Goal: Complete application form: Complete application form

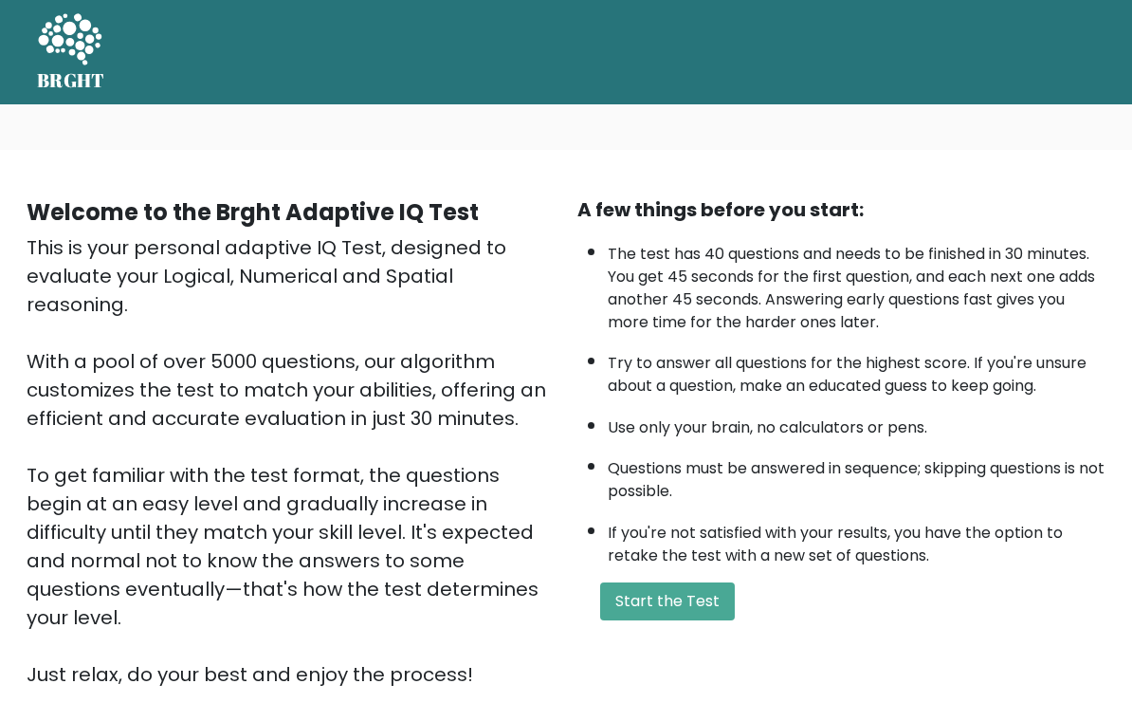
click at [671, 582] on button "Start the Test" at bounding box center [667, 601] width 135 height 38
click at [665, 582] on button "Start the Test" at bounding box center [667, 601] width 135 height 38
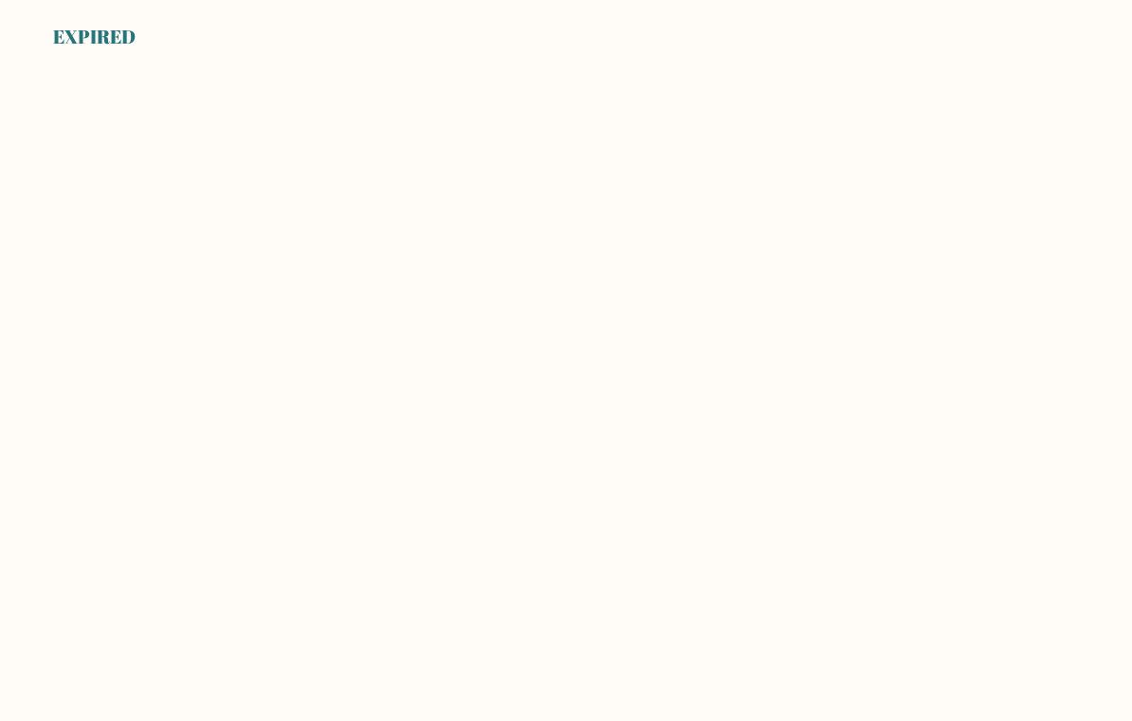
click at [735, 267] on body "EXPIRED" at bounding box center [566, 360] width 1132 height 721
click at [597, 387] on body "EXPIRED" at bounding box center [566, 360] width 1132 height 721
click at [575, 385] on body "EXPIRED" at bounding box center [566, 360] width 1132 height 721
click at [651, 263] on body "EXPIRED" at bounding box center [566, 360] width 1132 height 721
click at [605, 313] on body "EXPIRED" at bounding box center [566, 360] width 1132 height 721
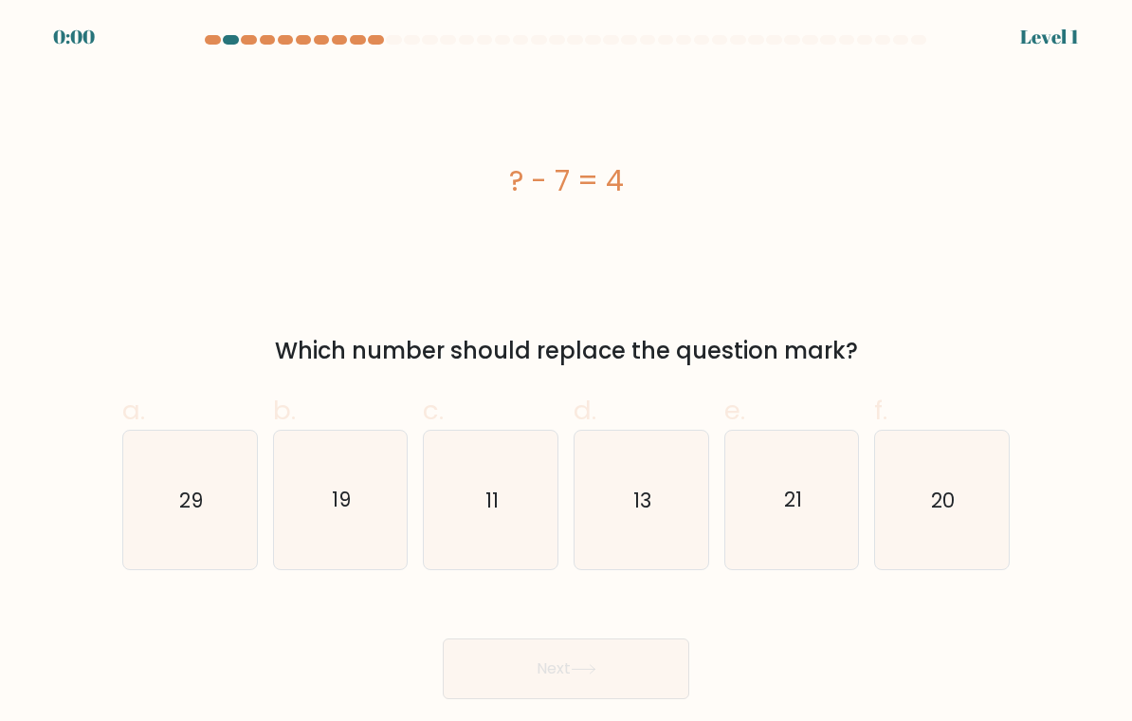
click at [730, 317] on div "? - 7 = 4 Which number should replace the question mark?" at bounding box center [566, 220] width 910 height 296
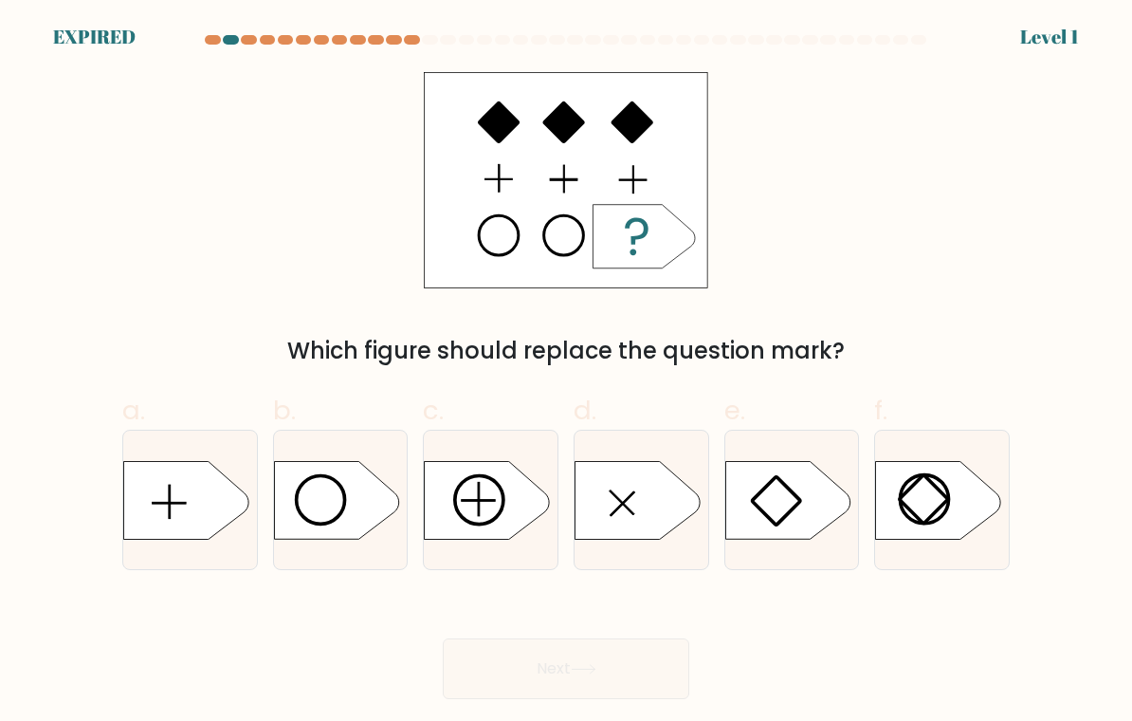
click at [811, 174] on div "Which figure should replace the question mark?" at bounding box center [566, 220] width 910 height 296
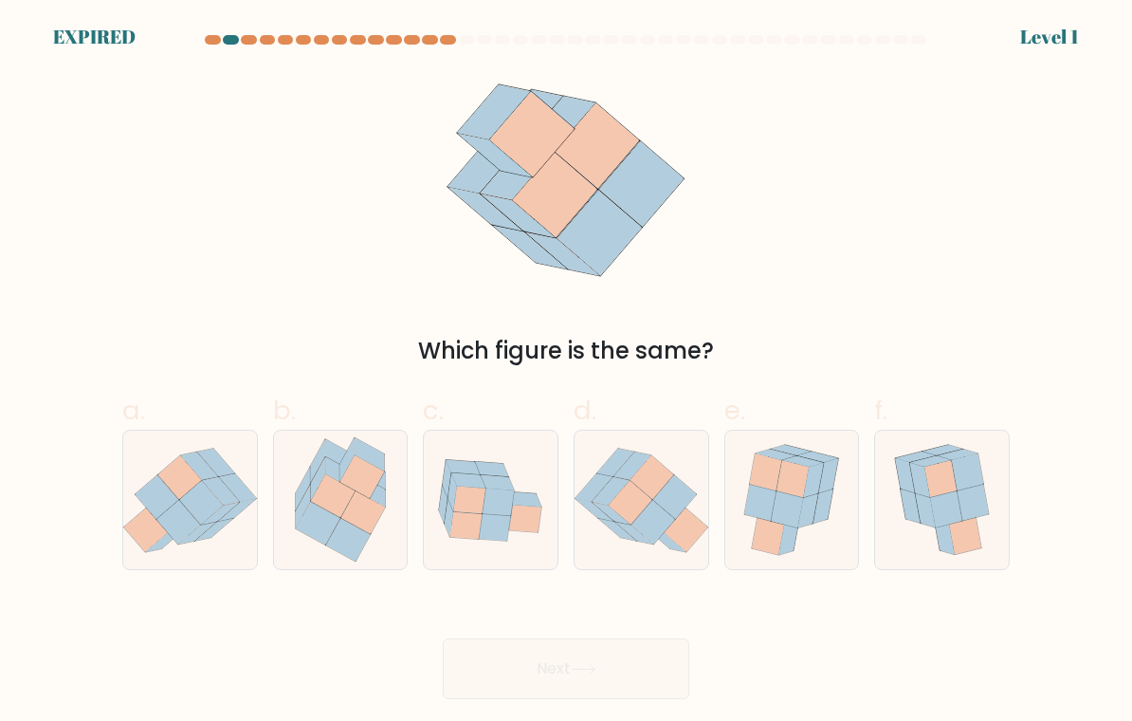
click at [853, 49] on div at bounding box center [566, 43] width 910 height 17
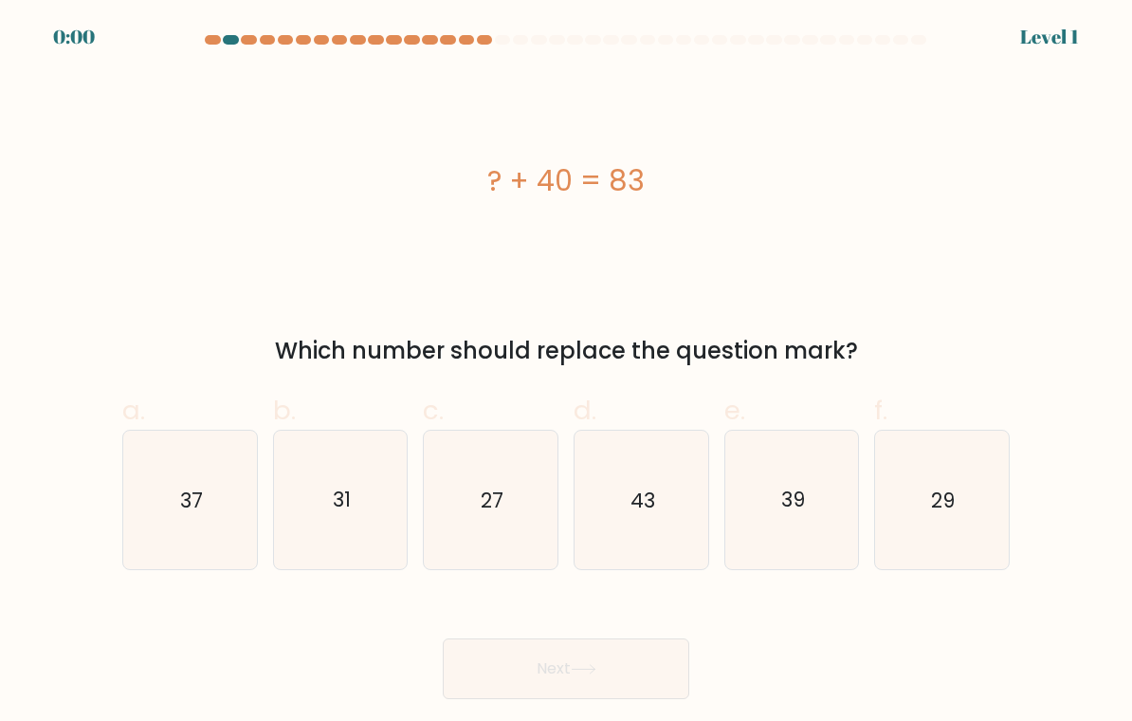
click at [867, 39] on div at bounding box center [865, 39] width 16 height 9
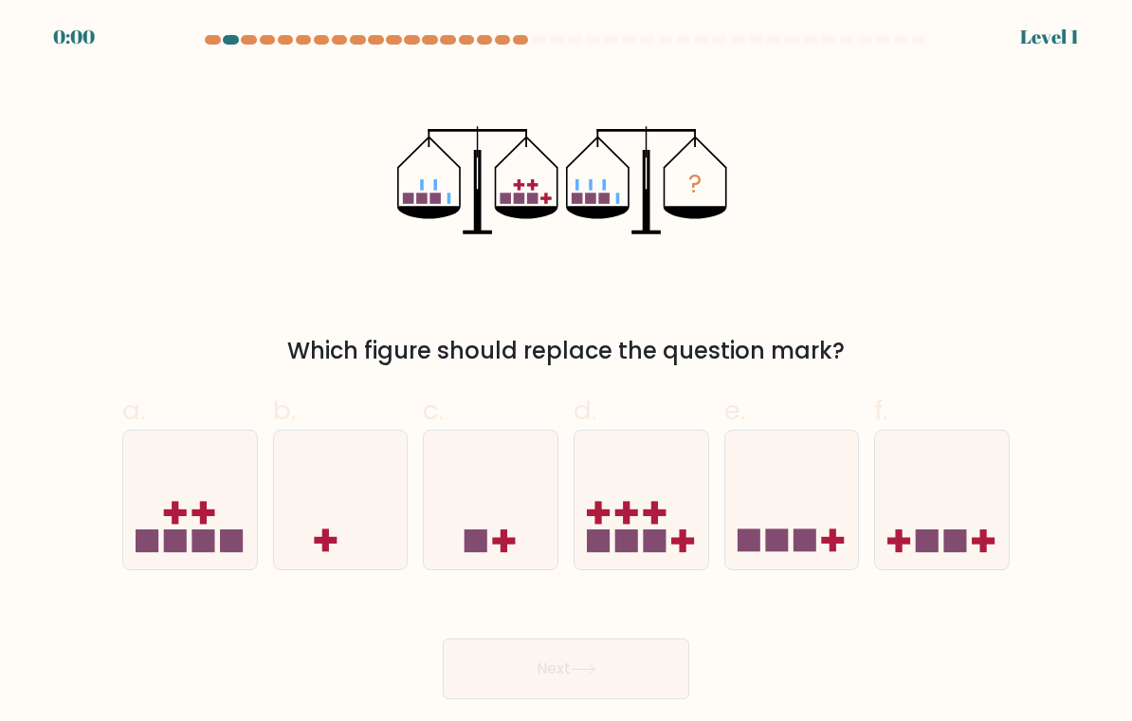
click at [907, 39] on div at bounding box center [901, 39] width 16 height 9
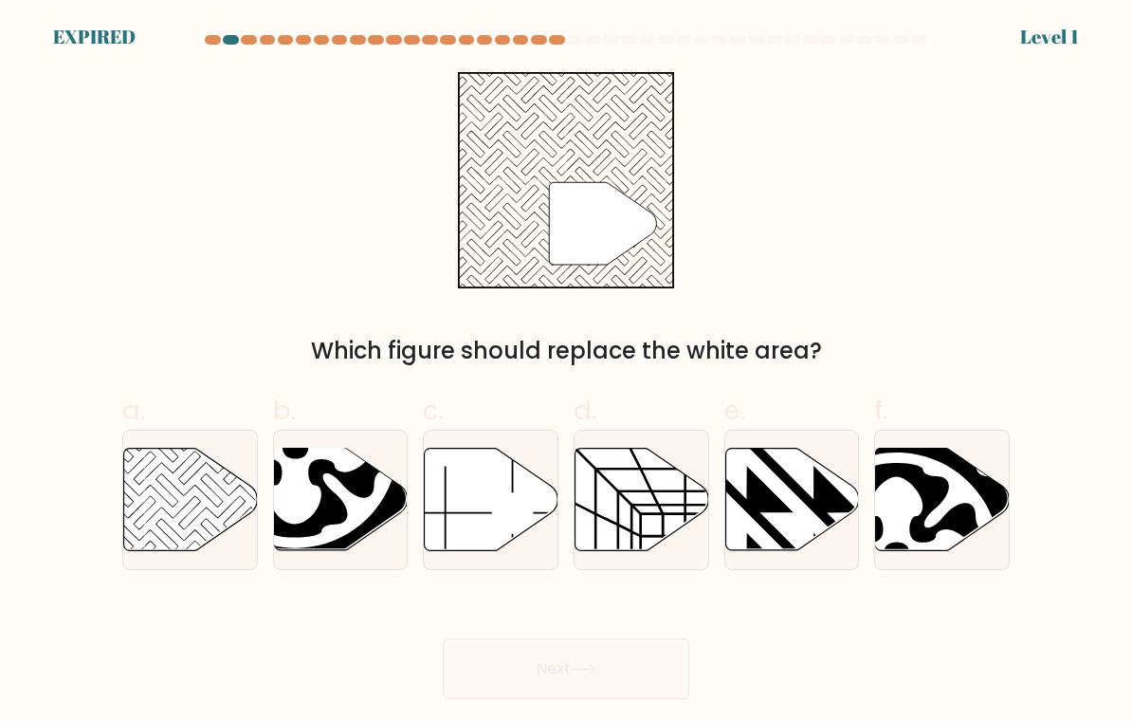
click at [462, 508] on icon at bounding box center [492, 500] width 134 height 102
click at [566, 373] on input "c." at bounding box center [566, 366] width 1 height 12
radio input "true"
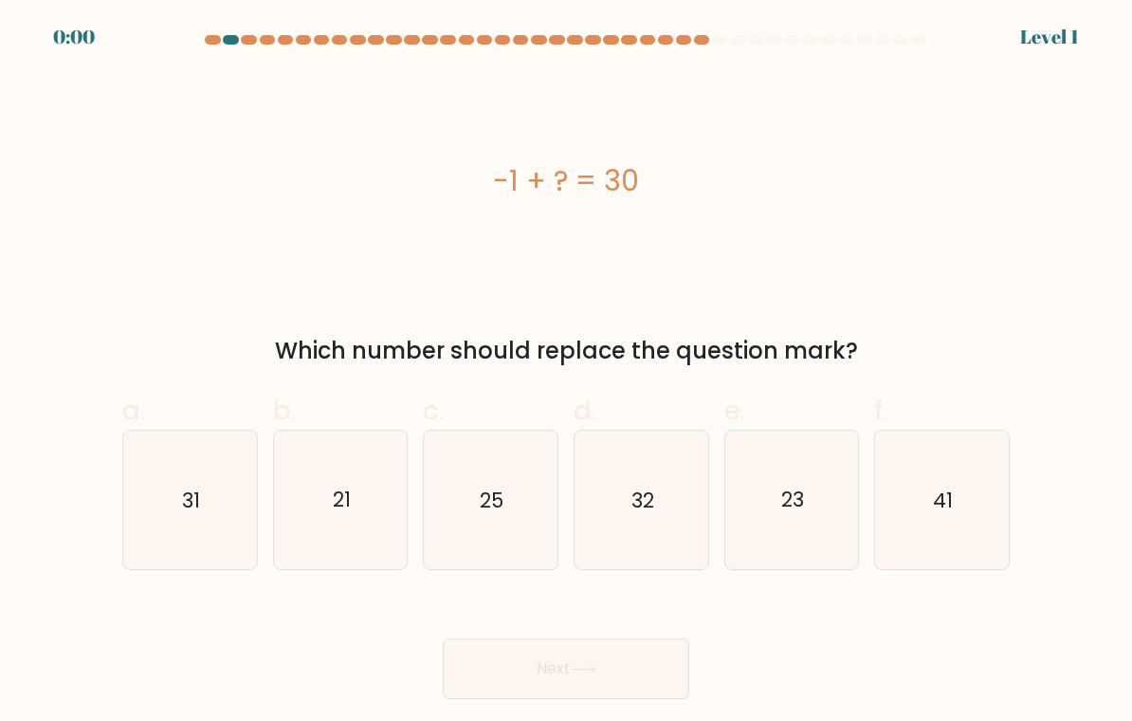
click at [906, 113] on div "-1 + ? = 30" at bounding box center [566, 180] width 888 height 216
click at [907, 114] on div "-1 + ? = 30" at bounding box center [566, 180] width 888 height 216
click at [907, 113] on div "-1 + ? = 30" at bounding box center [566, 180] width 888 height 216
click at [908, 114] on div "-1 + ? = 30" at bounding box center [566, 180] width 888 height 216
click at [911, 116] on div "-1 + ? = 30" at bounding box center [566, 180] width 888 height 216
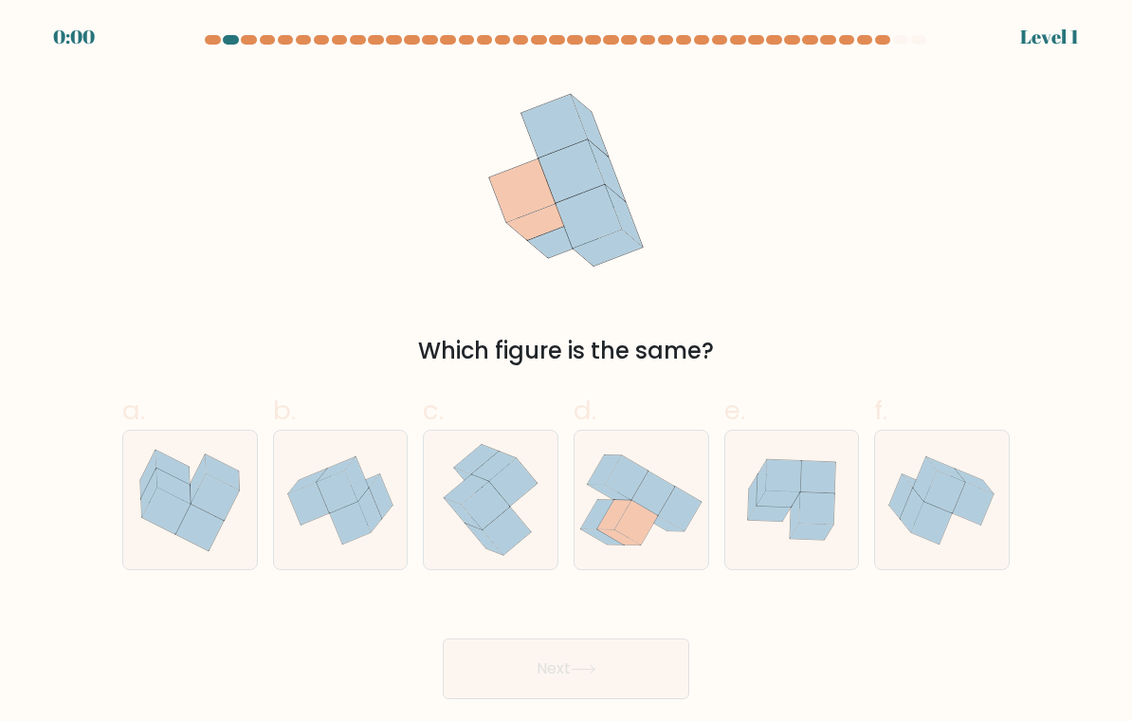
click at [973, 177] on div "Which figure is the same?" at bounding box center [566, 220] width 910 height 296
click at [981, 171] on div "Which figure is the same?" at bounding box center [566, 220] width 910 height 296
click at [980, 170] on div "Which figure is the same?" at bounding box center [566, 220] width 910 height 296
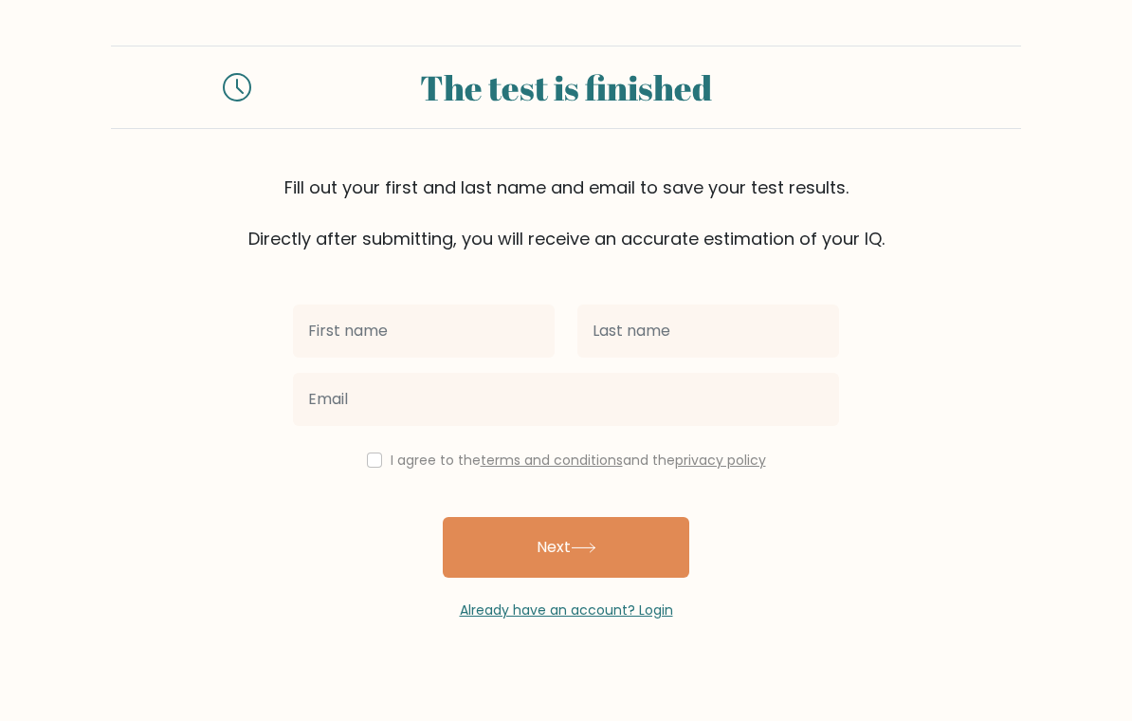
click at [43, 1] on div "The test is finished Fill out your first and last name and email to save your t…" at bounding box center [566, 333] width 1132 height 666
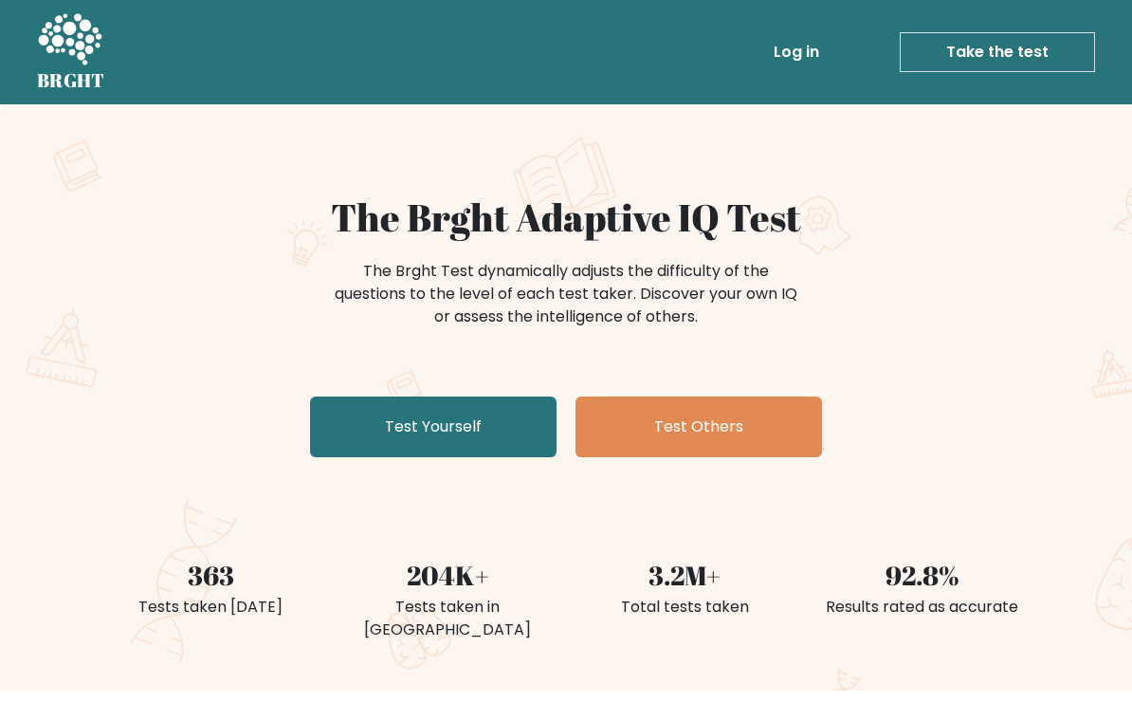
click at [480, 427] on link "Test Yourself" at bounding box center [433, 426] width 247 height 61
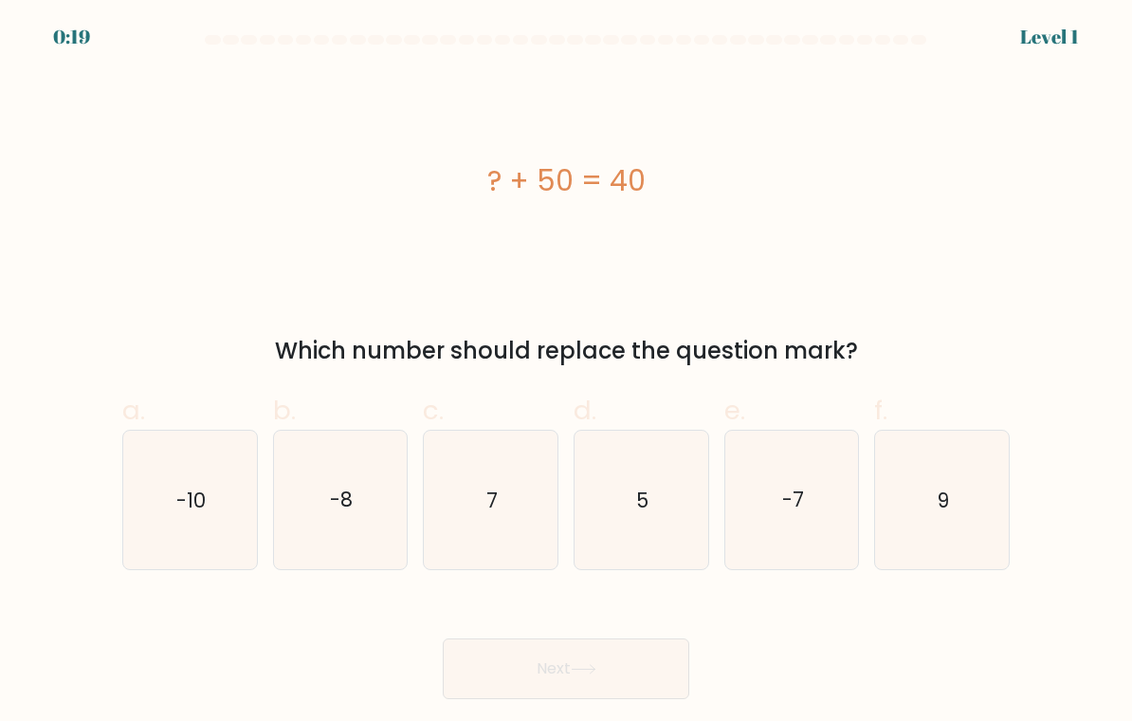
click at [183, 473] on icon "-10" at bounding box center [190, 500] width 134 height 134
click at [566, 373] on input "a. -10" at bounding box center [566, 366] width 1 height 12
radio input "true"
click at [637, 664] on button "Next" at bounding box center [566, 668] width 247 height 61
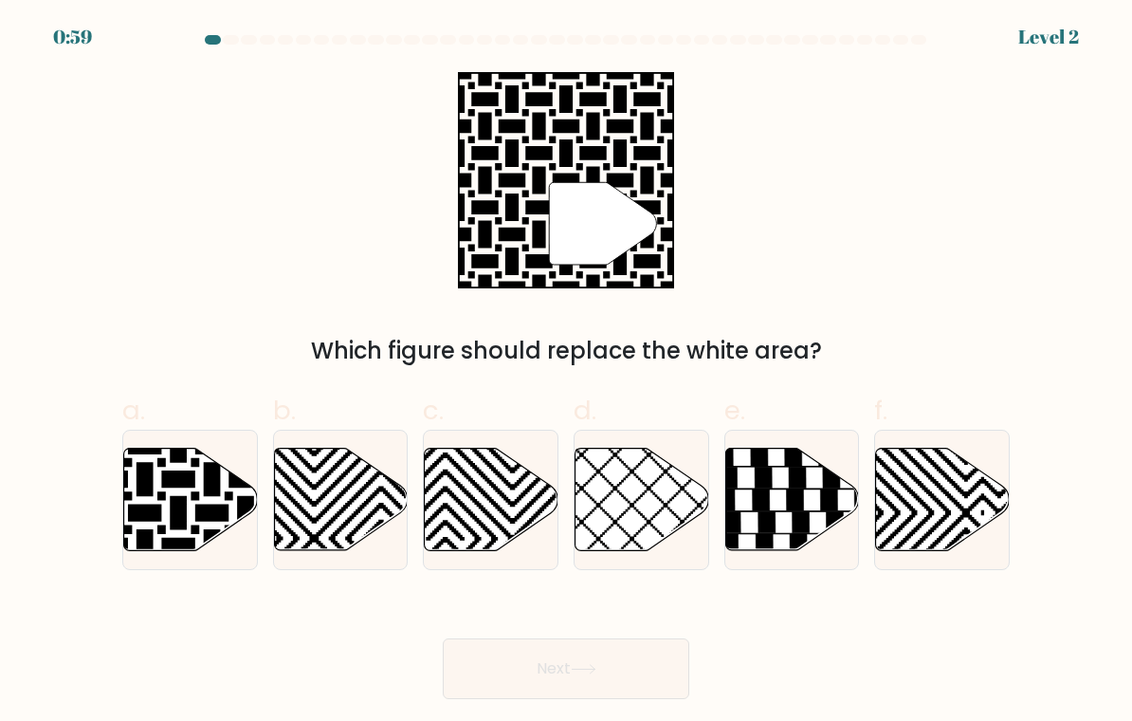
click at [174, 478] on icon at bounding box center [144, 445] width 269 height 269
click at [566, 373] on input "a." at bounding box center [566, 366] width 1 height 12
radio input "true"
click at [599, 664] on button "Next" at bounding box center [566, 668] width 247 height 61
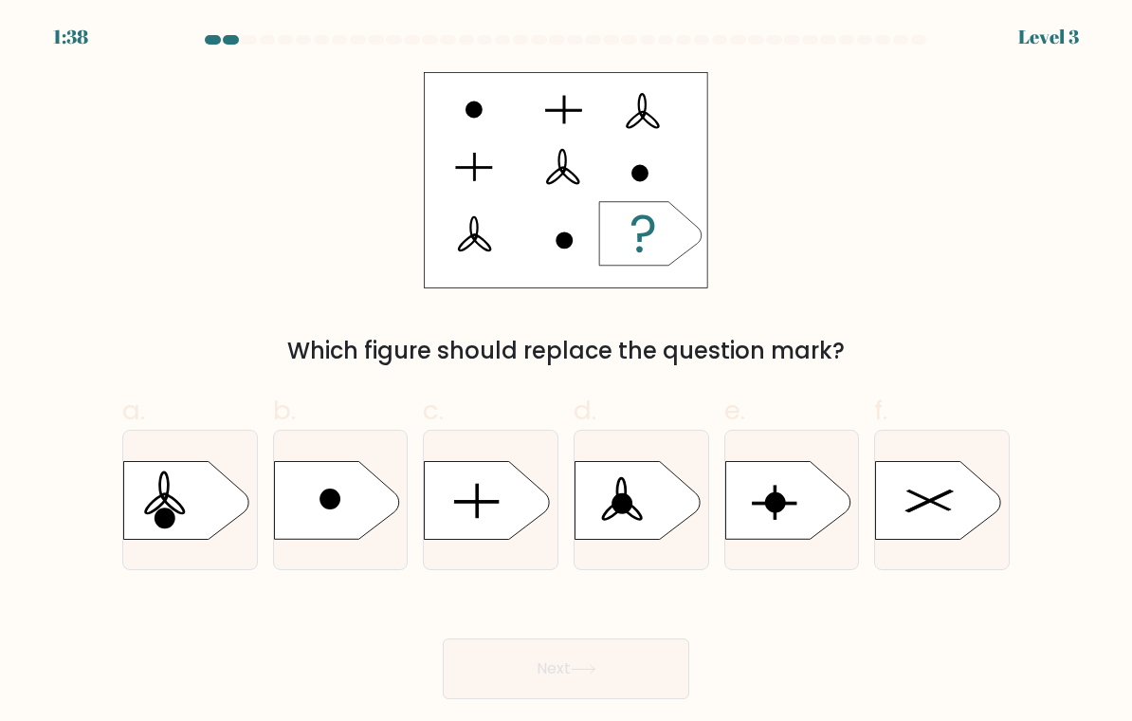
click at [475, 518] on icon at bounding box center [487, 500] width 125 height 78
click at [566, 373] on input "c." at bounding box center [566, 366] width 1 height 12
radio input "true"
click at [578, 673] on icon at bounding box center [584, 669] width 26 height 10
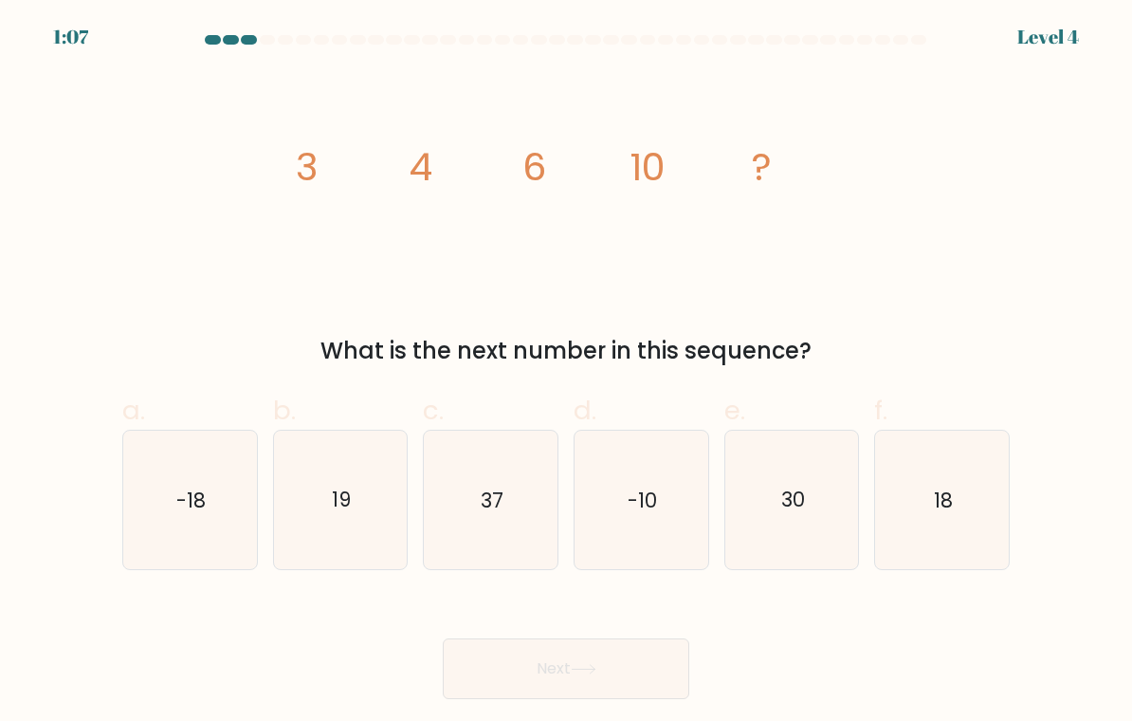
click at [958, 469] on icon "18" at bounding box center [942, 500] width 134 height 134
click at [567, 373] on input "f. 18" at bounding box center [566, 366] width 1 height 12
radio input "true"
click at [626, 673] on button "Next" at bounding box center [566, 668] width 247 height 61
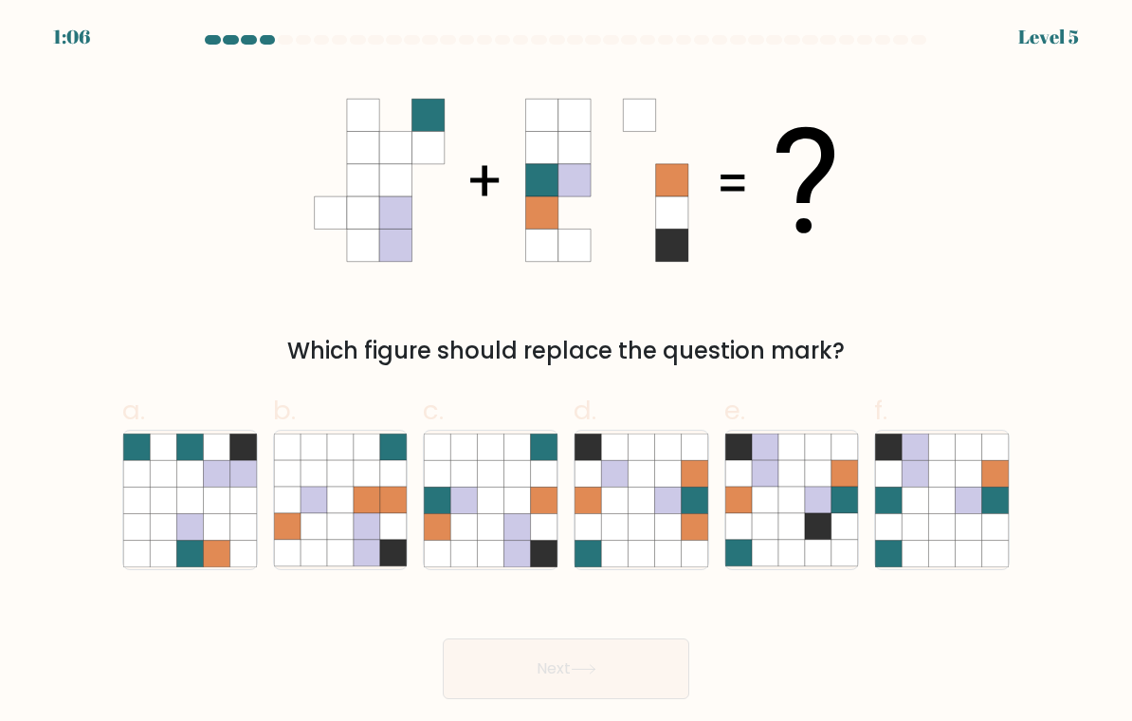
click at [517, 475] on icon at bounding box center [517, 473] width 27 height 27
click at [566, 373] on input "c." at bounding box center [566, 366] width 1 height 12
radio input "true"
click at [573, 675] on button "Next" at bounding box center [566, 668] width 247 height 61
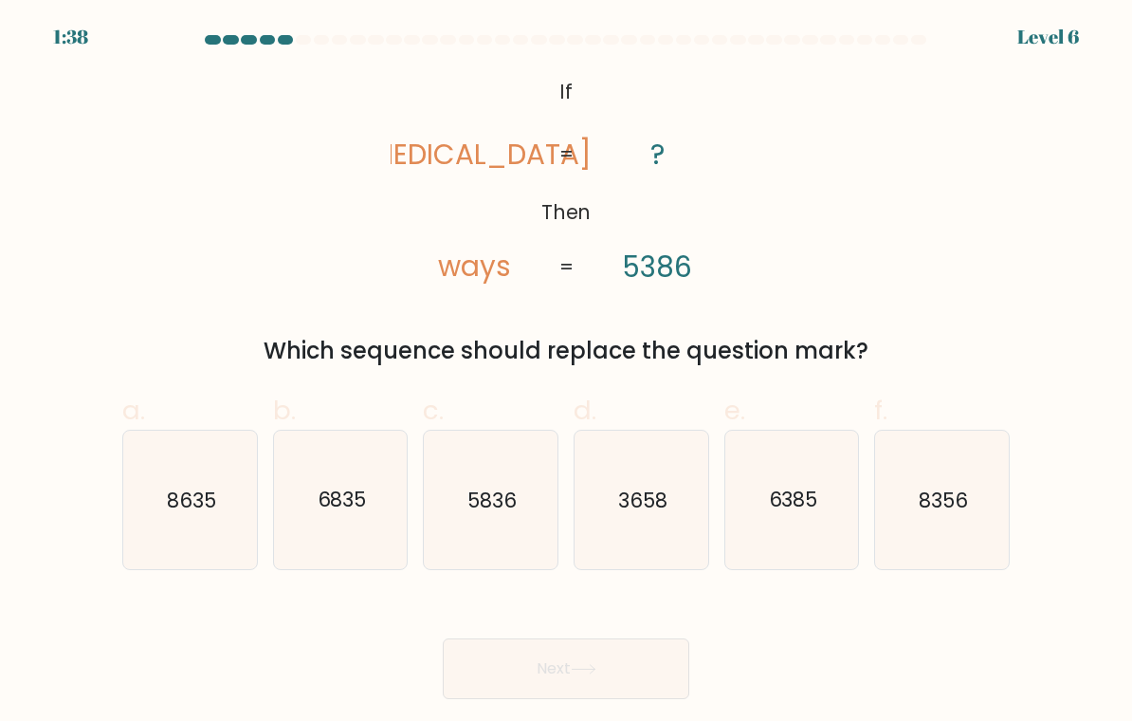
click at [937, 465] on icon "8356" at bounding box center [942, 500] width 134 height 134
click at [567, 373] on input "f. 8356" at bounding box center [566, 366] width 1 height 12
radio input "true"
click at [612, 680] on button "Next" at bounding box center [566, 668] width 247 height 61
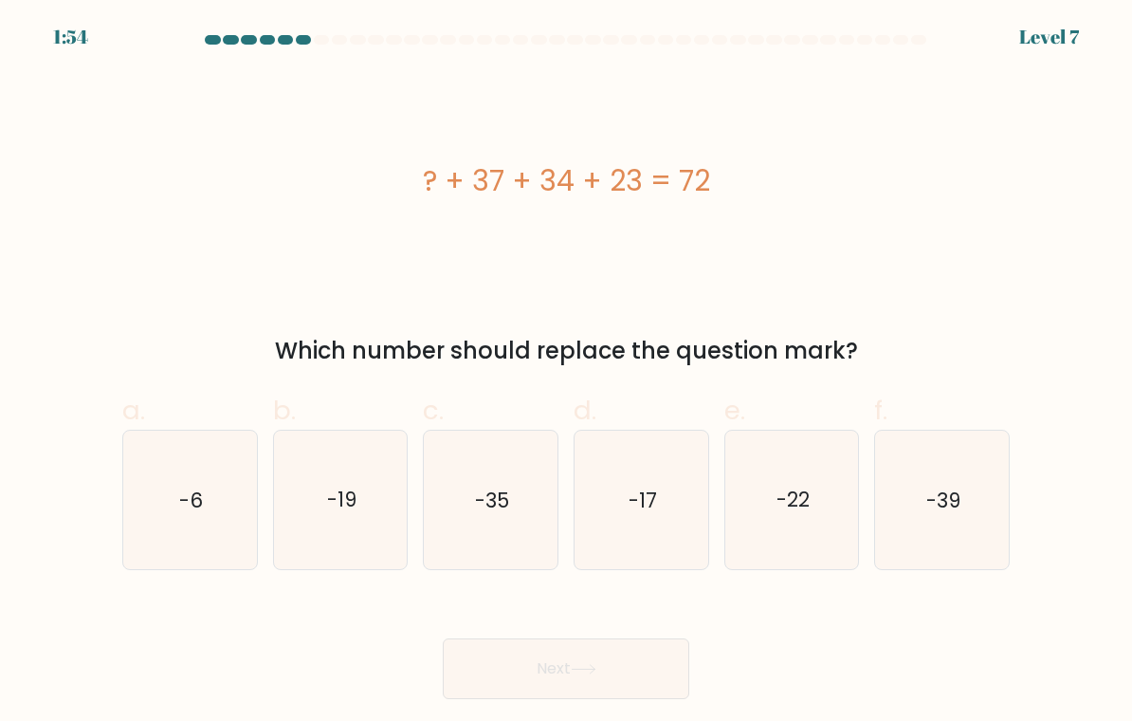
click at [760, 550] on icon "-22" at bounding box center [792, 500] width 134 height 134
click at [567, 373] on input "e. -22" at bounding box center [566, 366] width 1 height 12
radio input "true"
click at [545, 682] on button "Next" at bounding box center [566, 668] width 247 height 61
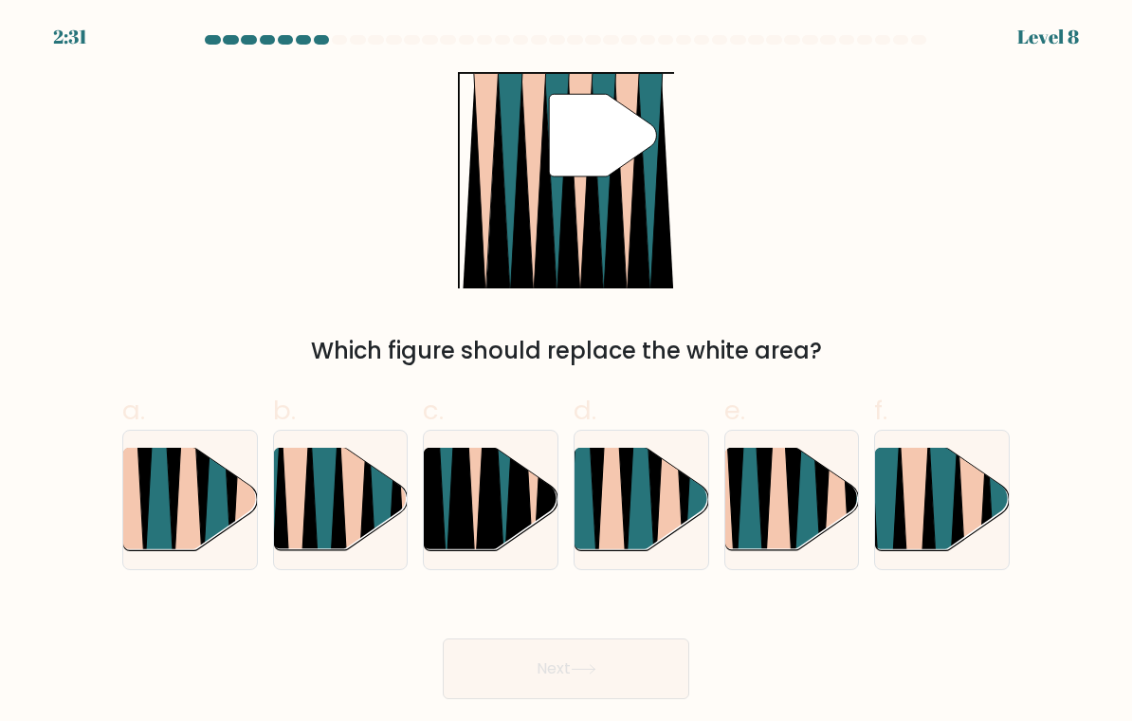
click at [320, 479] on icon at bounding box center [324, 559] width 29 height 266
click at [566, 373] on input "b." at bounding box center [566, 366] width 1 height 12
radio input "true"
click at [955, 511] on icon at bounding box center [958, 556] width 29 height 266
click at [567, 373] on input "f." at bounding box center [566, 366] width 1 height 12
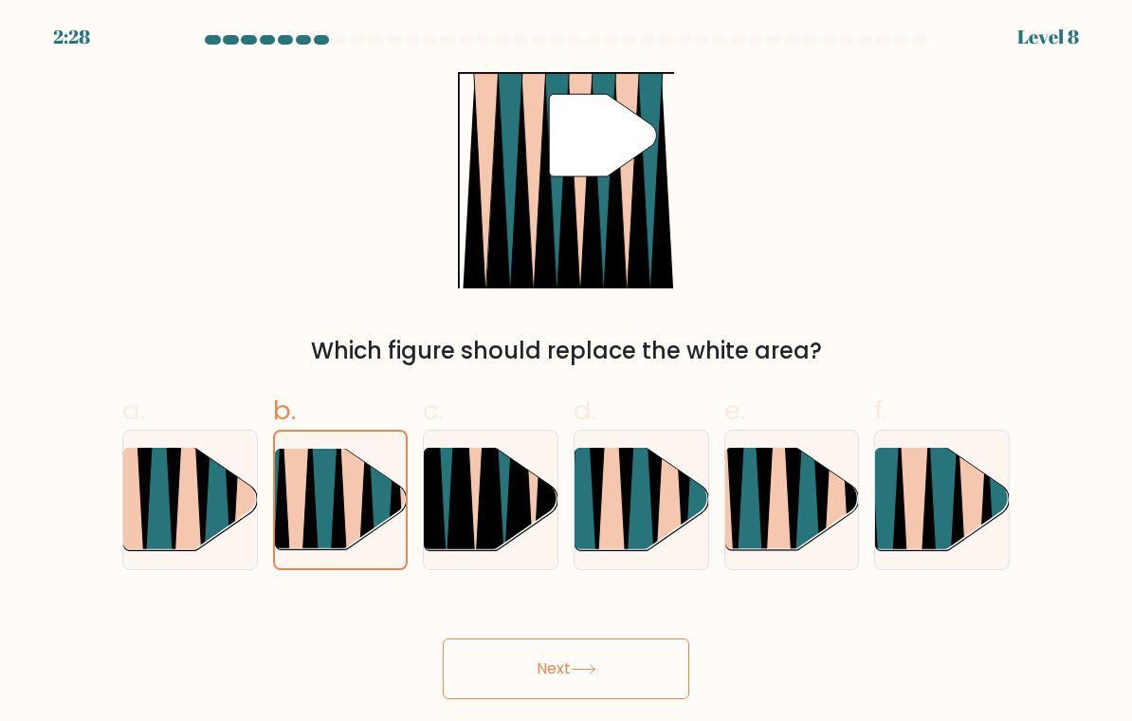
radio input "true"
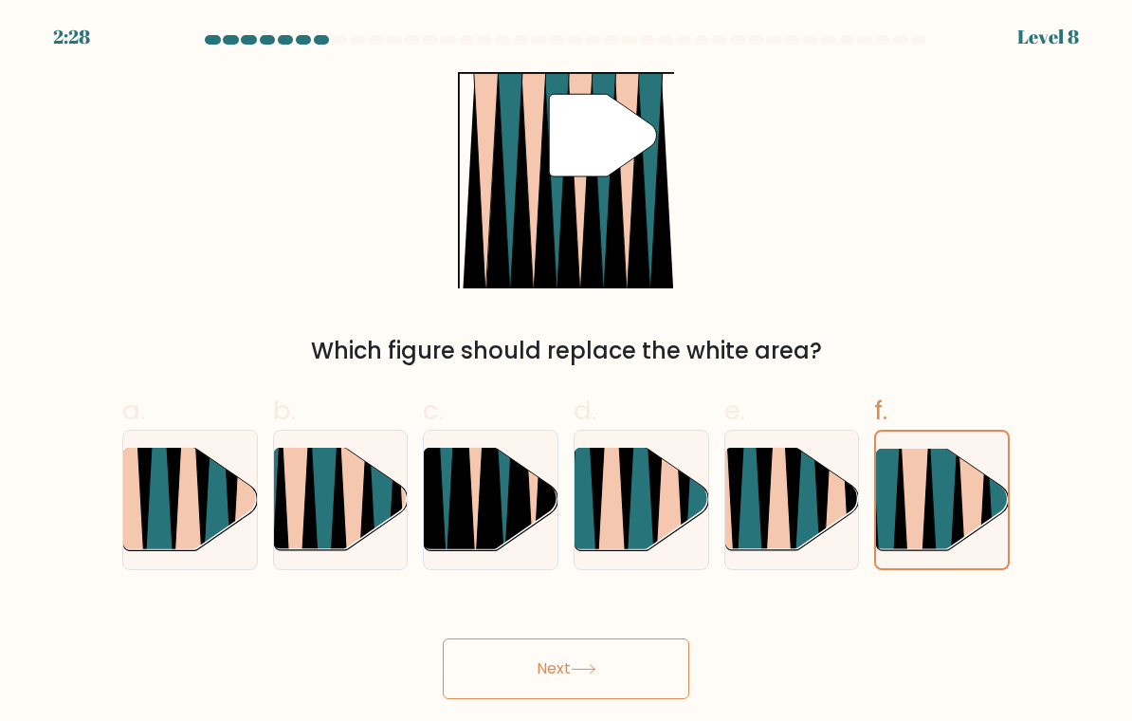
click at [606, 659] on button "Next" at bounding box center [566, 668] width 247 height 61
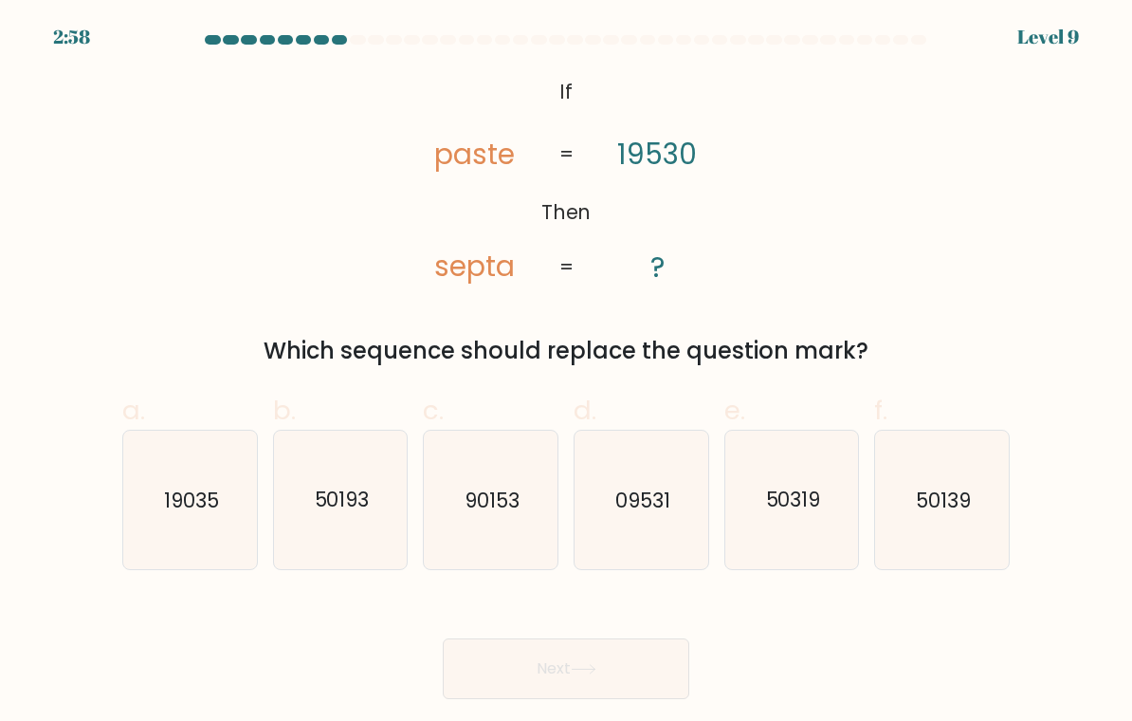
click at [337, 517] on icon "50193" at bounding box center [341, 500] width 134 height 134
click at [566, 373] on input "b. 50193" at bounding box center [566, 366] width 1 height 12
radio input "true"
click at [976, 480] on icon "50139" at bounding box center [942, 500] width 134 height 134
click at [567, 373] on input "f. 50139" at bounding box center [566, 366] width 1 height 12
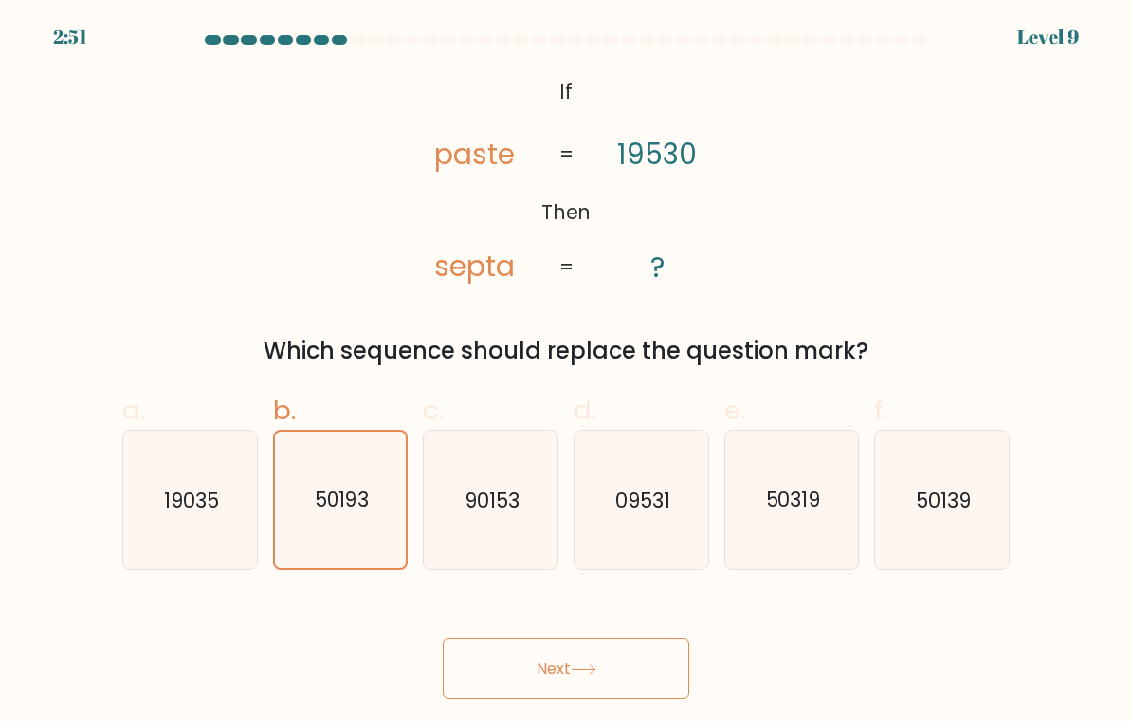
radio input "true"
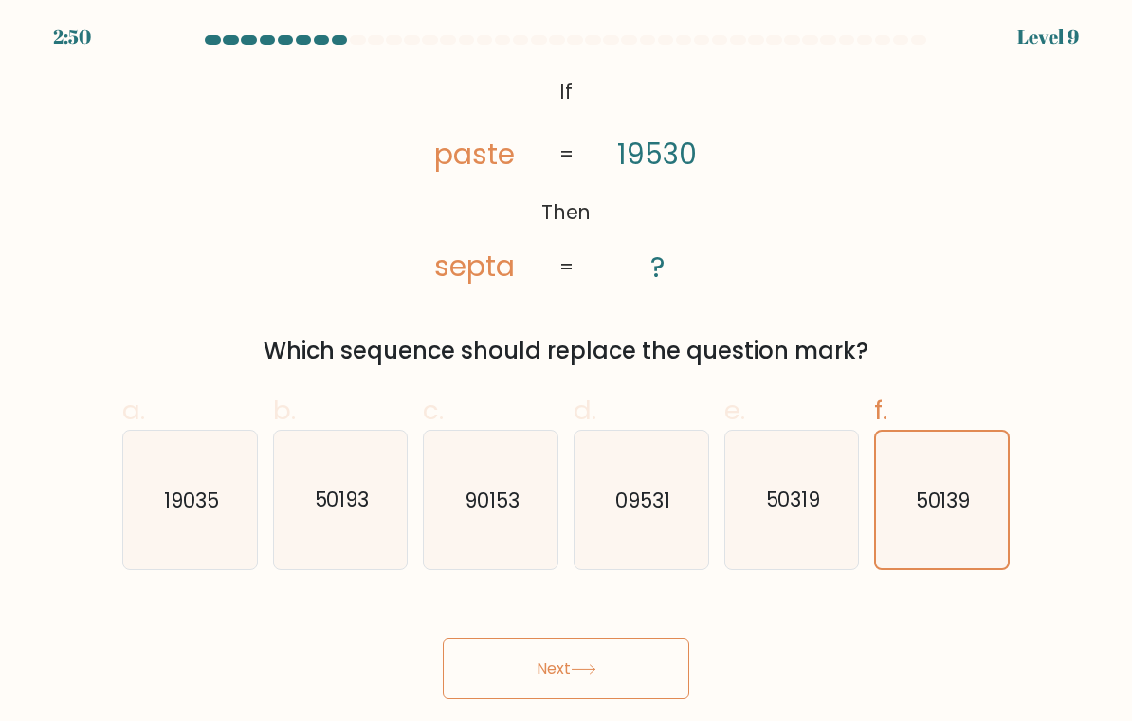
click at [588, 673] on icon at bounding box center [584, 669] width 26 height 10
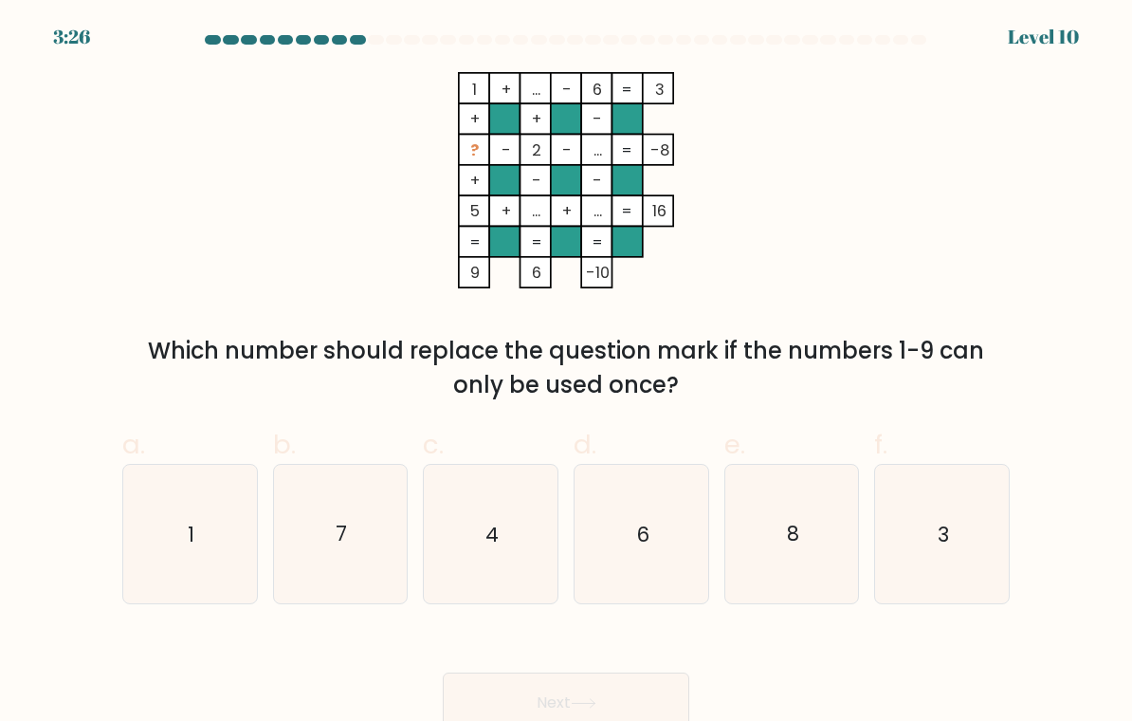
click at [948, 520] on icon "3" at bounding box center [942, 535] width 134 height 134
click at [567, 373] on input "f. 3" at bounding box center [566, 366] width 1 height 12
radio input "true"
click at [525, 669] on div "Next" at bounding box center [566, 680] width 910 height 106
click at [541, 683] on button "Next" at bounding box center [566, 702] width 247 height 61
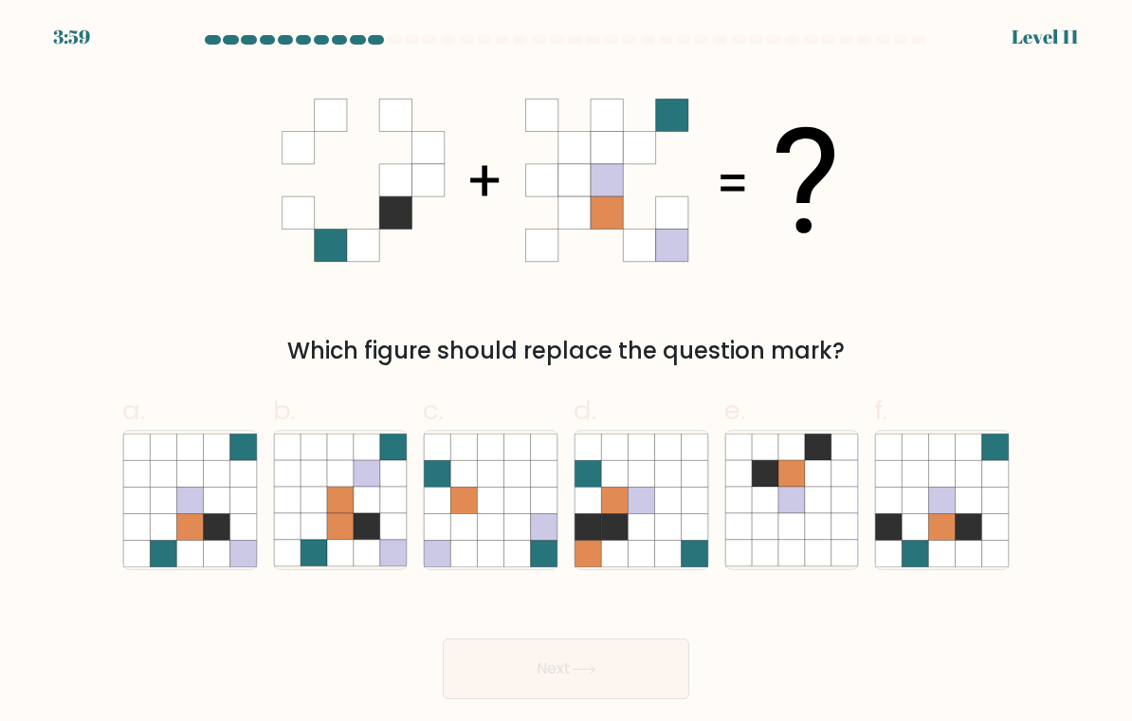
click at [193, 479] on icon at bounding box center [189, 473] width 27 height 27
click at [566, 373] on input "a." at bounding box center [566, 366] width 1 height 12
radio input "true"
click at [554, 660] on button "Next" at bounding box center [566, 668] width 247 height 61
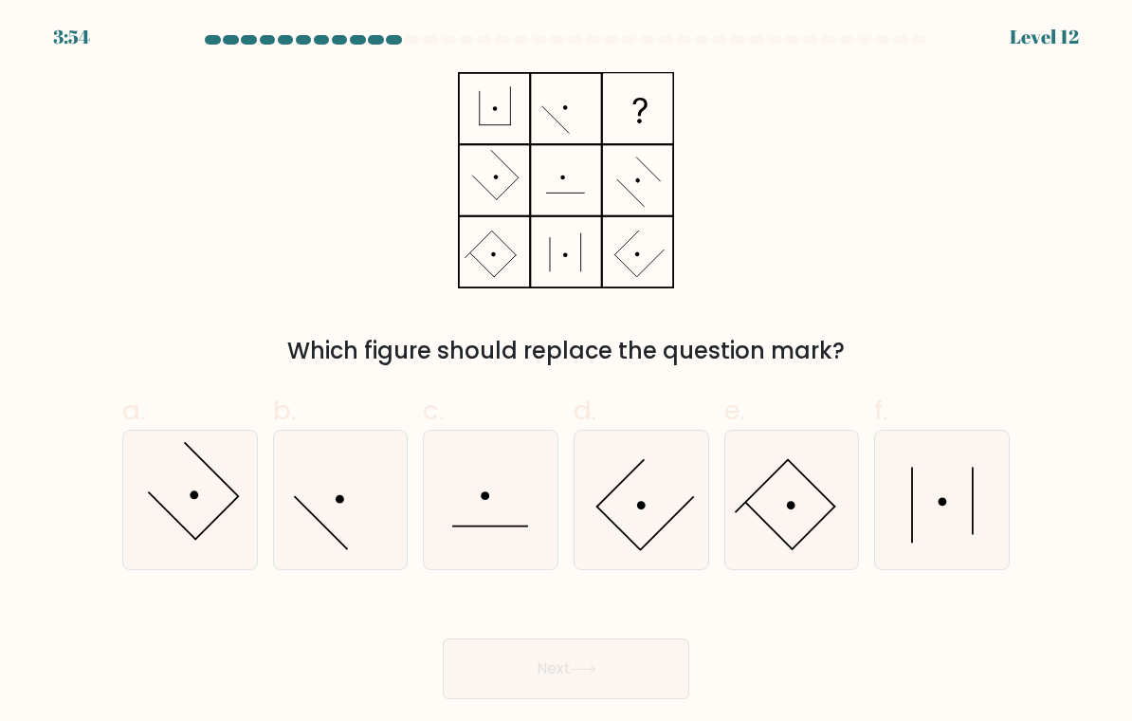
click at [926, 442] on icon at bounding box center [942, 500] width 134 height 134
click at [567, 373] on input "f." at bounding box center [566, 366] width 1 height 12
radio input "true"
click at [548, 674] on button "Next" at bounding box center [566, 668] width 247 height 61
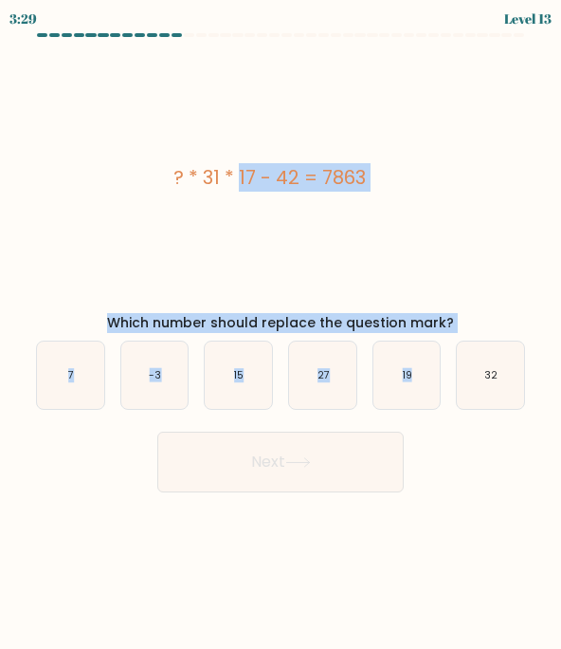
click at [230, 374] on icon "15" at bounding box center [238, 374] width 67 height 67
click at [281, 334] on input "c. 15" at bounding box center [281, 328] width 1 height 9
radio input "true"
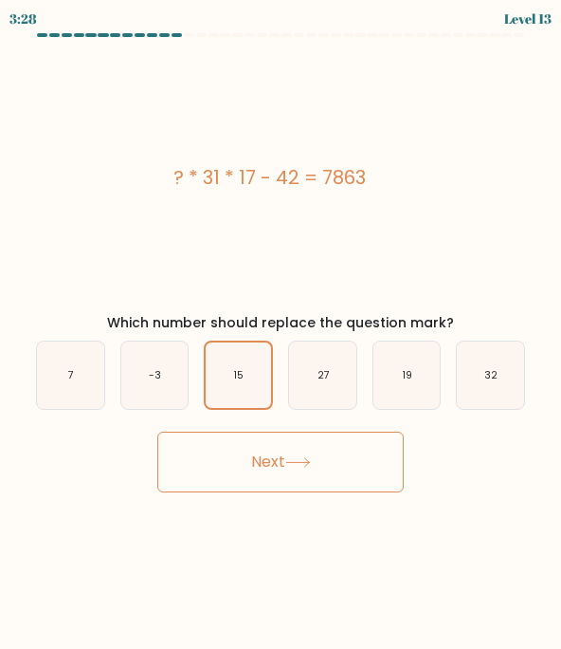
click at [293, 459] on icon at bounding box center [298, 462] width 26 height 10
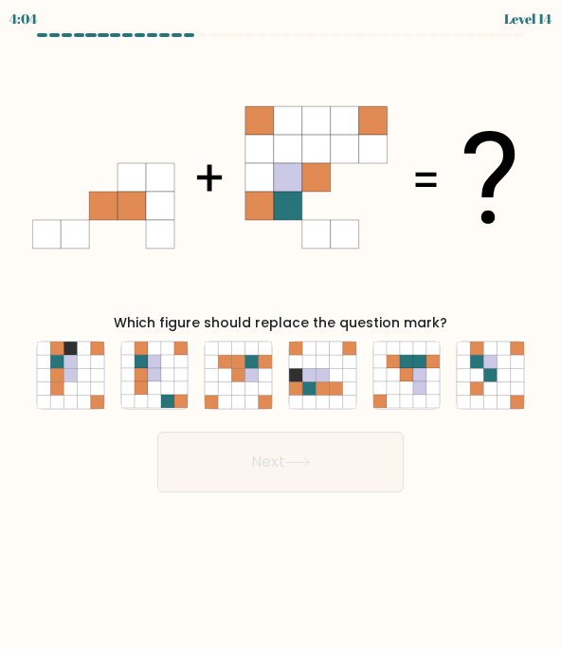
click at [315, 374] on icon at bounding box center [309, 374] width 13 height 13
click at [282, 334] on input "d." at bounding box center [281, 328] width 1 height 9
radio input "true"
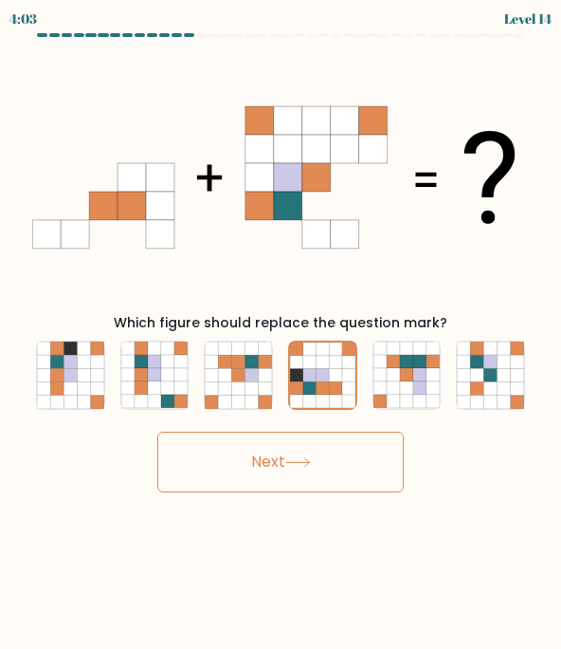
click at [299, 474] on button "Next" at bounding box center [280, 461] width 247 height 61
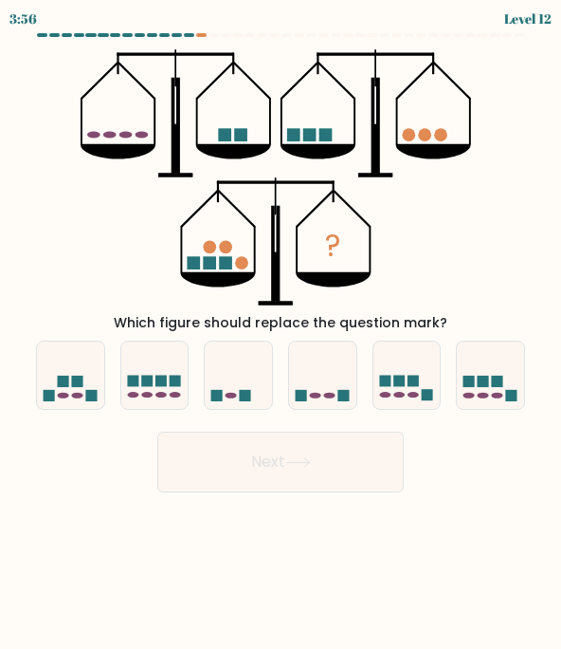
click at [169, 378] on icon at bounding box center [154, 375] width 67 height 56
click at [281, 334] on input "b." at bounding box center [281, 328] width 1 height 9
radio input "true"
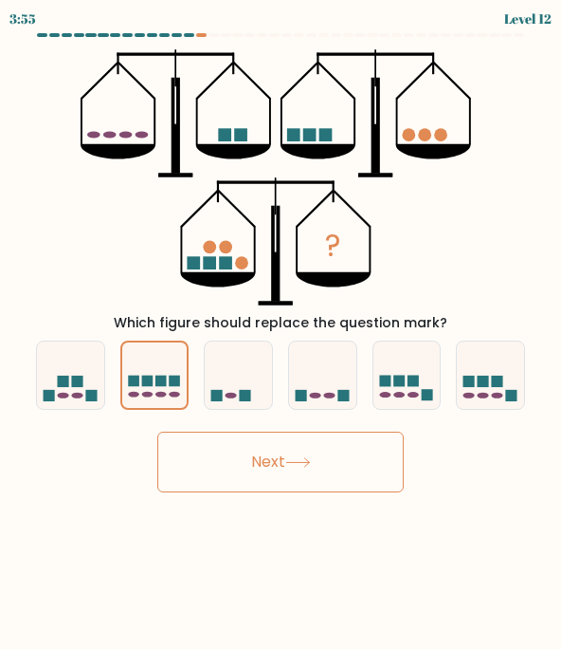
click at [238, 471] on button "Next" at bounding box center [280, 461] width 247 height 61
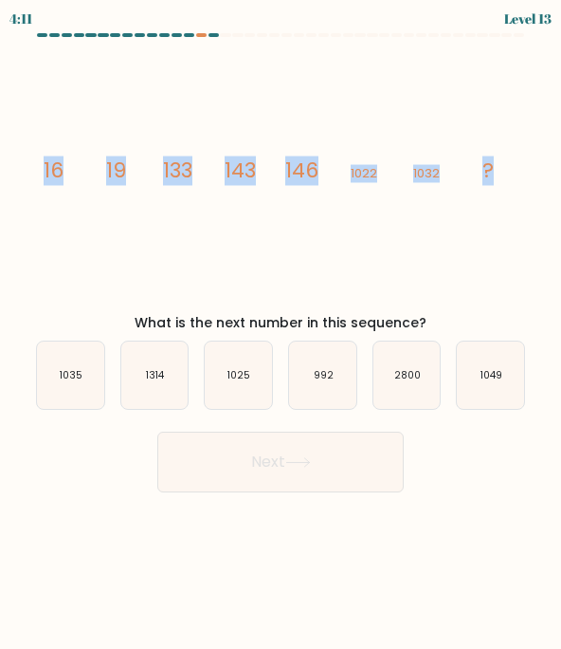
click at [55, 370] on icon "1035" at bounding box center [70, 374] width 67 height 67
click at [281, 334] on input "a. 1035" at bounding box center [281, 328] width 1 height 9
radio input "true"
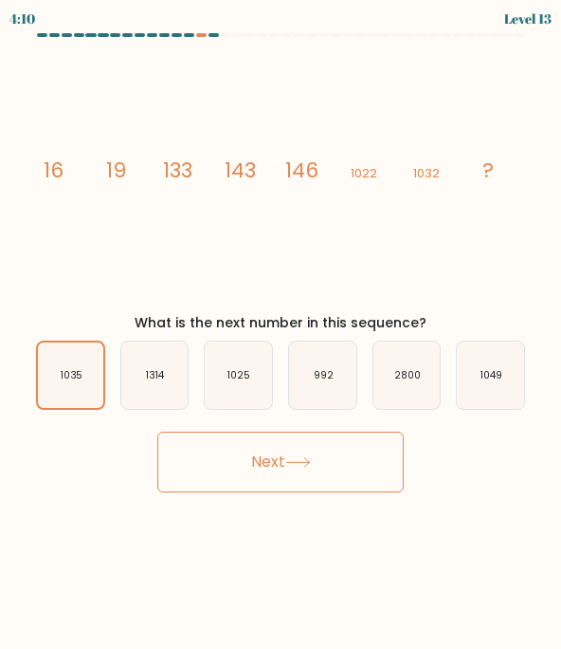
click at [288, 451] on button "Next" at bounding box center [280, 461] width 247 height 61
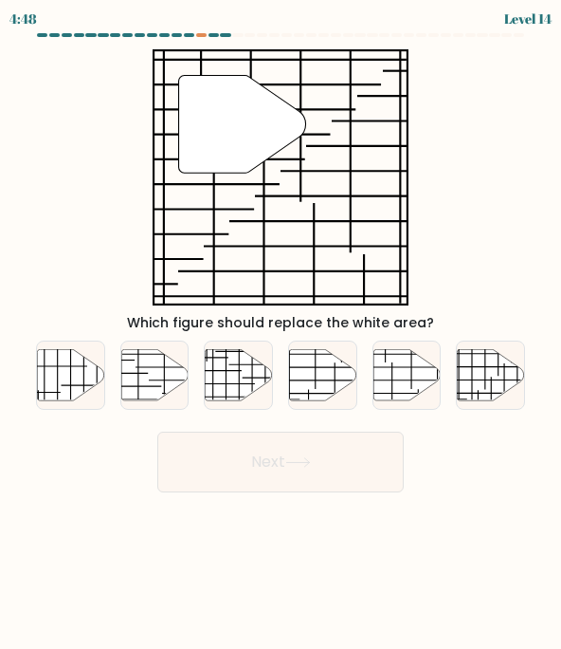
click at [254, 374] on icon at bounding box center [239, 374] width 67 height 51
click at [281, 334] on input "c." at bounding box center [281, 328] width 1 height 9
radio input "true"
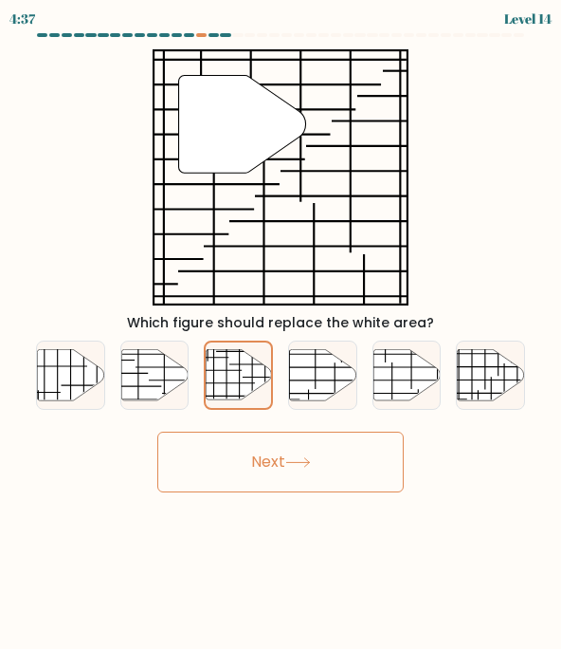
click at [500, 370] on icon at bounding box center [491, 374] width 67 height 51
click at [282, 334] on input "f." at bounding box center [281, 328] width 1 height 9
radio input "true"
click at [304, 472] on button "Next" at bounding box center [280, 461] width 247 height 61
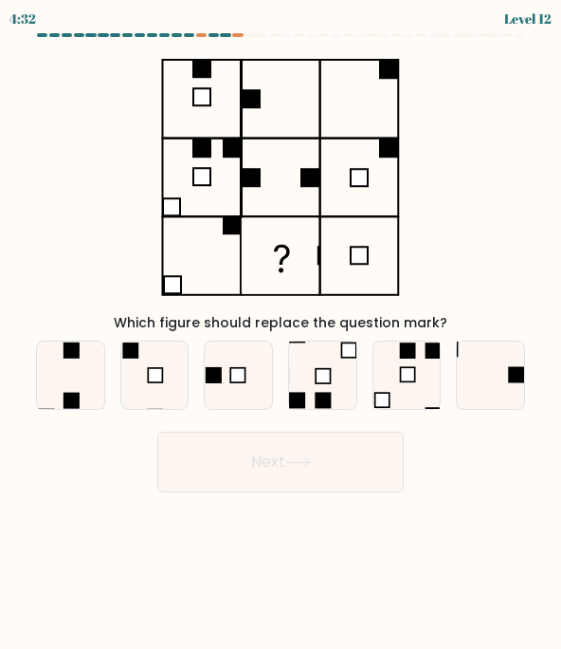
click at [499, 370] on icon at bounding box center [490, 374] width 67 height 67
click at [282, 334] on input "f." at bounding box center [281, 328] width 1 height 9
radio input "true"
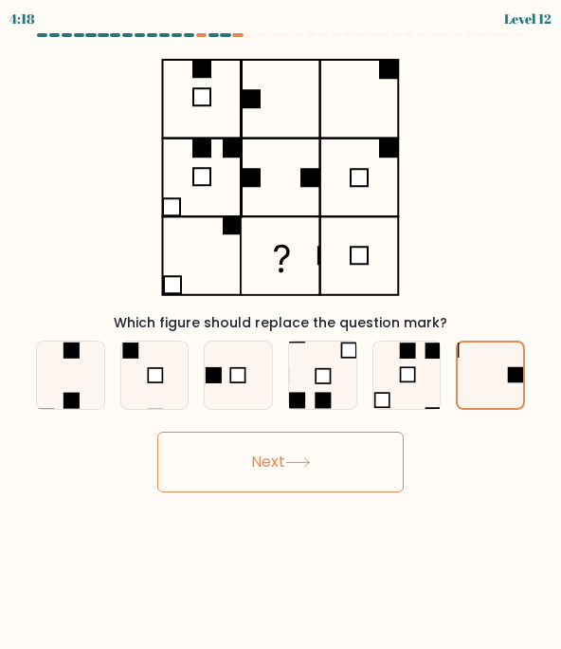
click at [309, 465] on icon at bounding box center [297, 462] width 23 height 9
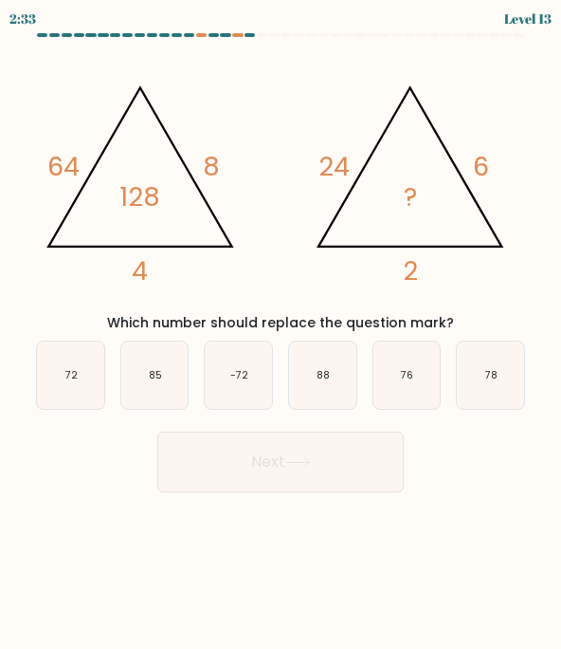
click at [70, 367] on icon "72" at bounding box center [70, 374] width 67 height 67
click at [281, 334] on input "a. 72" at bounding box center [281, 328] width 1 height 9
radio input "true"
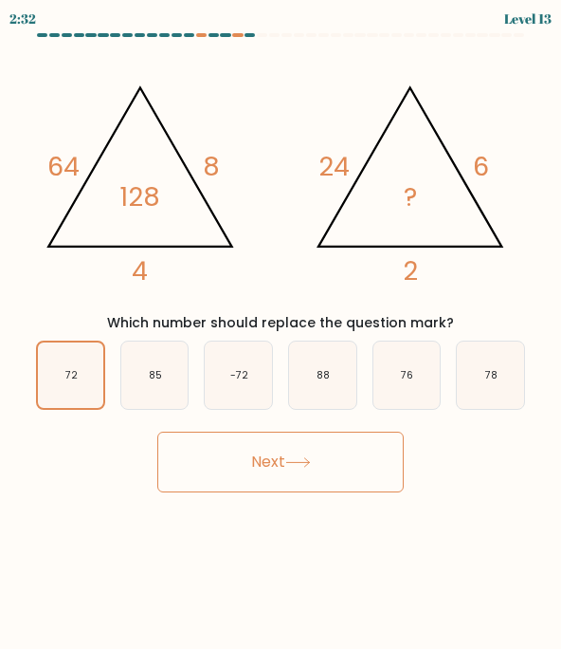
click at [480, 367] on icon "78" at bounding box center [490, 374] width 67 height 67
click at [282, 334] on input "f. 78" at bounding box center [281, 328] width 1 height 9
radio input "true"
click at [176, 461] on button "Next" at bounding box center [280, 461] width 247 height 61
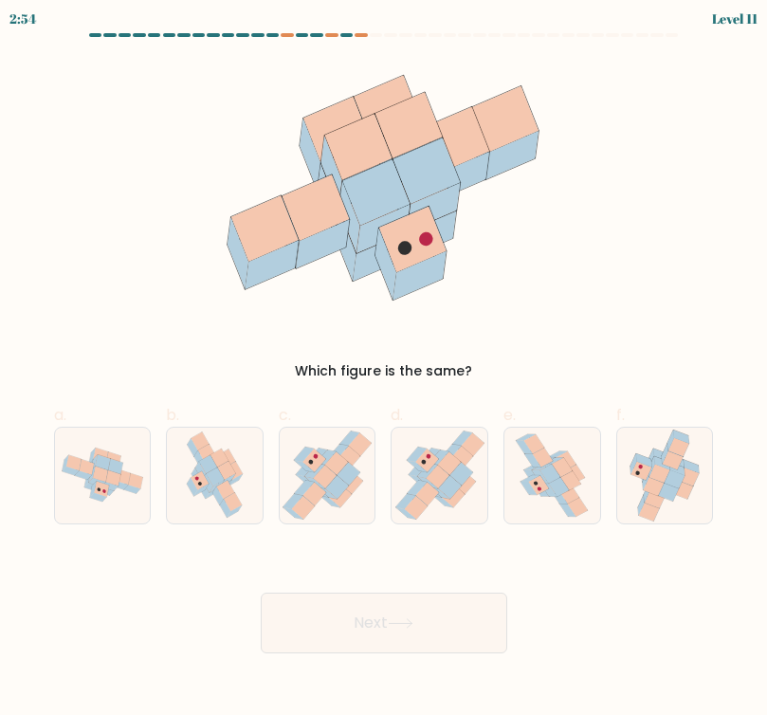
click at [582, 483] on icon at bounding box center [552, 476] width 76 height 96
click at [385, 370] on input "e." at bounding box center [384, 364] width 1 height 12
radio input "true"
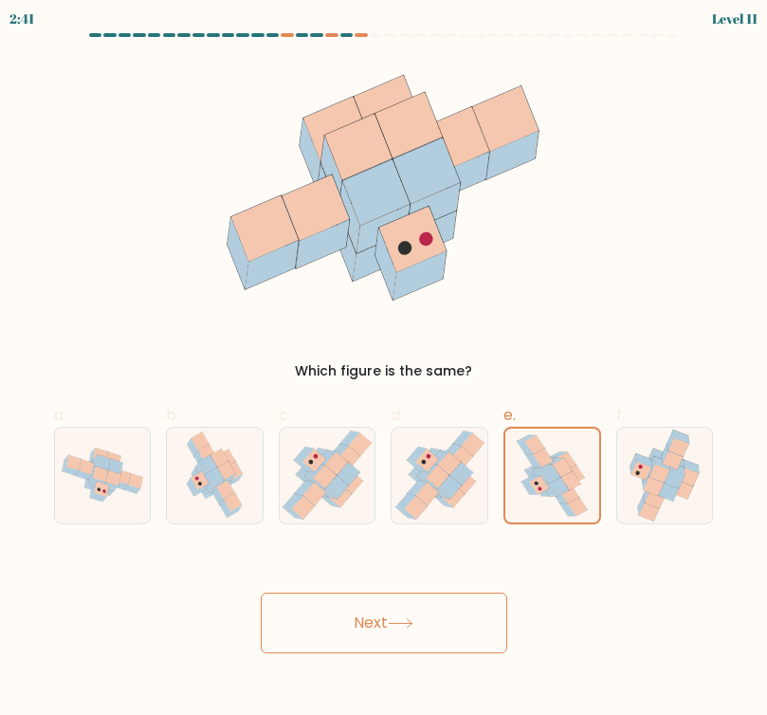
click at [415, 612] on button "Next" at bounding box center [384, 623] width 247 height 61
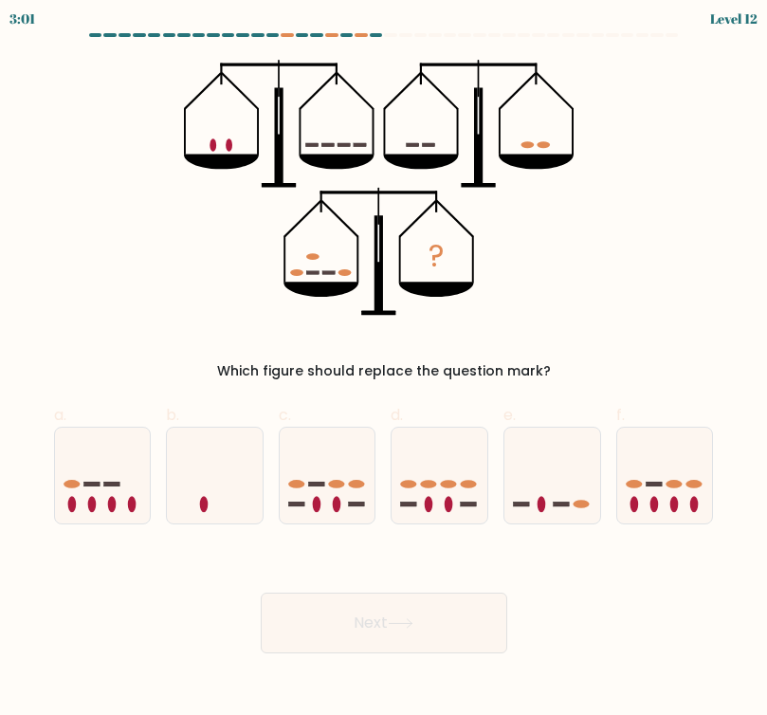
click at [569, 490] on icon at bounding box center [552, 475] width 96 height 79
click at [385, 370] on input "e." at bounding box center [384, 364] width 1 height 12
radio input "true"
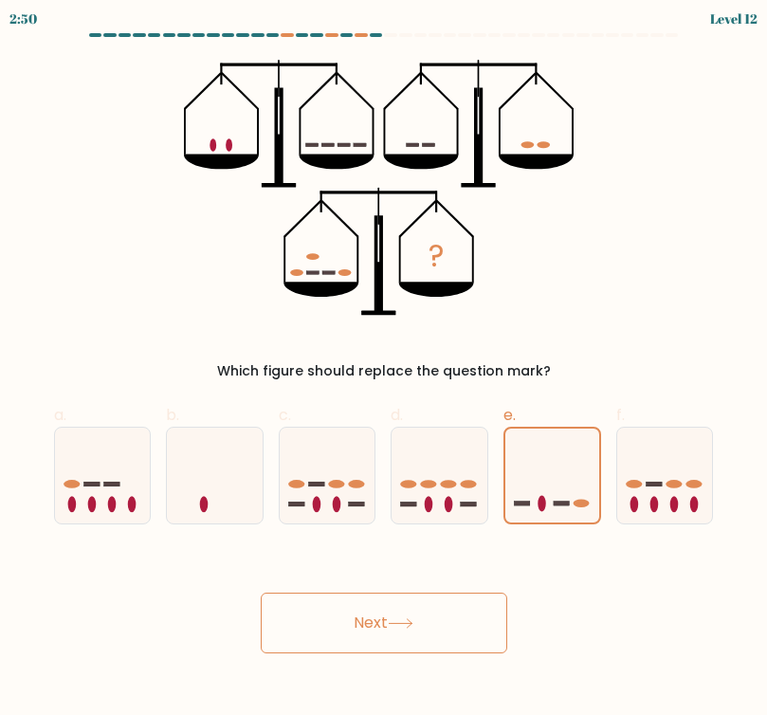
click at [302, 634] on button "Next" at bounding box center [384, 623] width 247 height 61
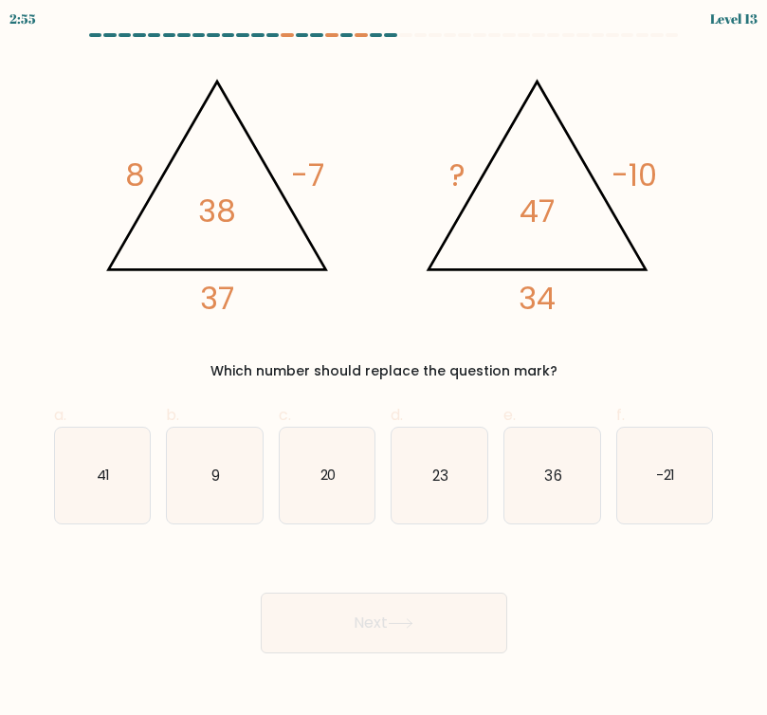
click at [208, 472] on icon "9" at bounding box center [215, 476] width 96 height 96
click at [384, 370] on input "b. 9" at bounding box center [384, 364] width 1 height 12
radio input "true"
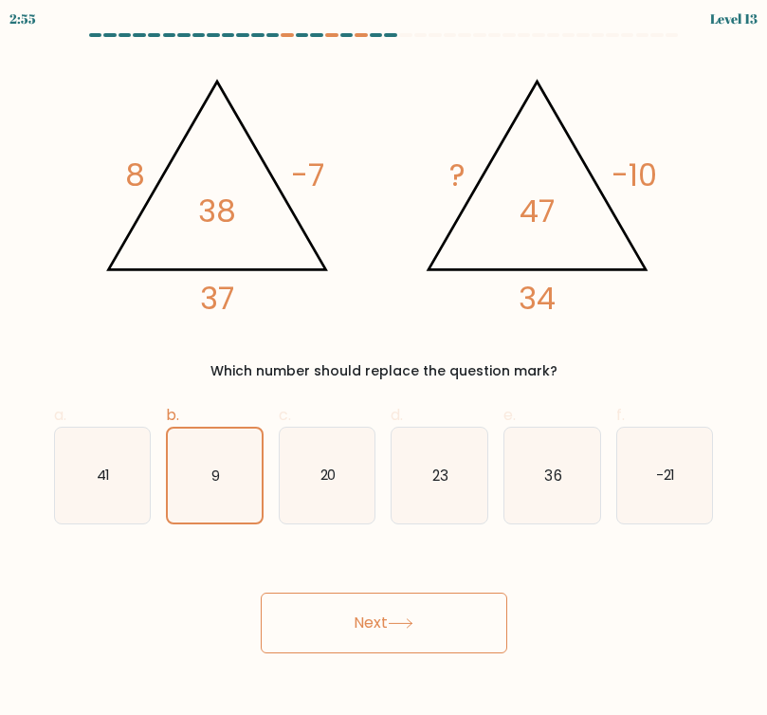
click at [225, 413] on label "b. 9" at bounding box center [215, 464] width 98 height 120
click at [384, 370] on input "b. 9" at bounding box center [384, 364] width 1 height 12
click at [367, 611] on button "Next" at bounding box center [384, 623] width 247 height 61
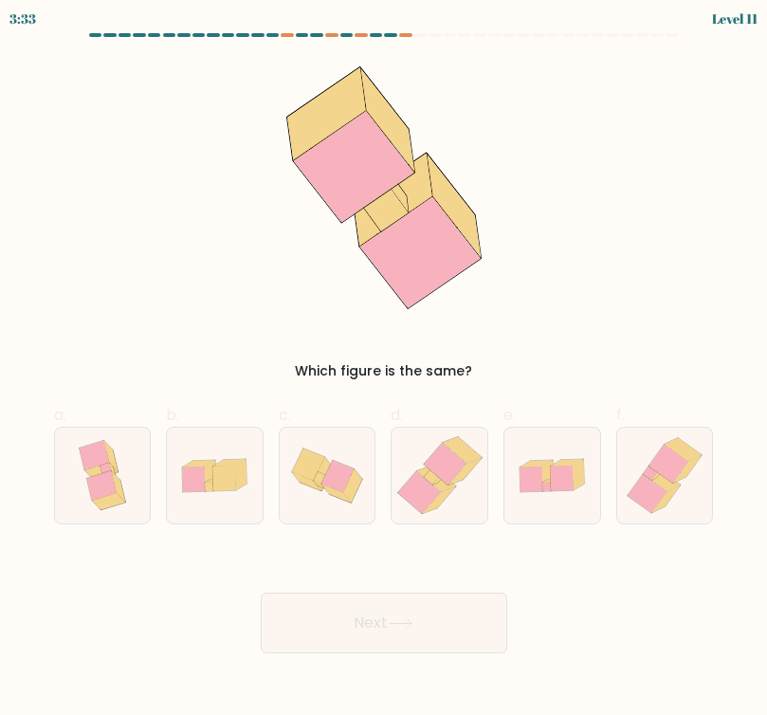
click at [565, 453] on icon at bounding box center [552, 475] width 96 height 65
click at [385, 370] on input "e." at bounding box center [384, 364] width 1 height 12
radio input "true"
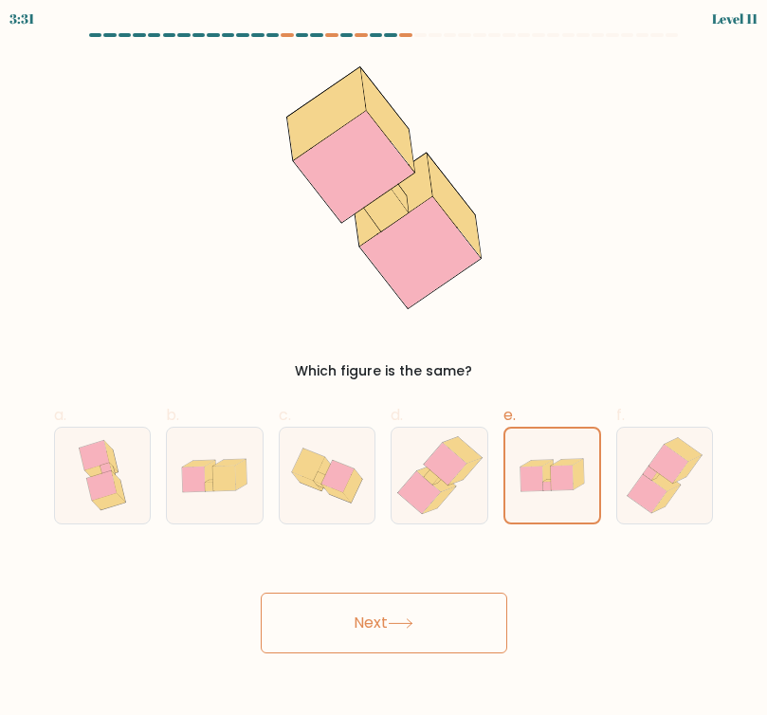
click at [446, 472] on icon at bounding box center [445, 464] width 43 height 43
click at [385, 370] on input "d." at bounding box center [384, 364] width 1 height 12
radio input "true"
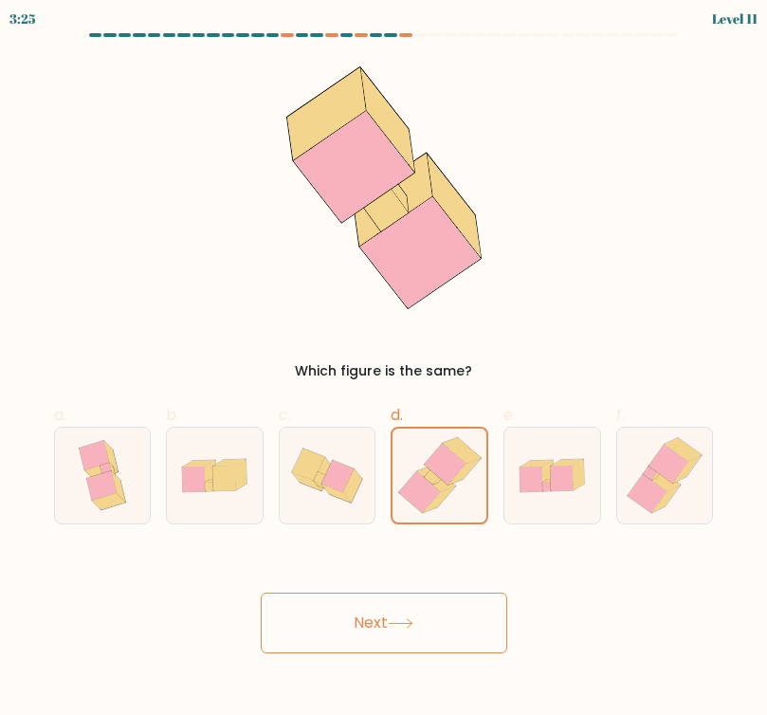
click at [349, 637] on button "Next" at bounding box center [384, 623] width 247 height 61
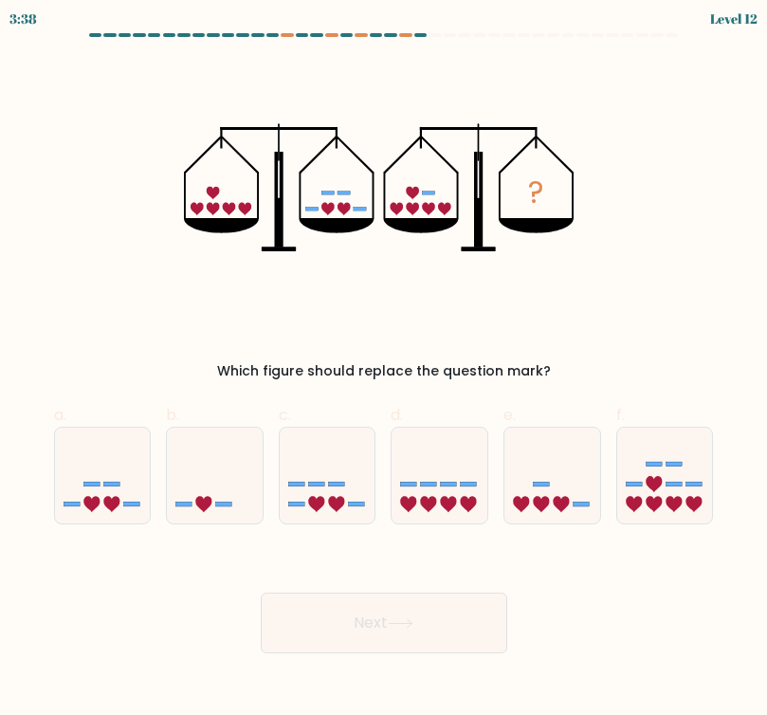
click at [118, 475] on icon at bounding box center [103, 475] width 96 height 79
click at [384, 370] on input "a." at bounding box center [384, 364] width 1 height 12
radio input "true"
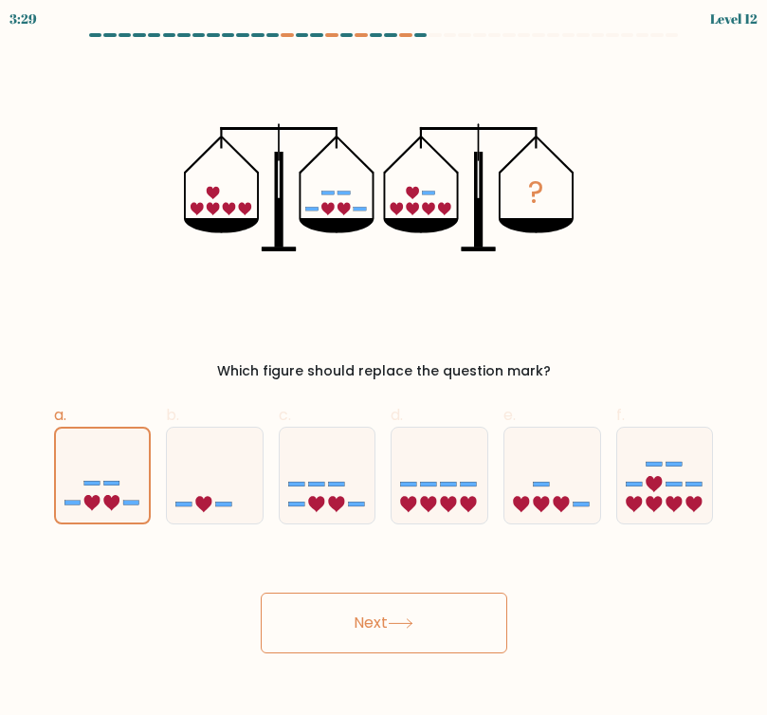
click at [321, 466] on icon at bounding box center [328, 475] width 96 height 79
click at [384, 370] on input "c." at bounding box center [384, 364] width 1 height 12
radio input "true"
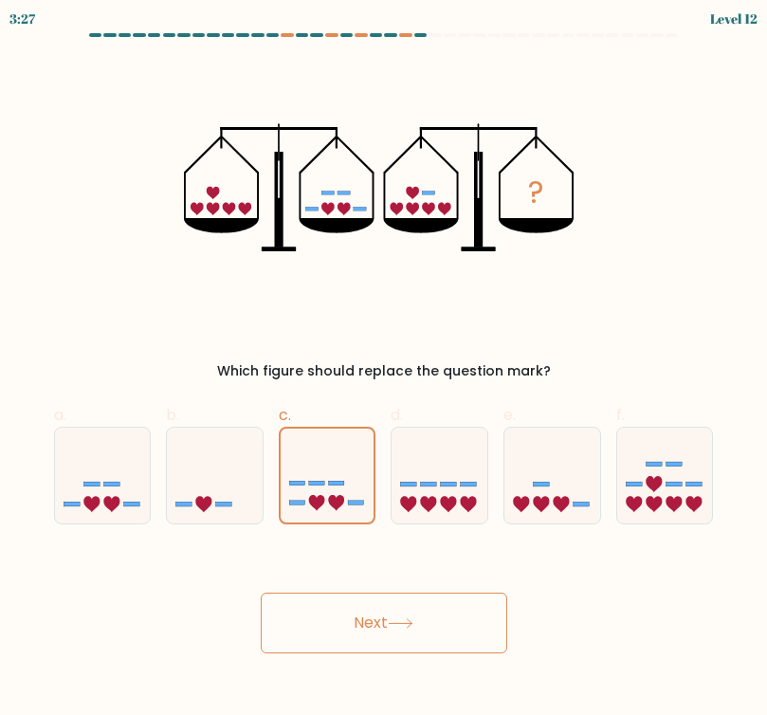
click at [107, 495] on icon at bounding box center [103, 475] width 96 height 79
click at [384, 370] on input "a." at bounding box center [384, 364] width 1 height 12
radio input "true"
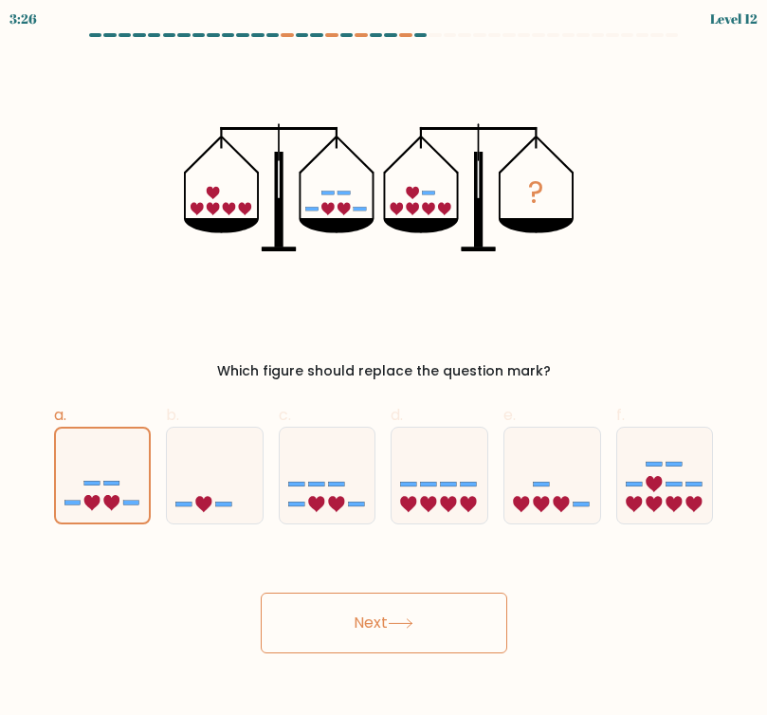
click at [320, 468] on icon at bounding box center [328, 475] width 96 height 79
click at [384, 370] on input "c." at bounding box center [384, 364] width 1 height 12
radio input "true"
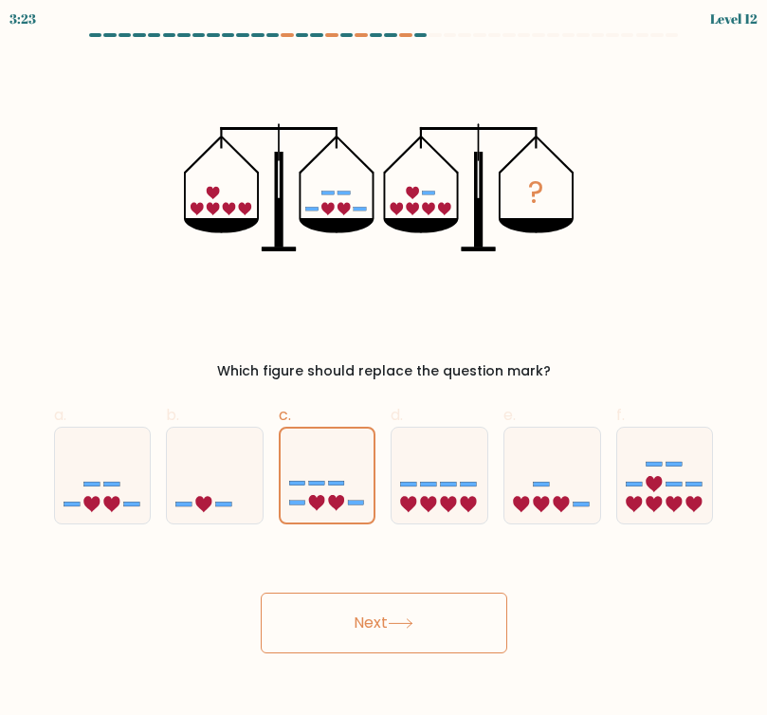
click at [410, 626] on icon at bounding box center [401, 623] width 26 height 10
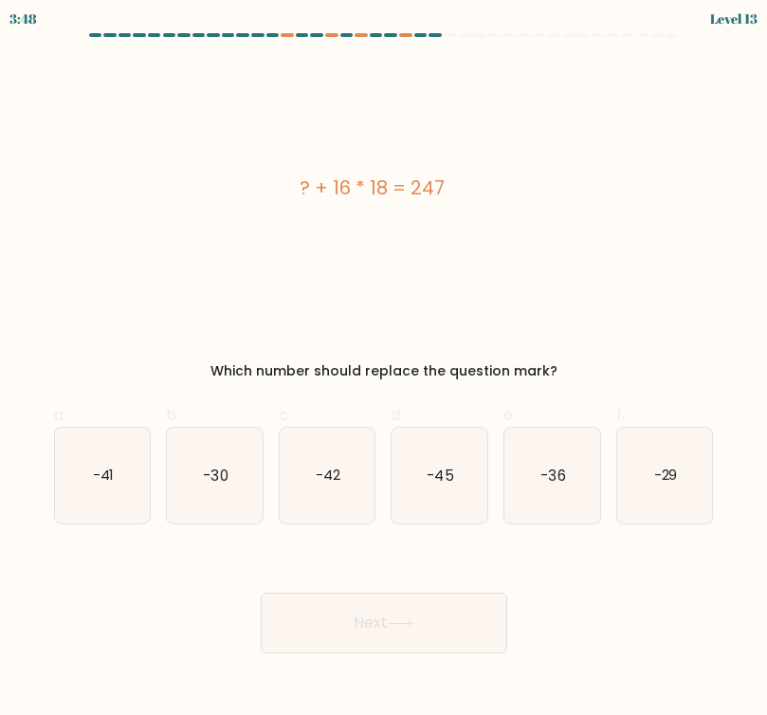
click at [101, 500] on icon "-41" at bounding box center [103, 476] width 96 height 96
click at [384, 370] on input "a. -41" at bounding box center [384, 364] width 1 height 12
radio input "true"
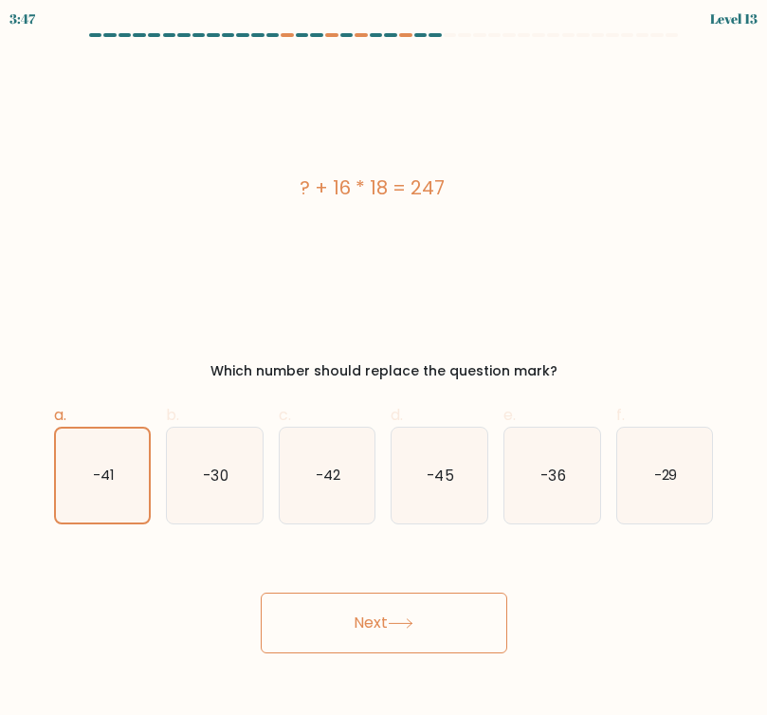
click at [359, 618] on button "Next" at bounding box center [384, 623] width 247 height 61
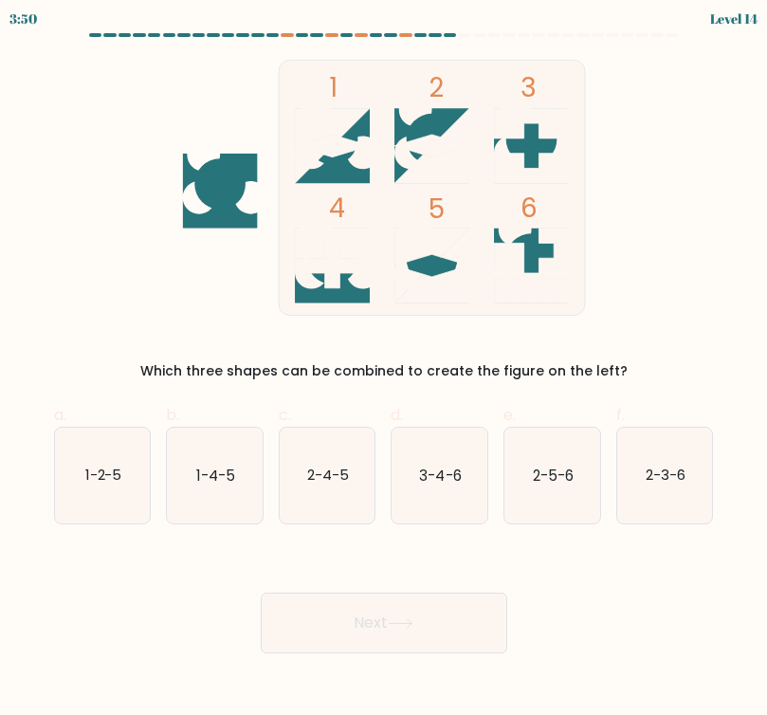
click at [115, 513] on icon "1-2-5" at bounding box center [103, 476] width 96 height 96
click at [384, 370] on input "a. 1-2-5" at bounding box center [384, 364] width 1 height 12
radio input "true"
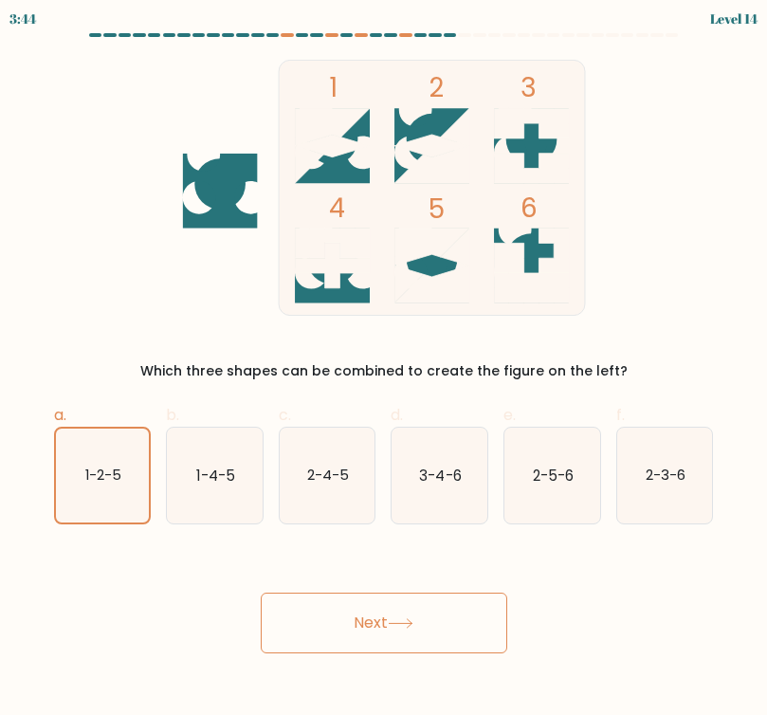
click at [440, 617] on button "Next" at bounding box center [384, 623] width 247 height 61
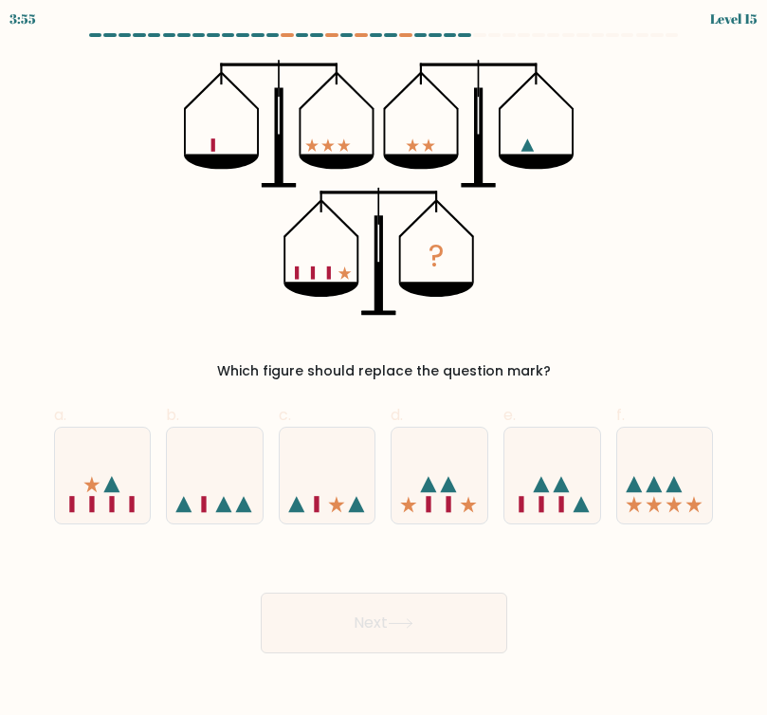
click at [350, 466] on icon at bounding box center [328, 475] width 96 height 79
click at [384, 370] on input "c." at bounding box center [384, 364] width 1 height 12
radio input "true"
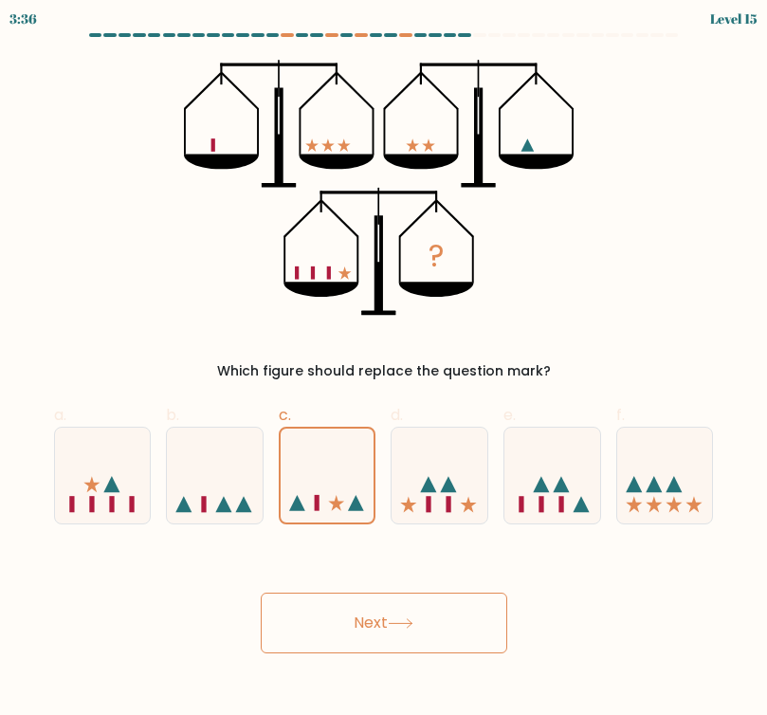
click at [386, 616] on button "Next" at bounding box center [384, 623] width 247 height 61
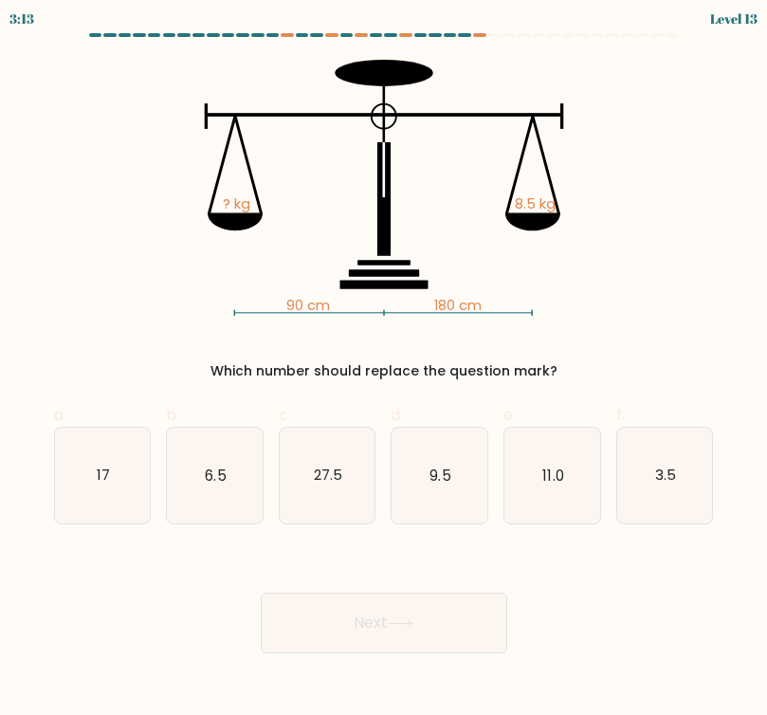
click at [441, 229] on icon "90 cm 180 cm ? kg 8.5 kg" at bounding box center [383, 188] width 637 height 256
click at [103, 452] on icon "17" at bounding box center [103, 476] width 96 height 96
click at [384, 370] on input "a. 17" at bounding box center [384, 364] width 1 height 12
radio input "true"
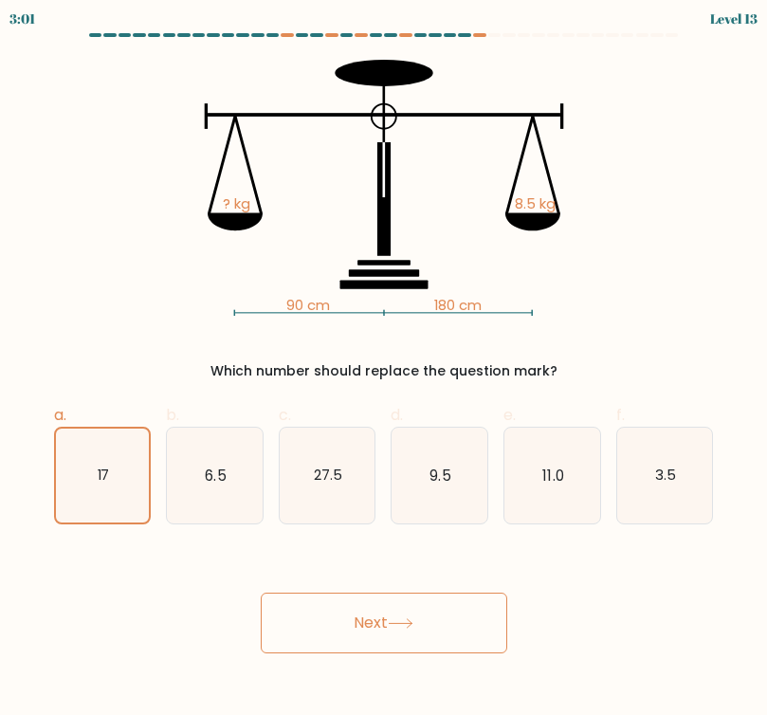
click at [368, 623] on button "Next" at bounding box center [384, 623] width 247 height 61
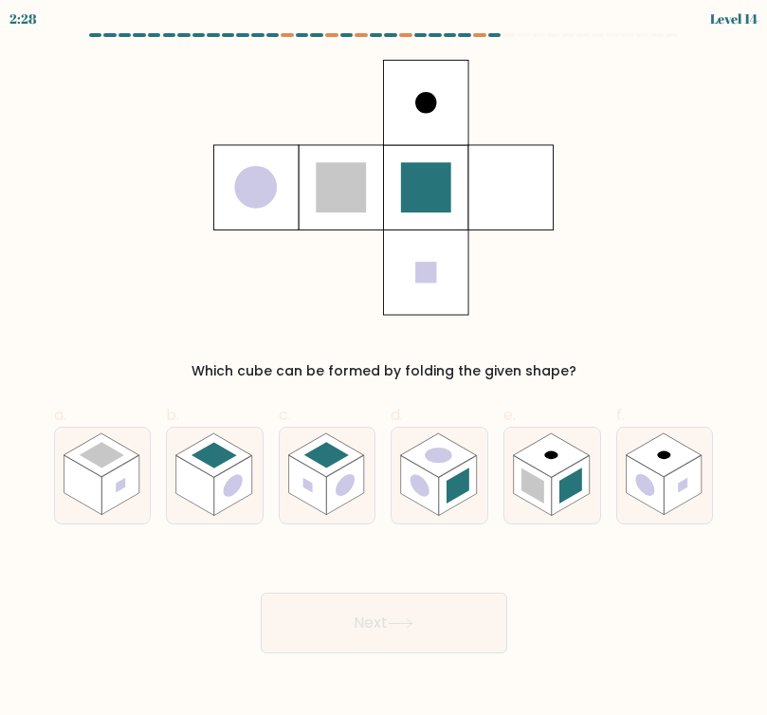
click at [517, 547] on form at bounding box center [383, 343] width 767 height 620
click at [537, 466] on rect at bounding box center [552, 455] width 76 height 44
click at [385, 370] on input "e." at bounding box center [384, 364] width 1 height 12
radio input "true"
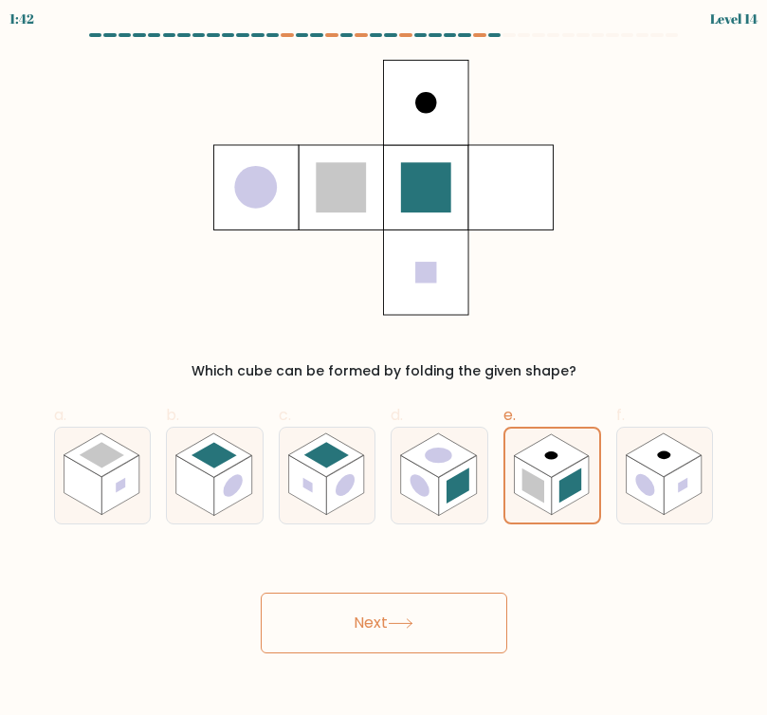
click at [287, 627] on button "Next" at bounding box center [384, 623] width 247 height 61
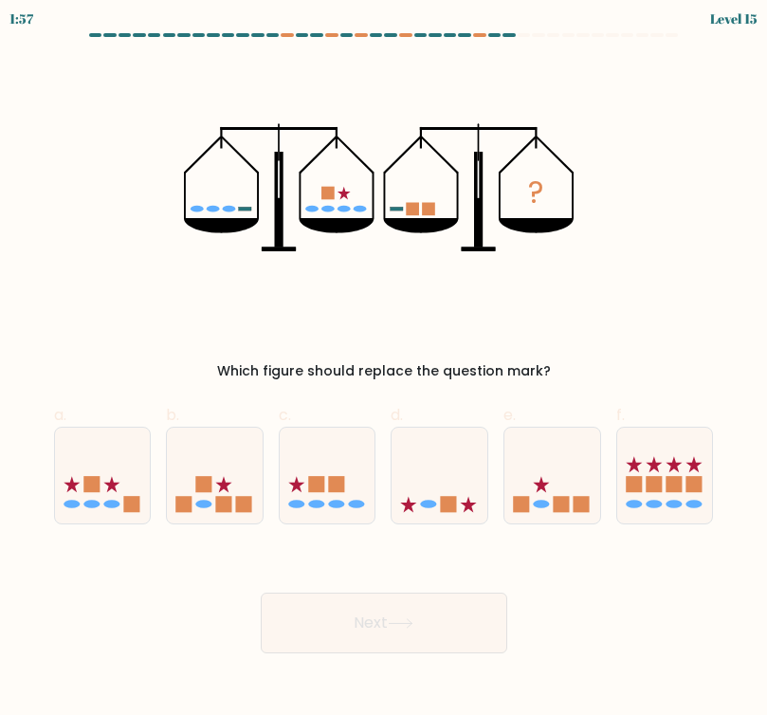
click at [459, 469] on icon at bounding box center [440, 475] width 96 height 79
click at [385, 370] on input "d." at bounding box center [384, 364] width 1 height 12
radio input "true"
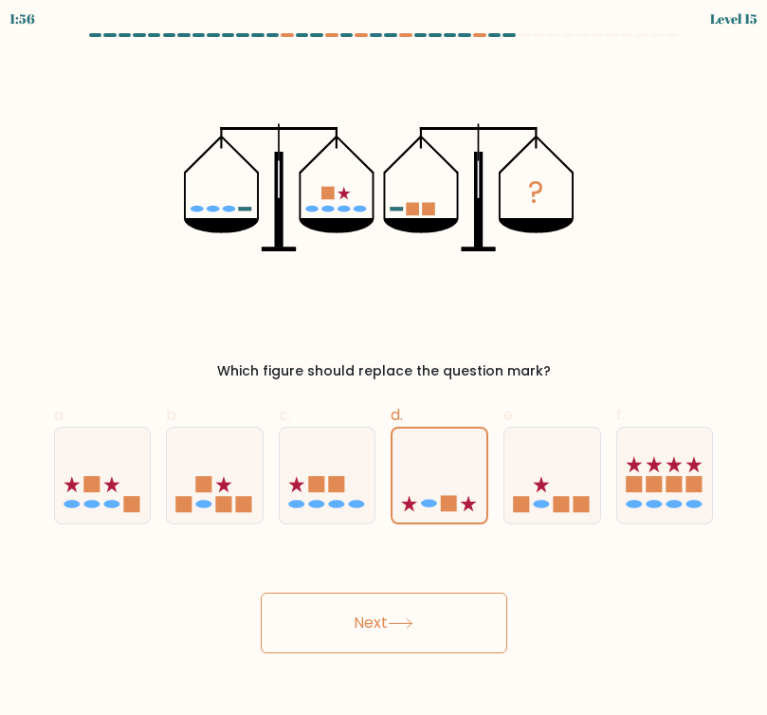
click at [435, 611] on button "Next" at bounding box center [384, 623] width 247 height 61
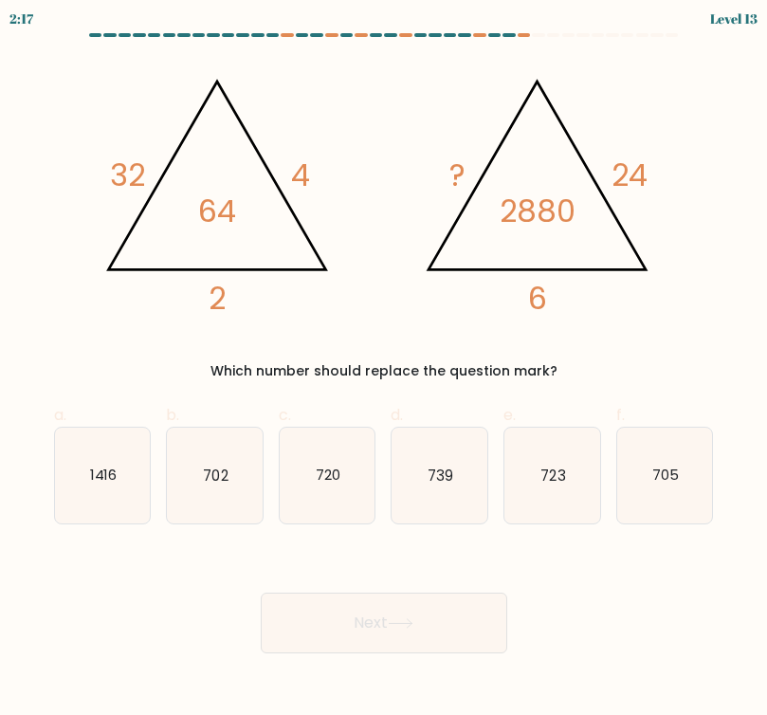
click at [202, 458] on icon "702" at bounding box center [215, 476] width 96 height 96
click at [384, 370] on input "b. 702" at bounding box center [384, 364] width 1 height 12
radio input "true"
click at [329, 624] on button "Next" at bounding box center [384, 623] width 247 height 61
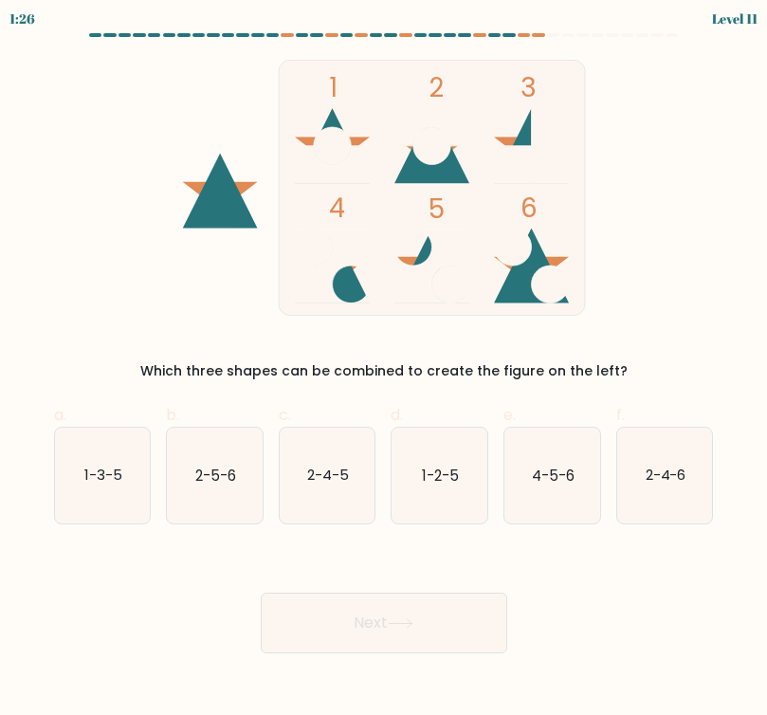
click at [582, 485] on icon "4-5-6" at bounding box center [552, 476] width 96 height 96
click at [385, 370] on input "e. 4-5-6" at bounding box center [384, 364] width 1 height 12
radio input "true"
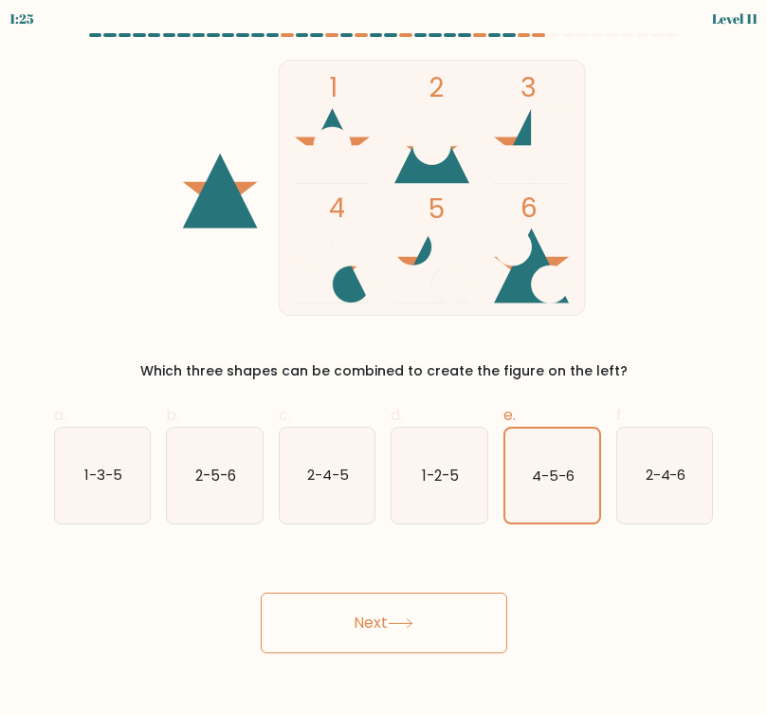
click at [413, 625] on icon at bounding box center [401, 623] width 26 height 10
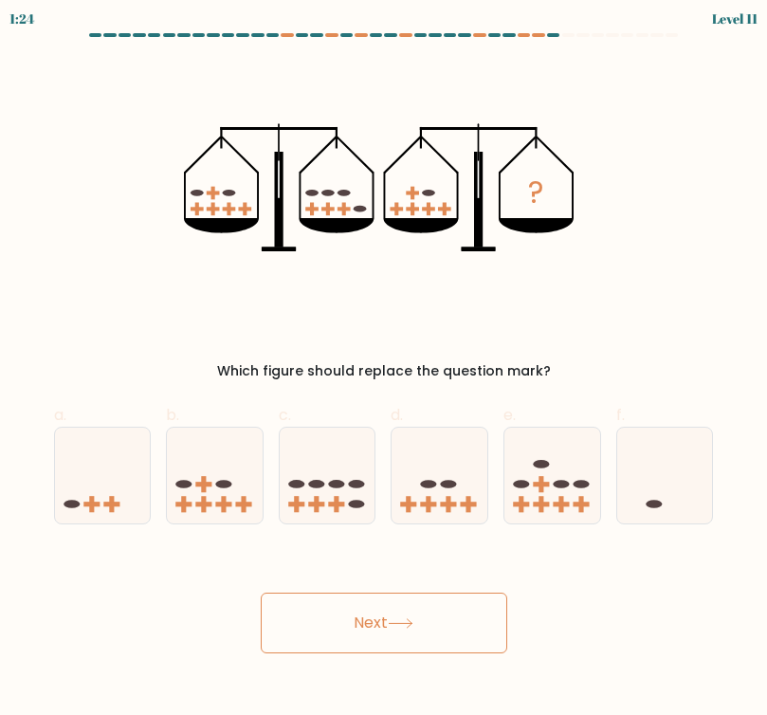
click at [296, 623] on button "Next" at bounding box center [384, 623] width 247 height 61
click at [545, 473] on icon at bounding box center [552, 475] width 96 height 79
click at [385, 370] on input "e." at bounding box center [384, 364] width 1 height 12
radio input "true"
click at [337, 468] on icon at bounding box center [328, 475] width 96 height 79
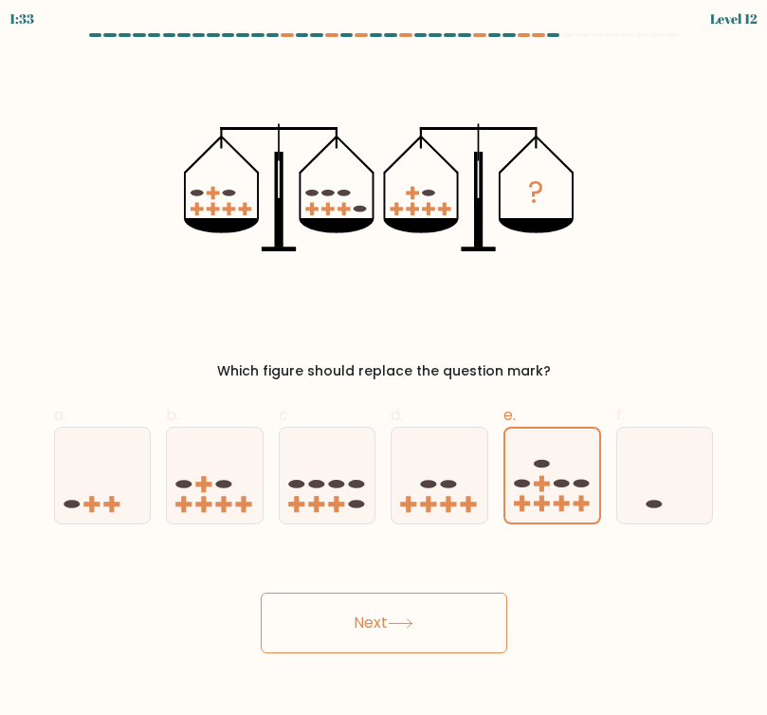
click at [384, 370] on input "c." at bounding box center [384, 364] width 1 height 12
radio input "true"
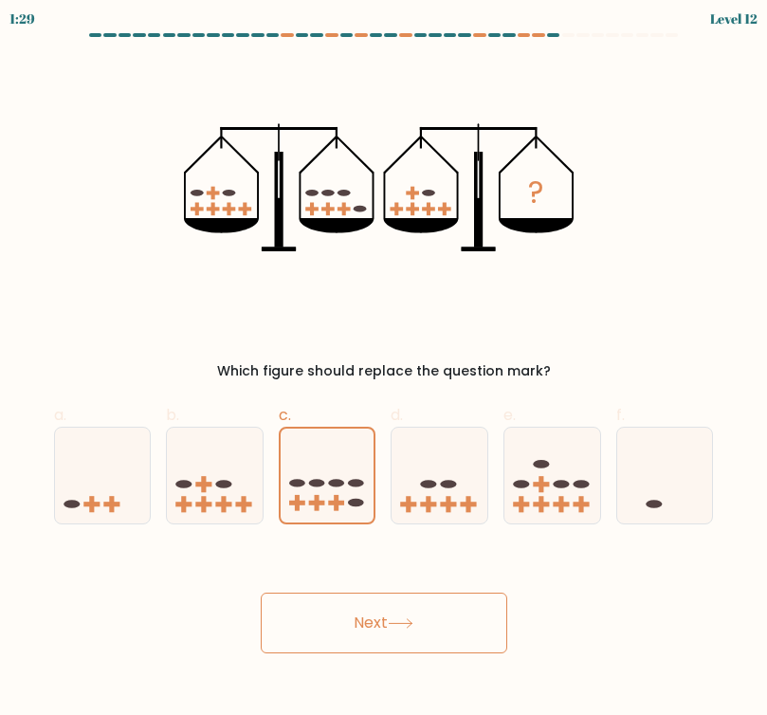
click at [415, 609] on button "Next" at bounding box center [384, 623] width 247 height 61
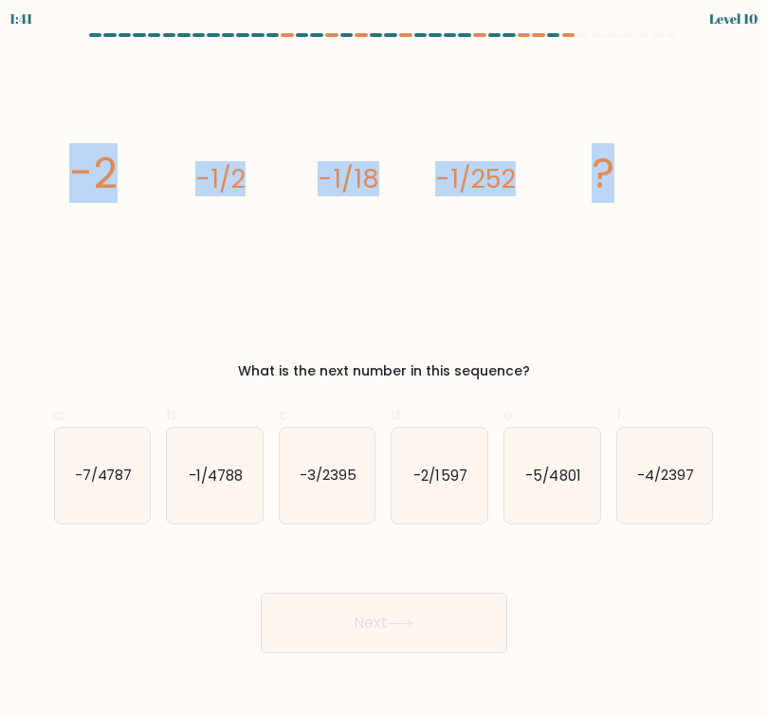
click at [198, 486] on icon "-1/4788" at bounding box center [215, 476] width 96 height 96
click at [384, 370] on input "b. -1/4788" at bounding box center [384, 364] width 1 height 12
radio input "true"
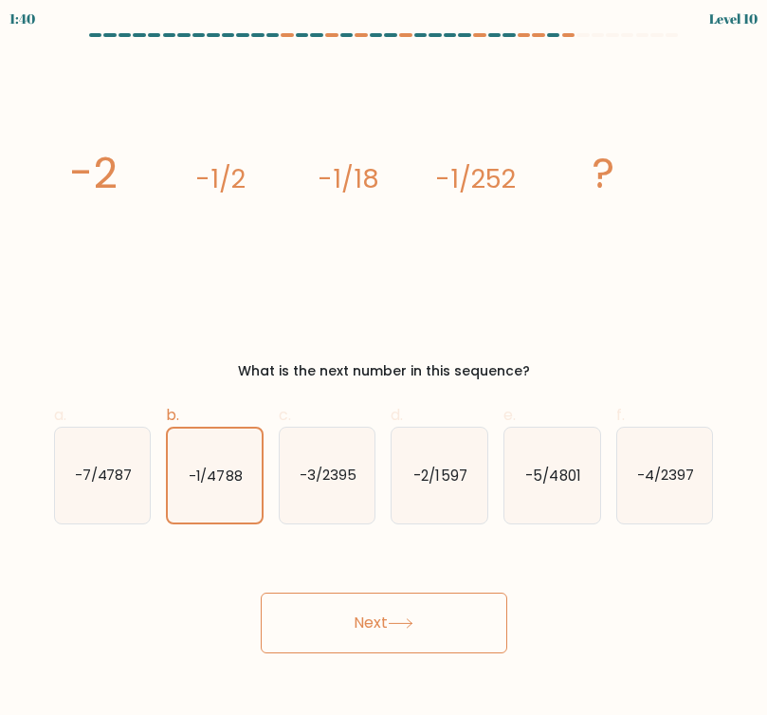
click at [333, 634] on button "Next" at bounding box center [384, 623] width 247 height 61
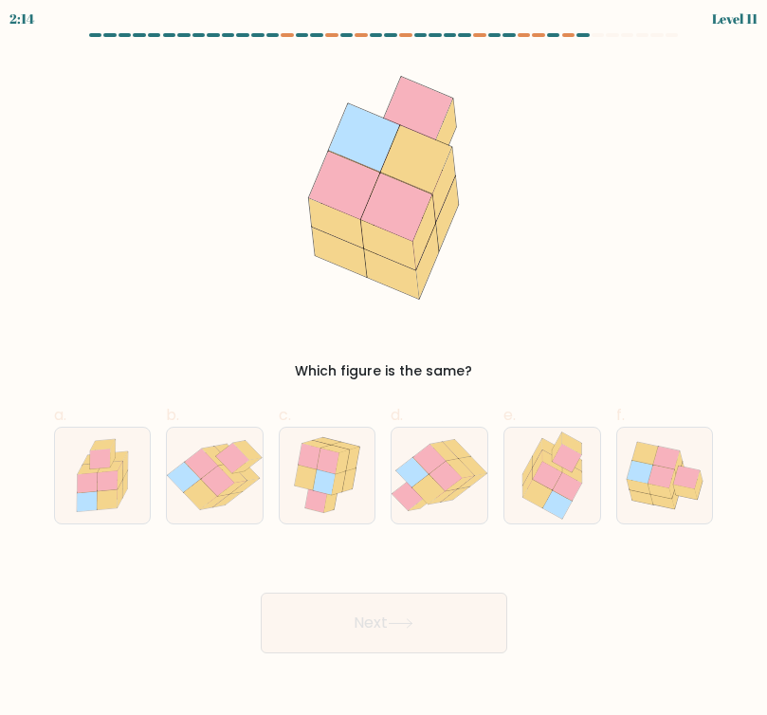
click at [361, 492] on icon at bounding box center [327, 476] width 81 height 96
click at [384, 370] on input "c." at bounding box center [384, 364] width 1 height 12
radio input "true"
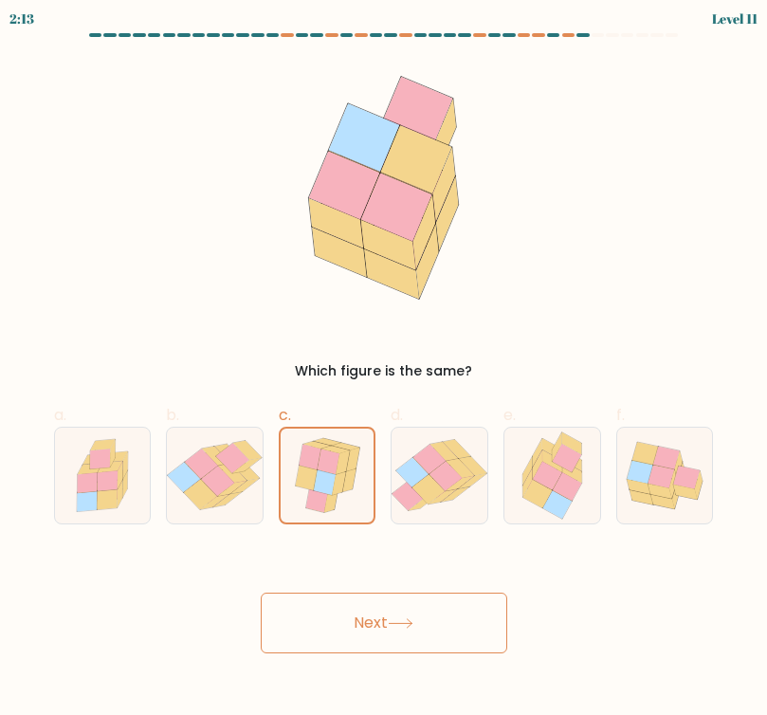
click at [460, 639] on button "Next" at bounding box center [384, 623] width 247 height 61
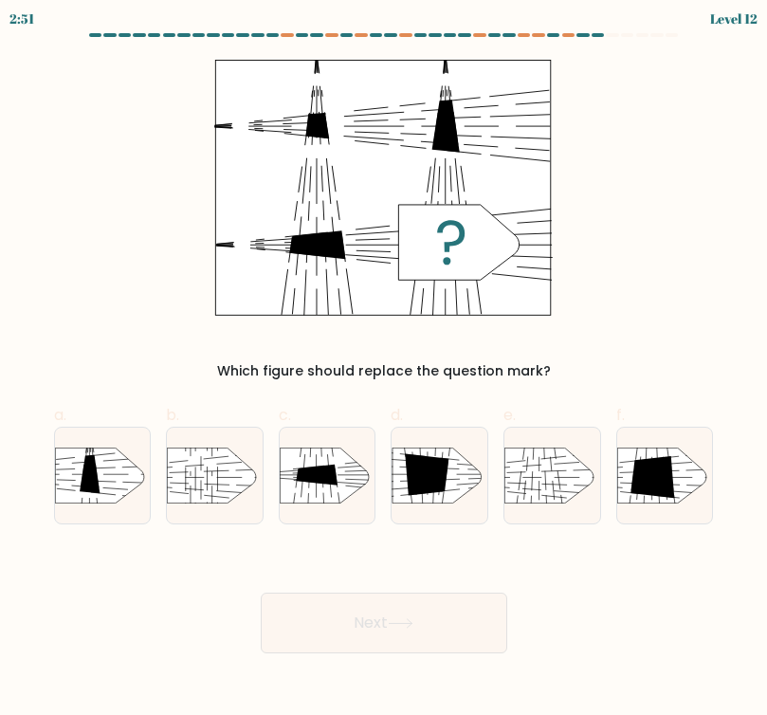
click at [174, 506] on div at bounding box center [215, 476] width 98 height 98
click at [384, 370] on input "b." at bounding box center [384, 364] width 1 height 12
radio input "true"
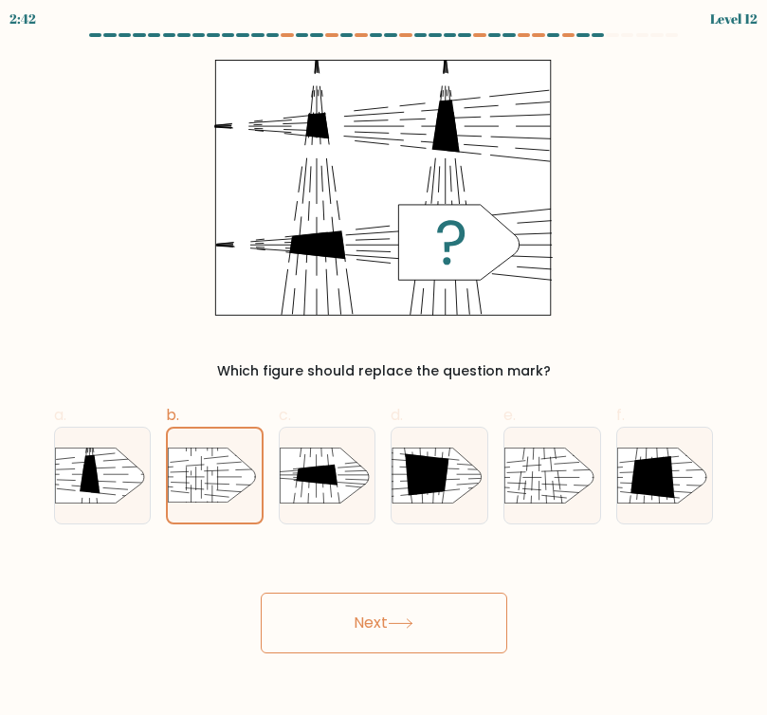
click at [352, 486] on rect at bounding box center [366, 432] width 248 height 189
click at [384, 370] on input "c." at bounding box center [384, 364] width 1 height 12
radio input "true"
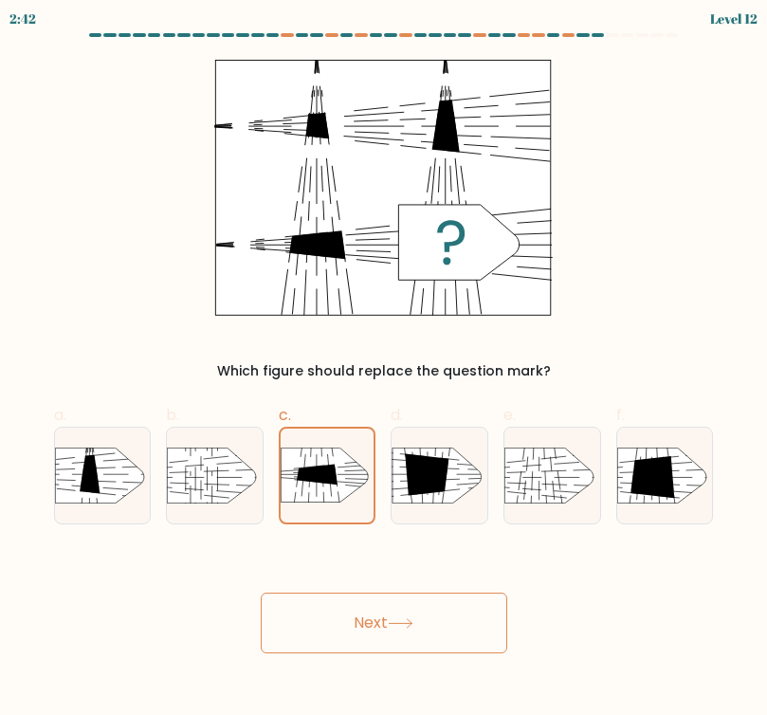
click at [413, 622] on icon at bounding box center [401, 623] width 26 height 10
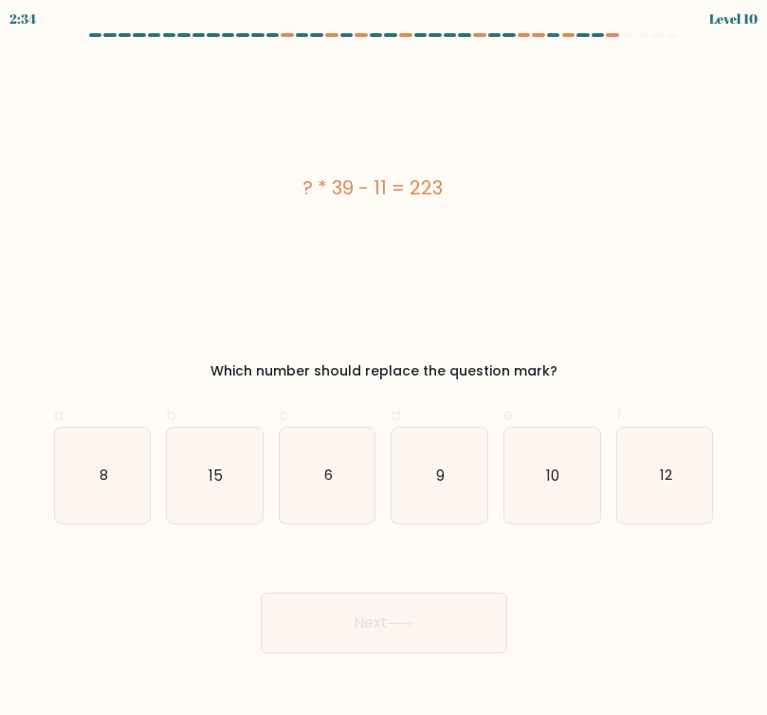
click at [356, 468] on icon "6" at bounding box center [328, 476] width 96 height 96
click at [384, 370] on input "c. 6" at bounding box center [384, 364] width 1 height 12
radio input "true"
click at [350, 597] on button "Next" at bounding box center [384, 623] width 247 height 61
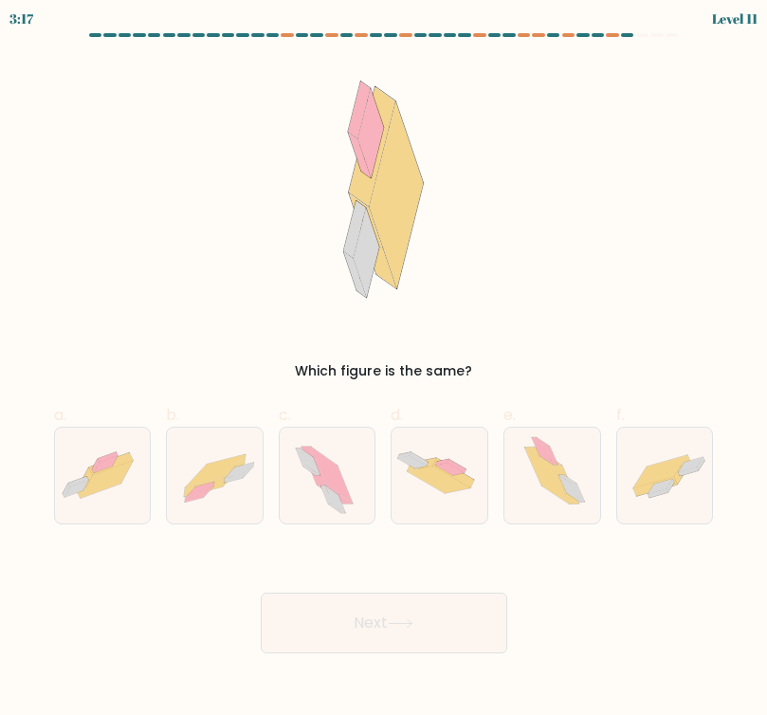
click at [449, 644] on button "Next" at bounding box center [384, 623] width 247 height 61
click at [563, 494] on icon at bounding box center [547, 476] width 45 height 56
click at [385, 370] on input "e." at bounding box center [384, 364] width 1 height 12
radio input "true"
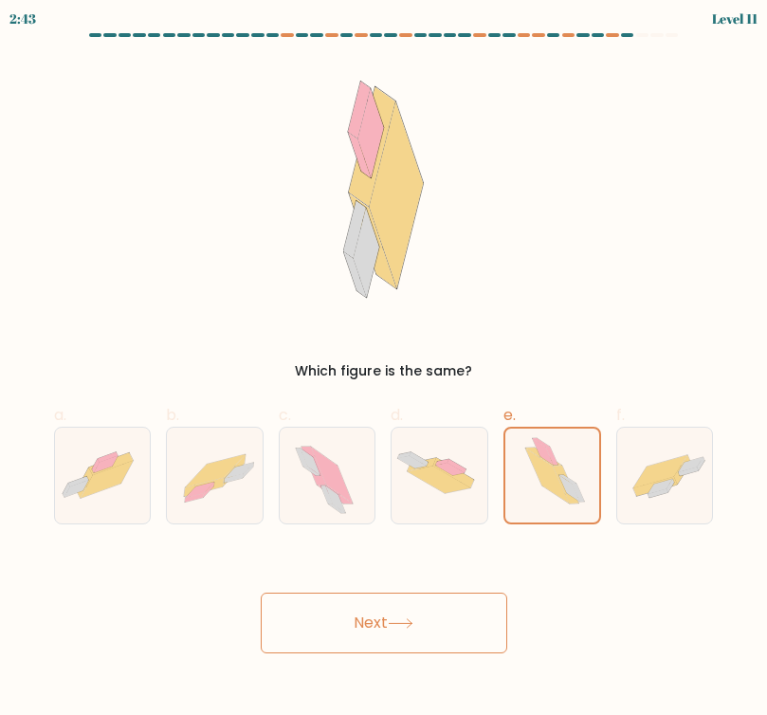
click at [227, 479] on icon at bounding box center [233, 478] width 19 height 9
click at [384, 370] on input "b." at bounding box center [384, 364] width 1 height 12
radio input "true"
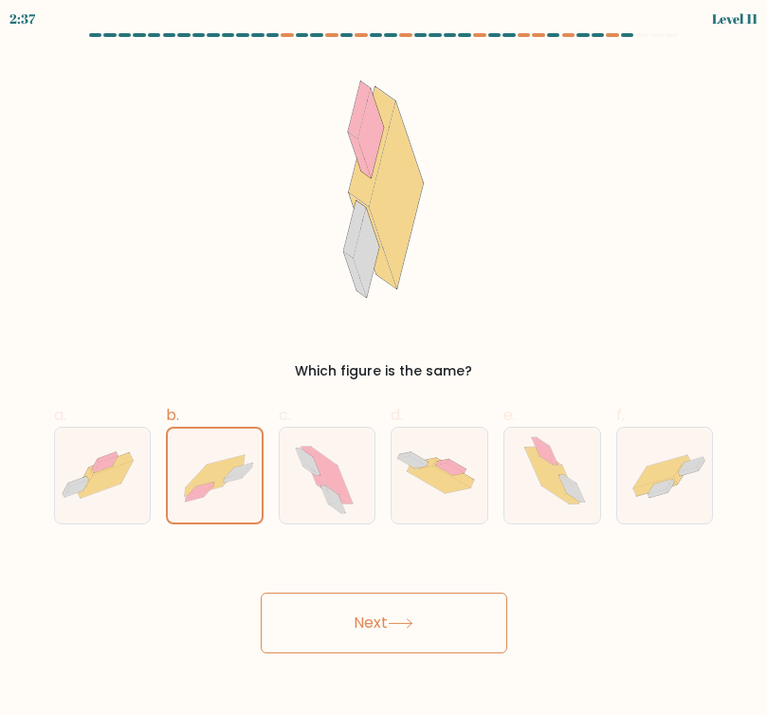
click at [402, 610] on button "Next" at bounding box center [384, 623] width 247 height 61
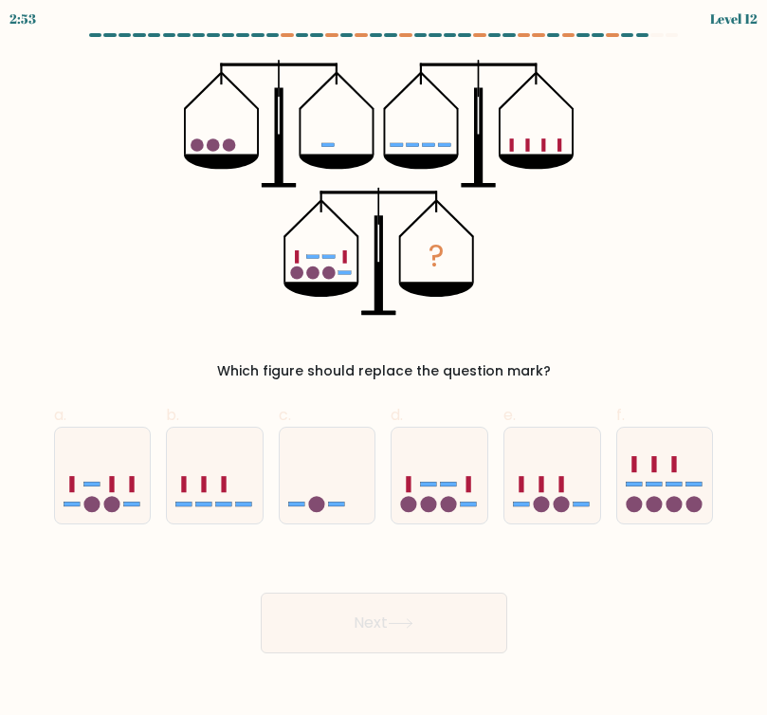
click at [100, 491] on icon at bounding box center [103, 475] width 96 height 79
click at [384, 370] on input "a." at bounding box center [384, 364] width 1 height 12
radio input "true"
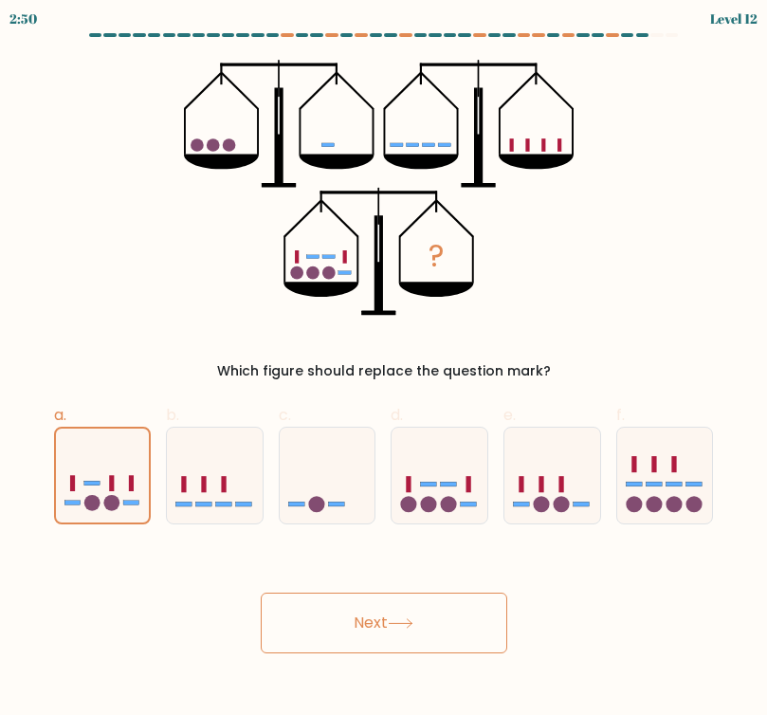
click at [441, 607] on button "Next" at bounding box center [384, 623] width 247 height 61
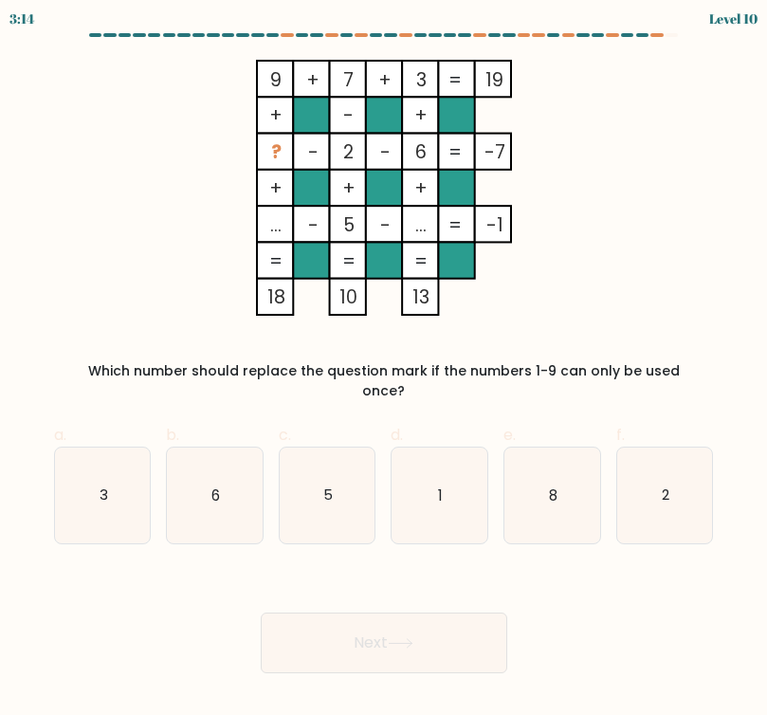
click at [116, 466] on icon "3" at bounding box center [103, 496] width 96 height 96
click at [384, 370] on input "a. 3" at bounding box center [384, 364] width 1 height 12
radio input "true"
click at [428, 651] on button "Next" at bounding box center [384, 643] width 247 height 61
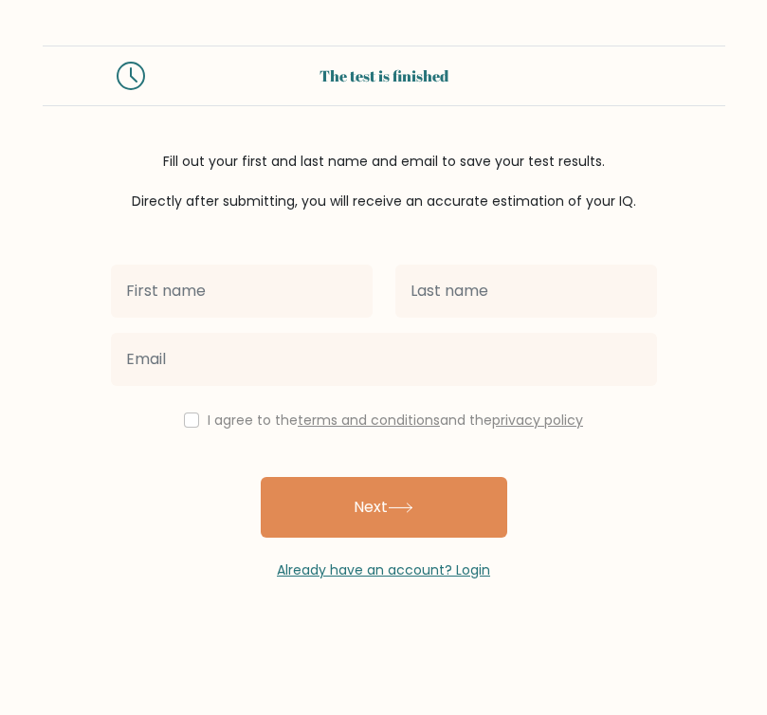
click at [277, 286] on input "text" at bounding box center [242, 291] width 262 height 53
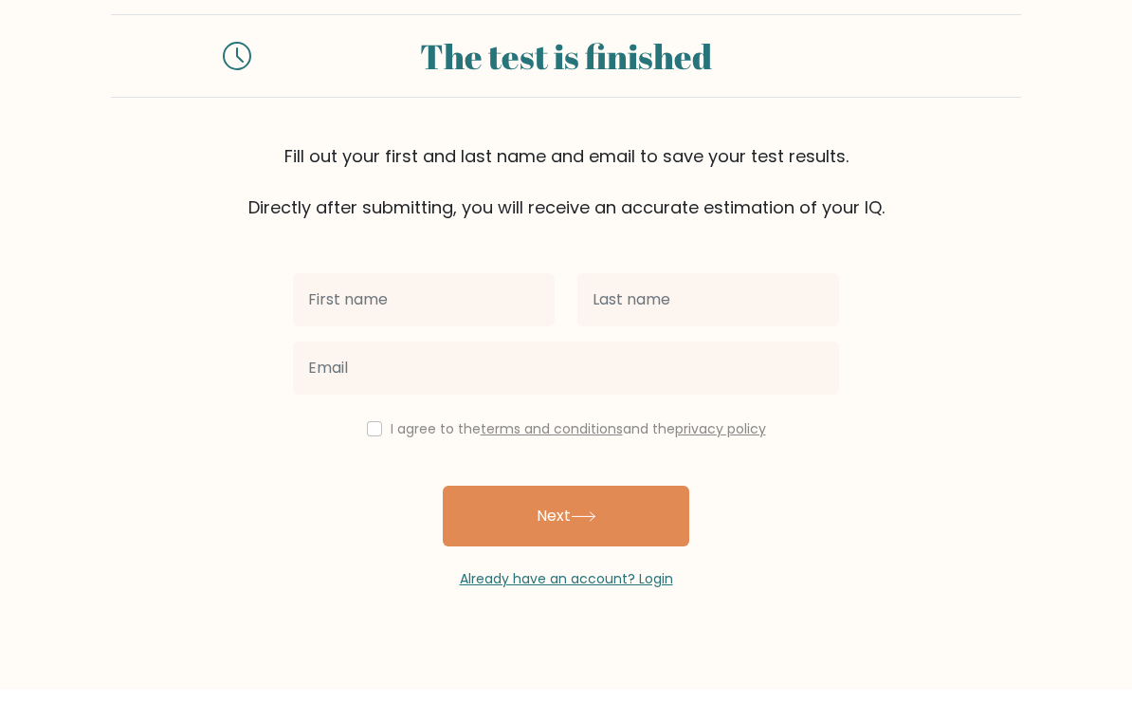
click at [436, 304] on input "text" at bounding box center [424, 330] width 262 height 53
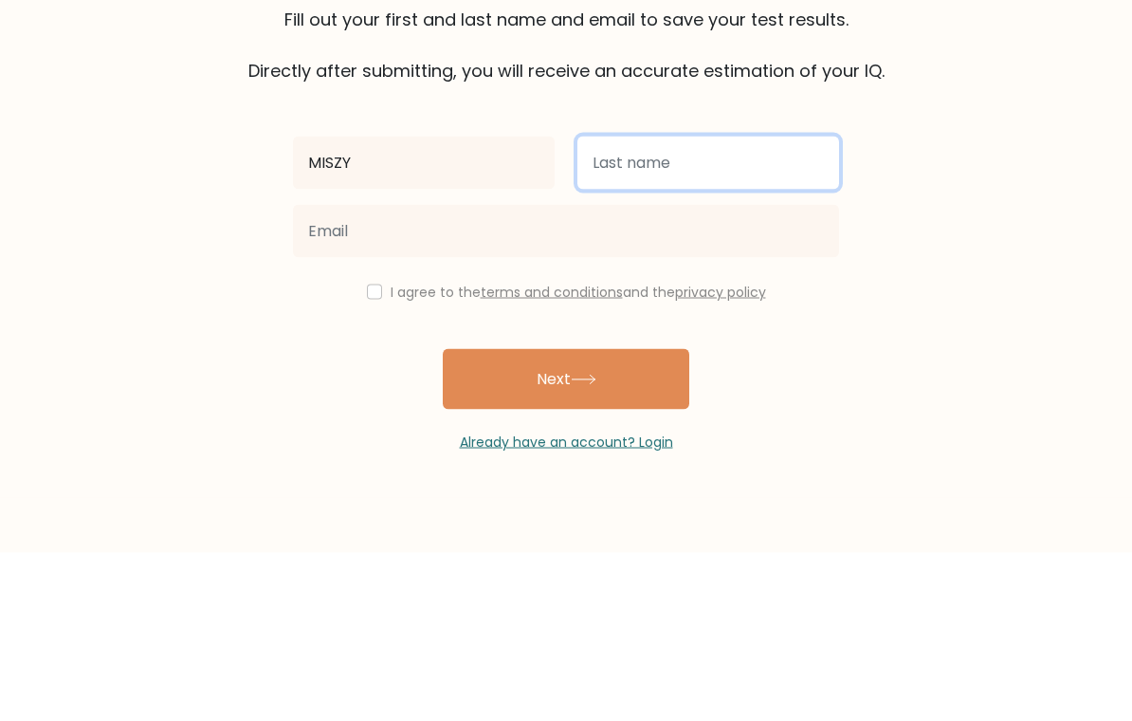
click at [693, 304] on input "text" at bounding box center [709, 330] width 262 height 53
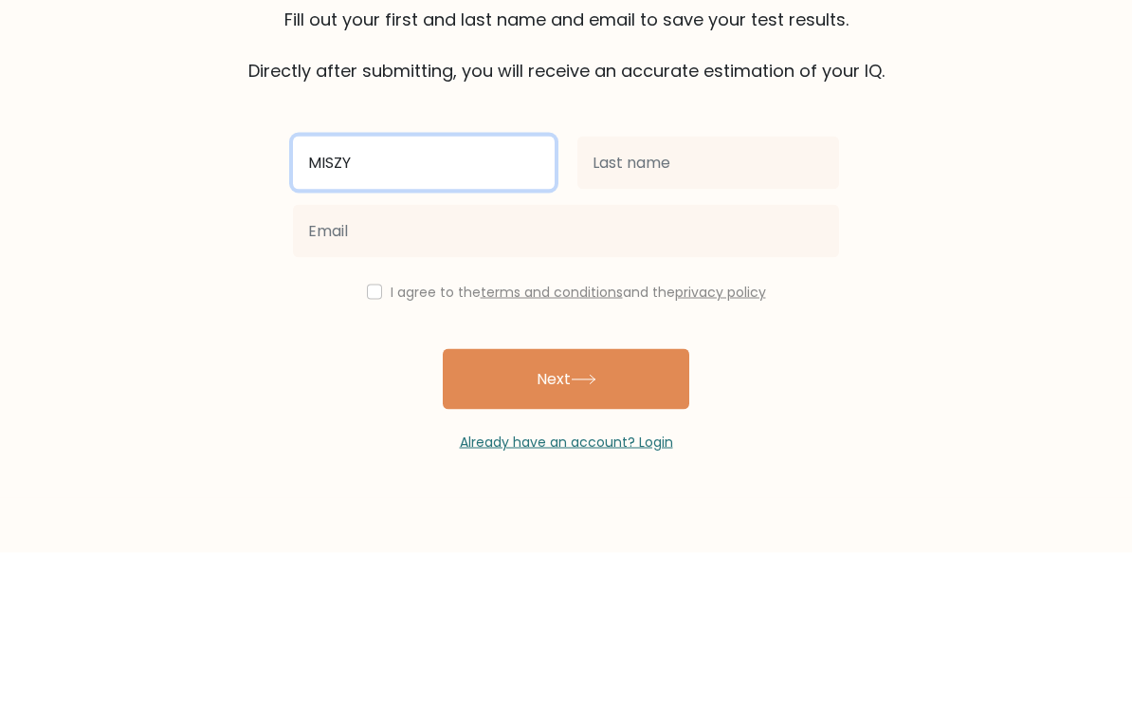
click at [484, 304] on input "MISZY" at bounding box center [424, 330] width 262 height 53
type input "[PERSON_NAME]"
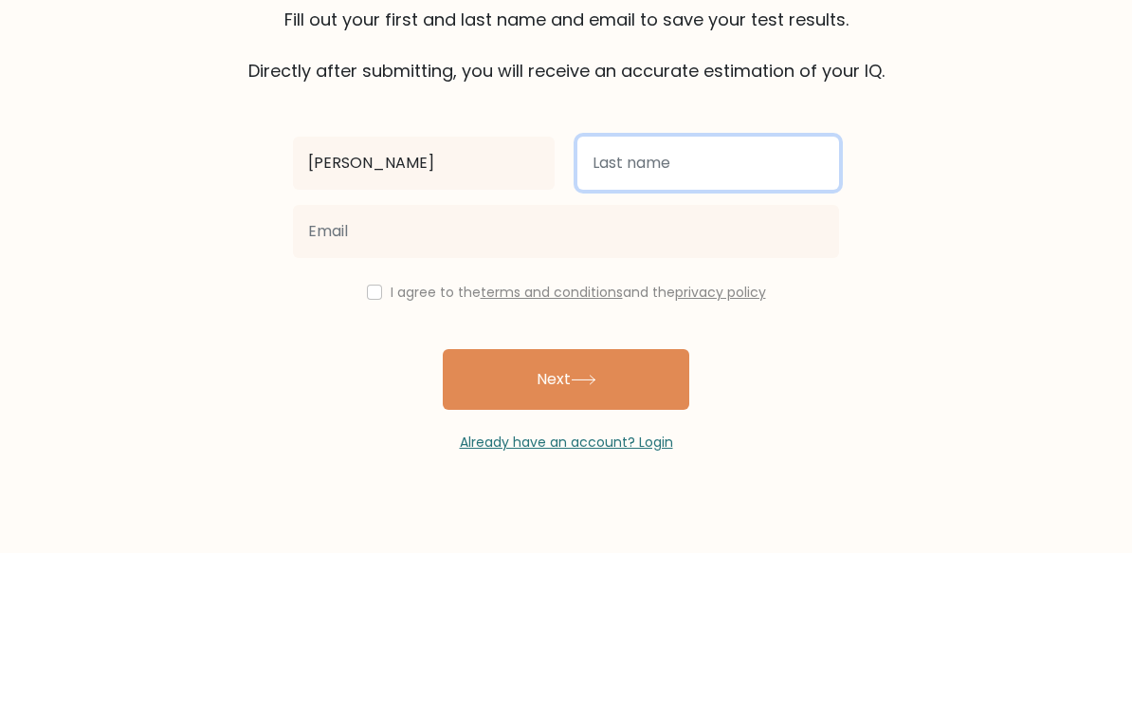
click at [669, 304] on input "text" at bounding box center [709, 330] width 262 height 53
type input "JARINA"
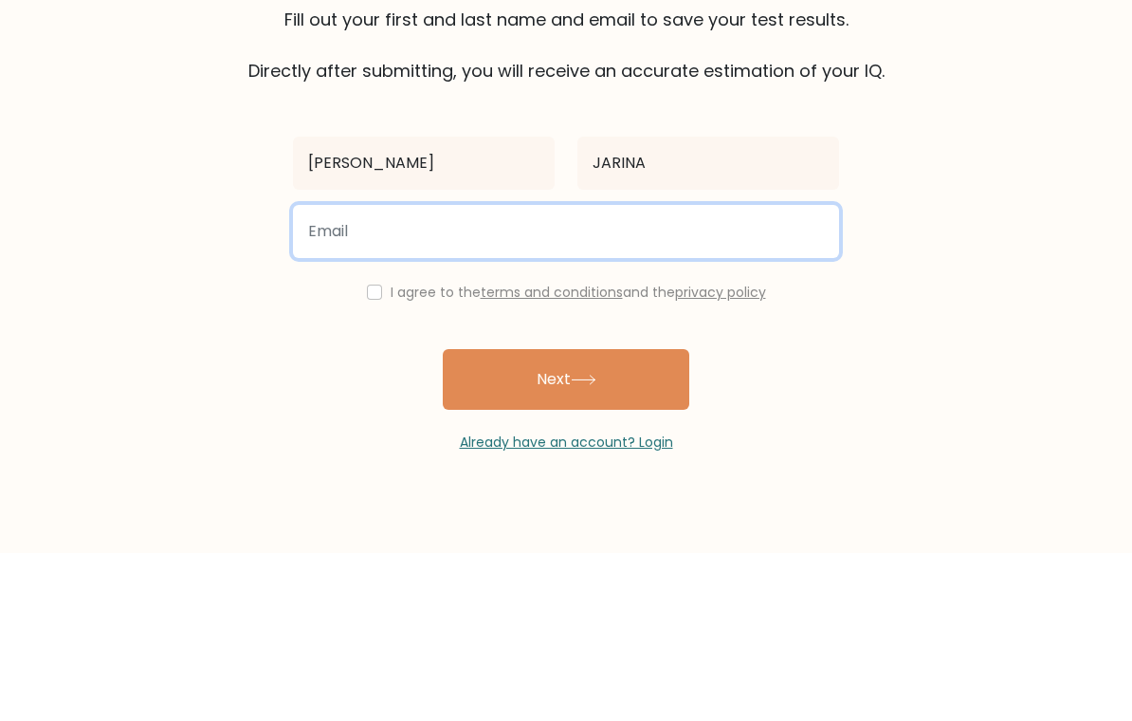
click at [609, 373] on input "email" at bounding box center [566, 399] width 546 height 53
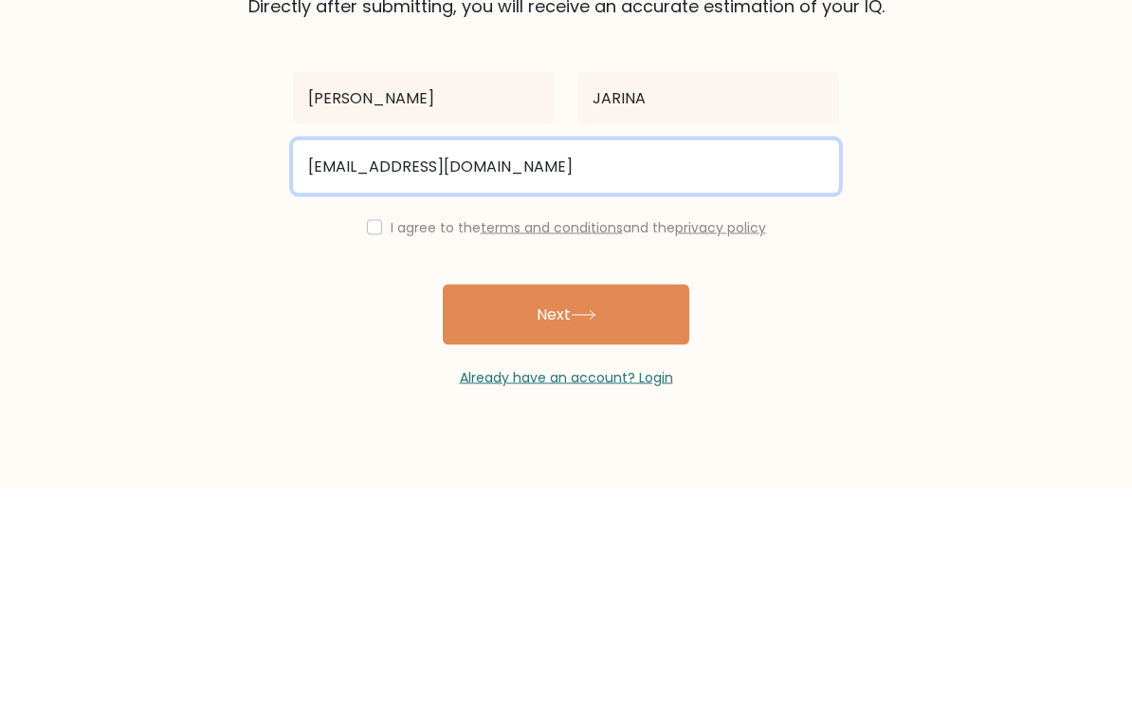
type input "[EMAIL_ADDRESS][DOMAIN_NAME]"
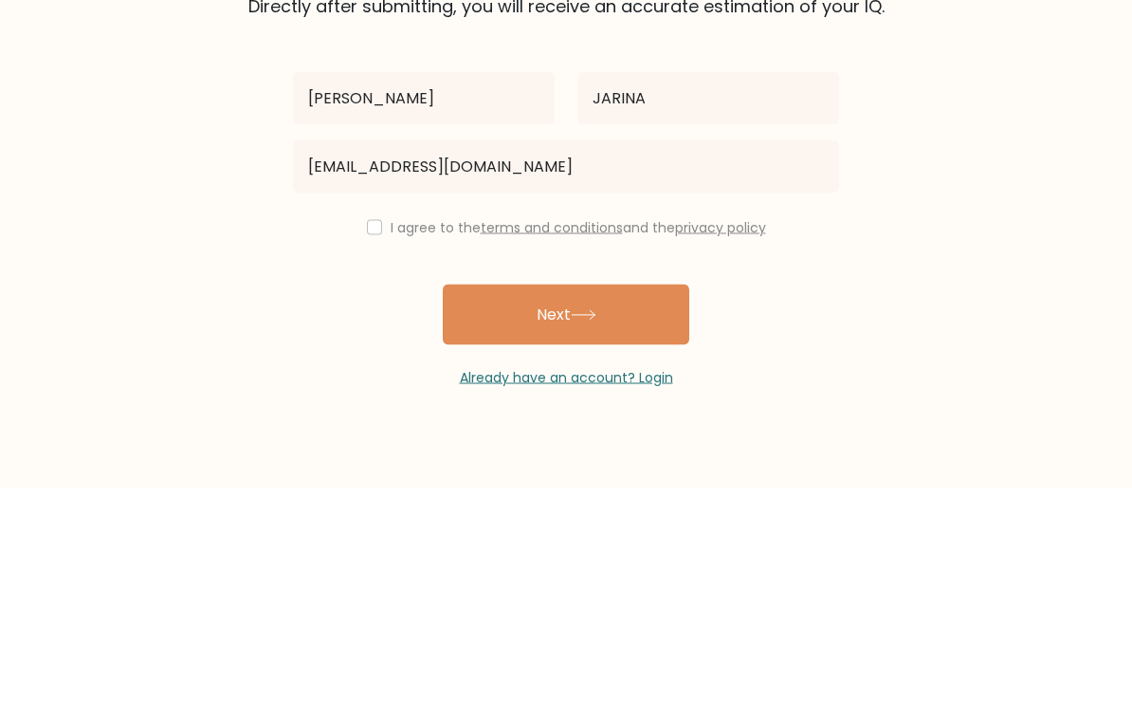
click at [374, 452] on input "checkbox" at bounding box center [374, 459] width 15 height 15
checkbox input "true"
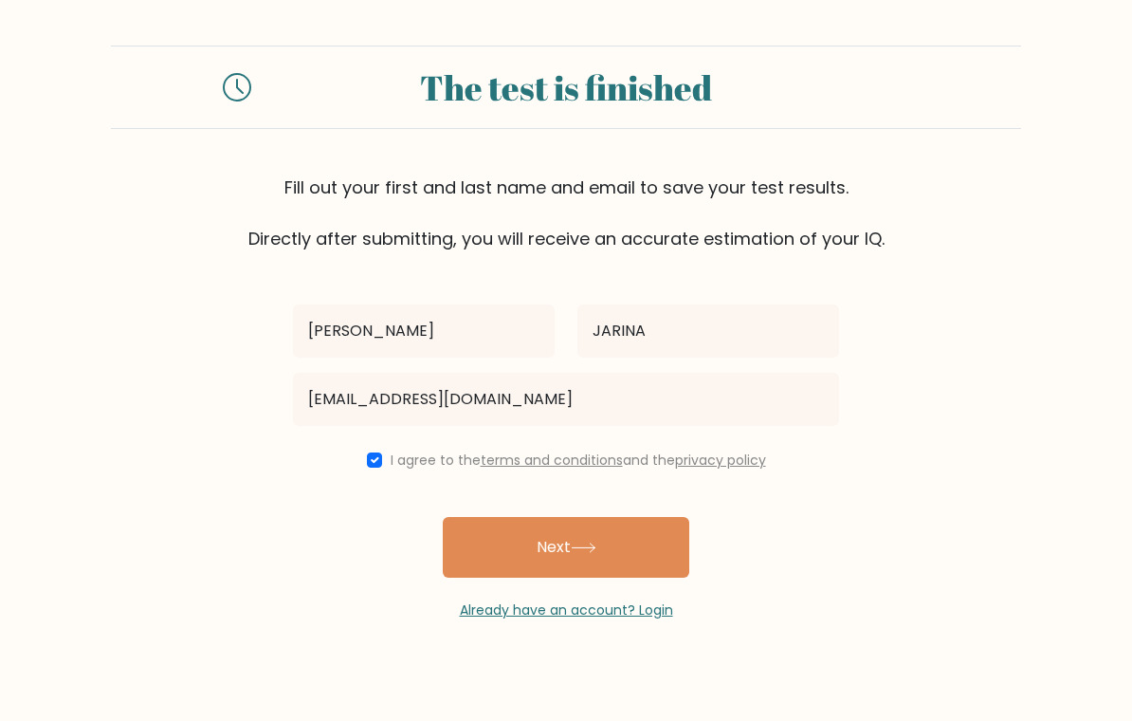
click at [627, 553] on button "Next" at bounding box center [566, 547] width 247 height 61
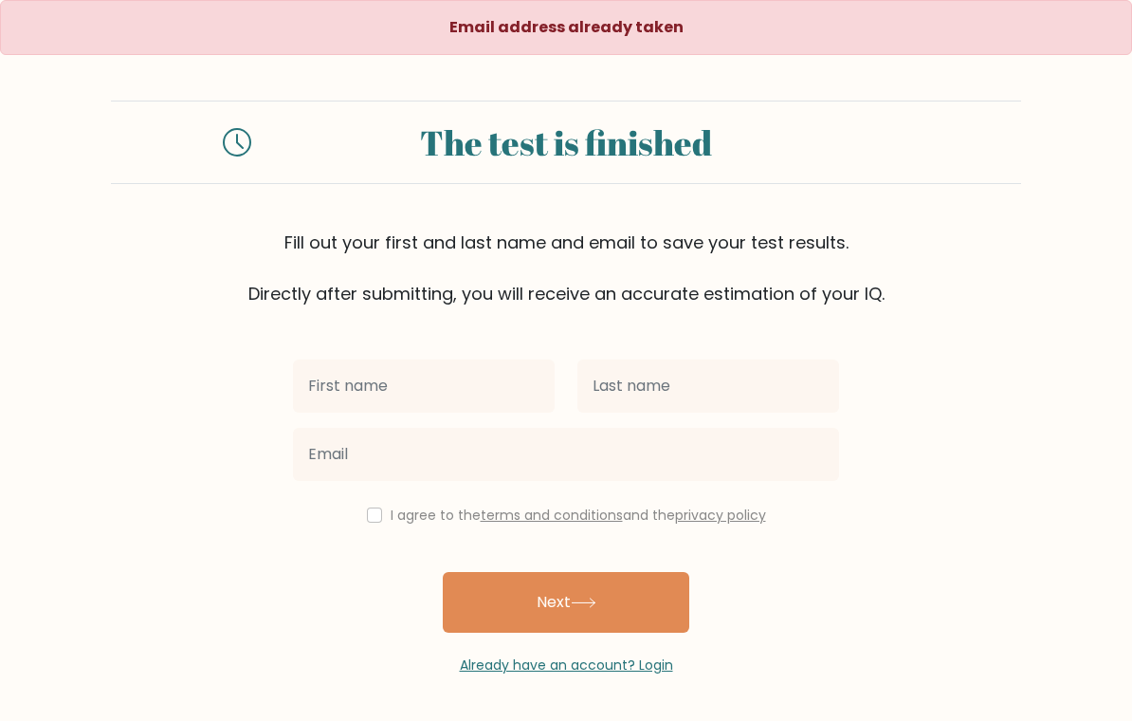
click at [355, 401] on input "text" at bounding box center [424, 385] width 262 height 53
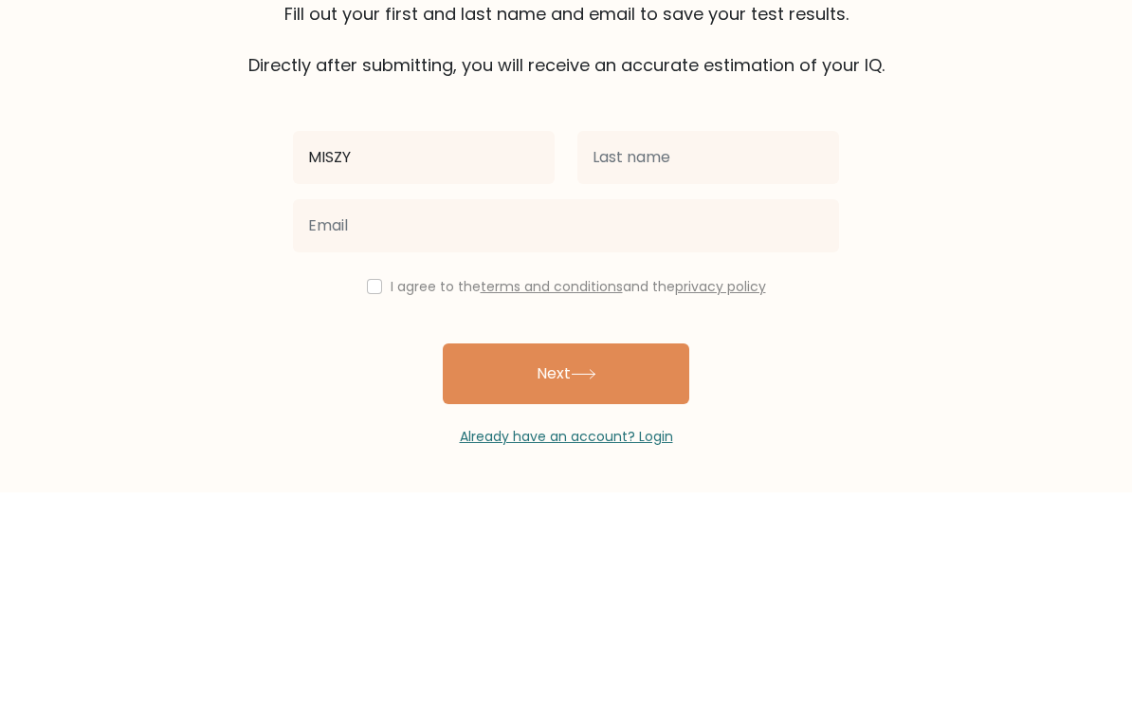
scroll to position [2, 0]
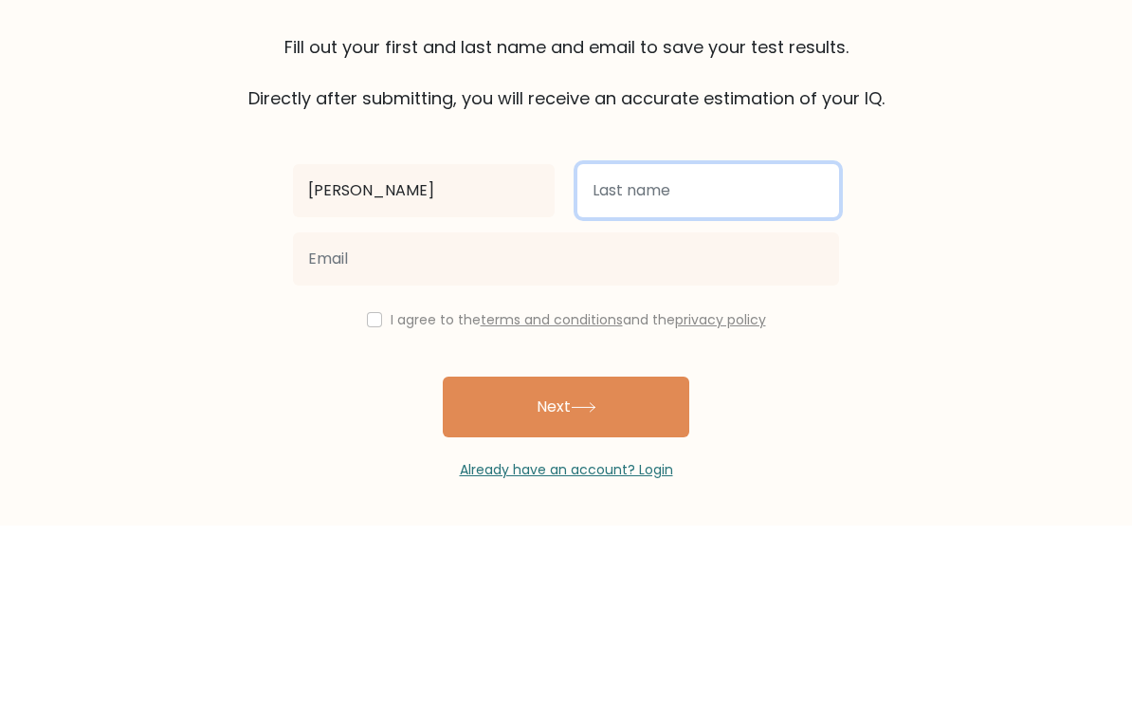
click at [749, 359] on input "text" at bounding box center [709, 385] width 262 height 53
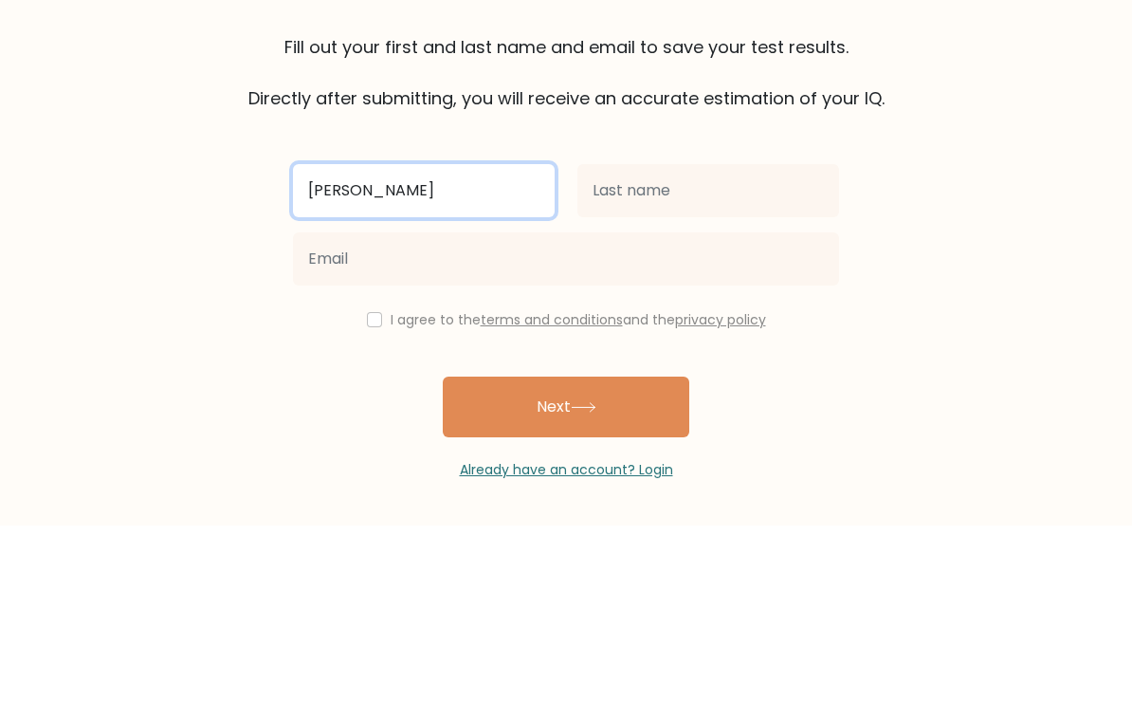
click at [490, 359] on input "[PERSON_NAME]" at bounding box center [424, 385] width 262 height 53
type input "[PERSON_NAME]"
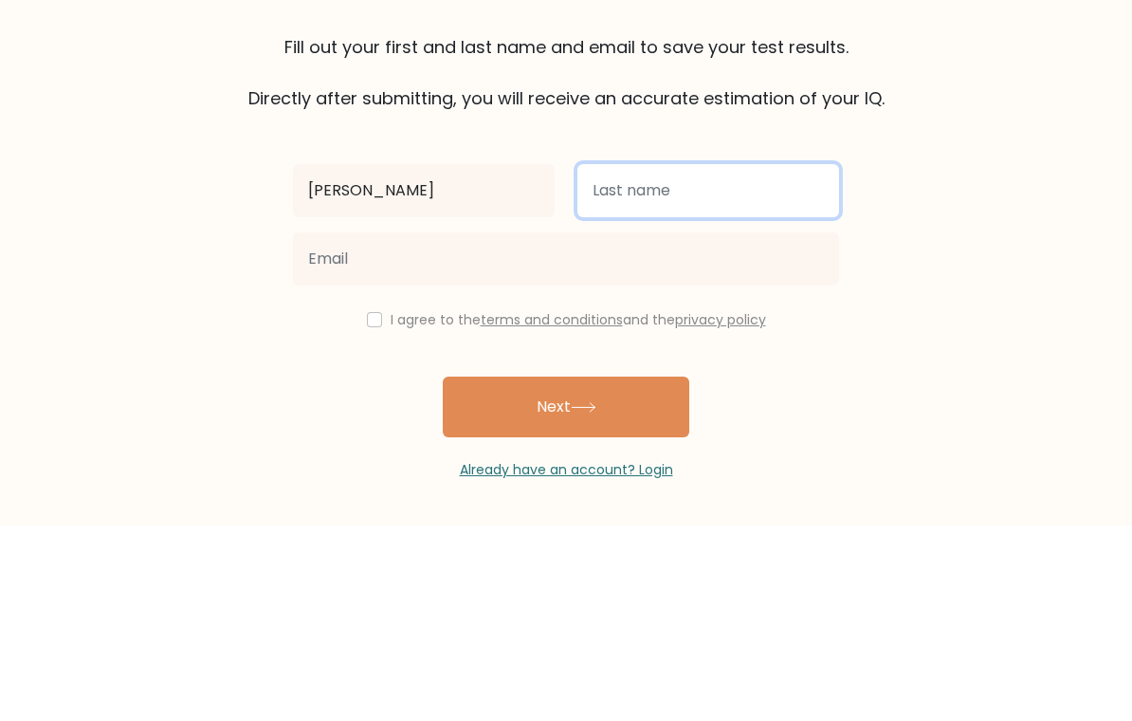
click at [685, 359] on input "text" at bounding box center [709, 385] width 262 height 53
click at [579, 359] on input "JARINA" at bounding box center [709, 385] width 262 height 53
type input "JARINA"
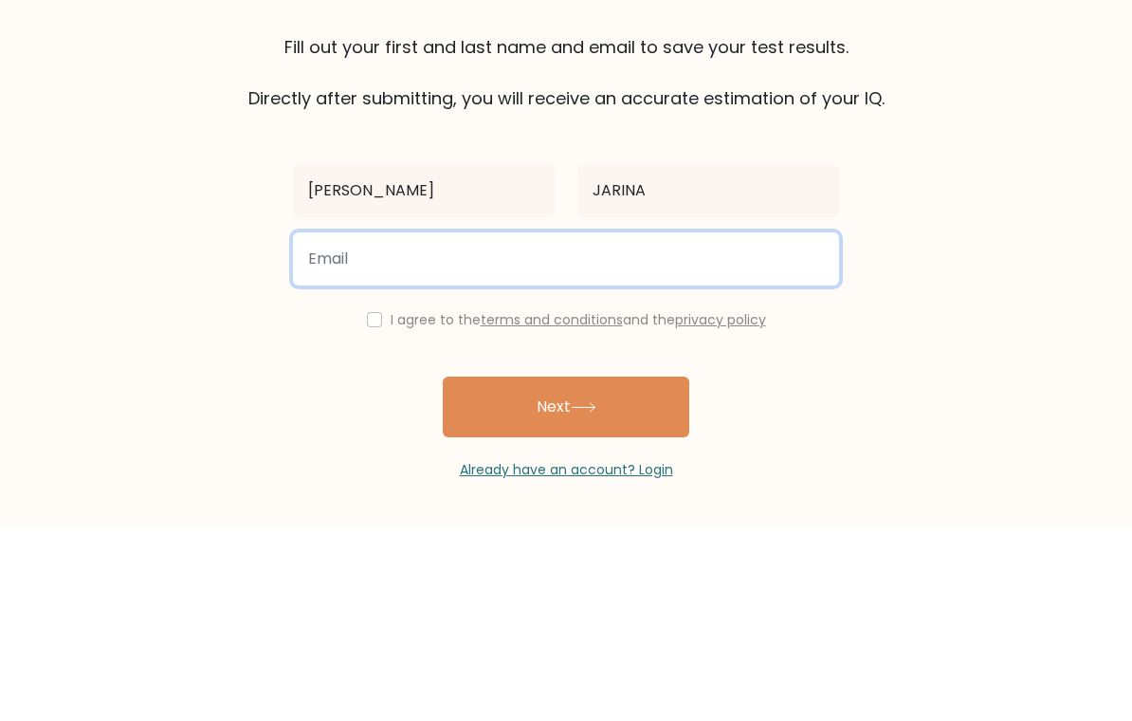
click at [575, 428] on input "email" at bounding box center [566, 454] width 546 height 53
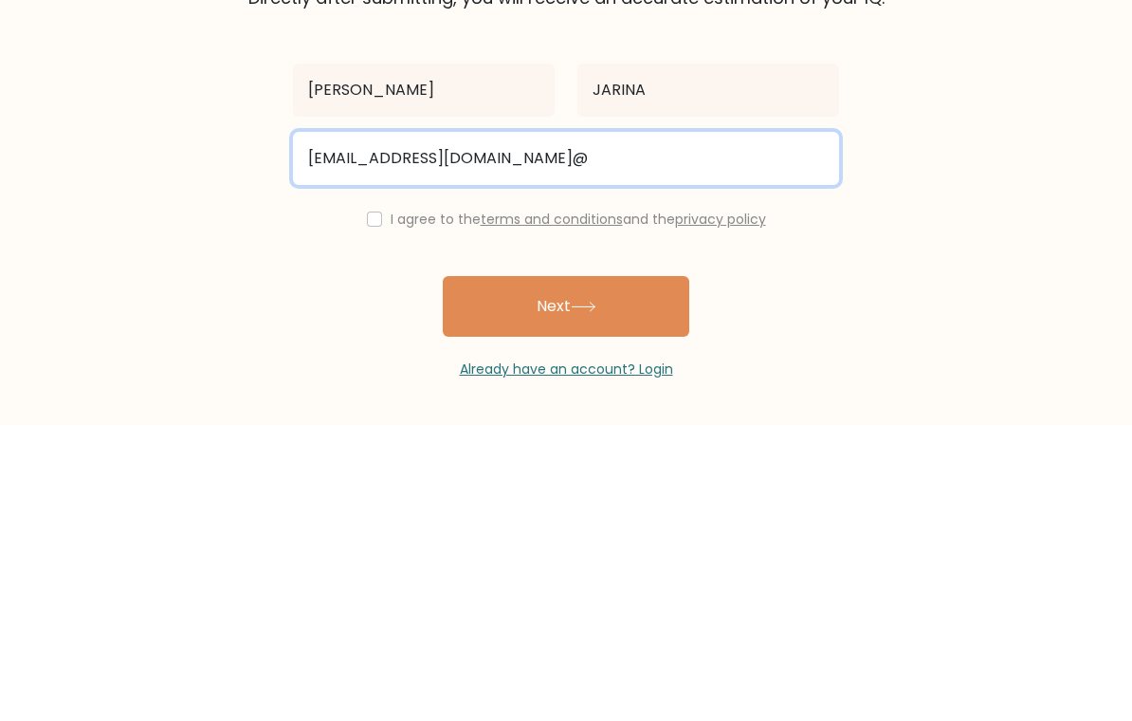
type input "[EMAIL_ADDRESS][DOMAIN_NAME]@"
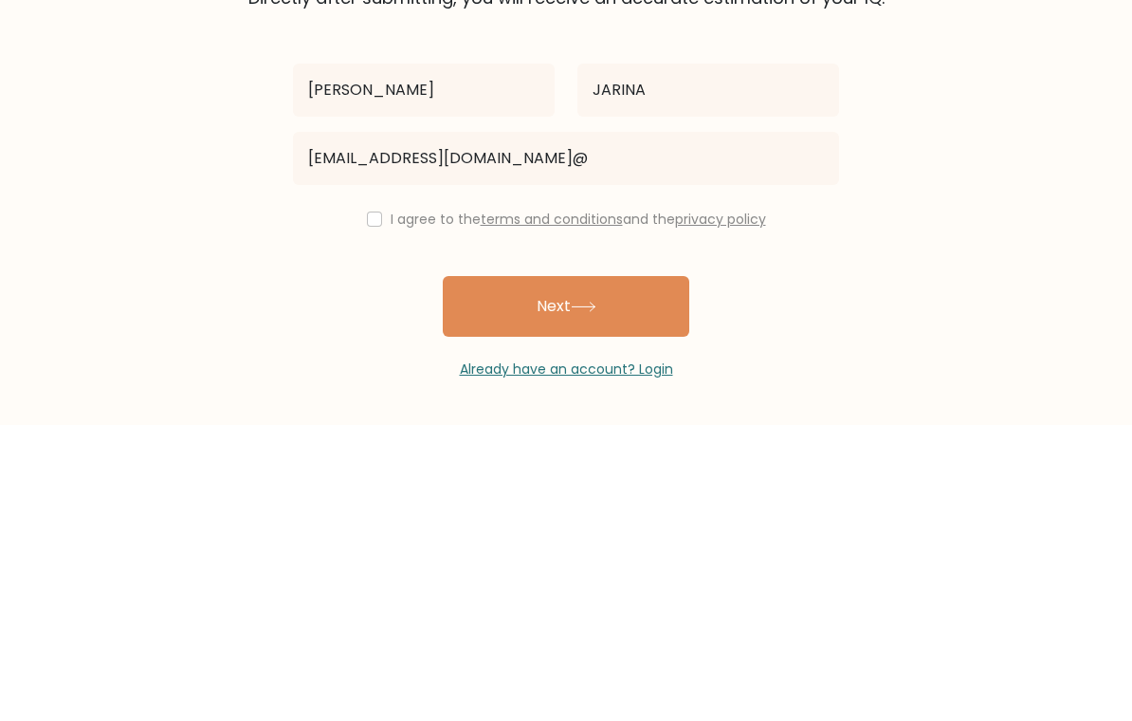
click at [374, 507] on input "checkbox" at bounding box center [374, 514] width 15 height 15
checkbox input "true"
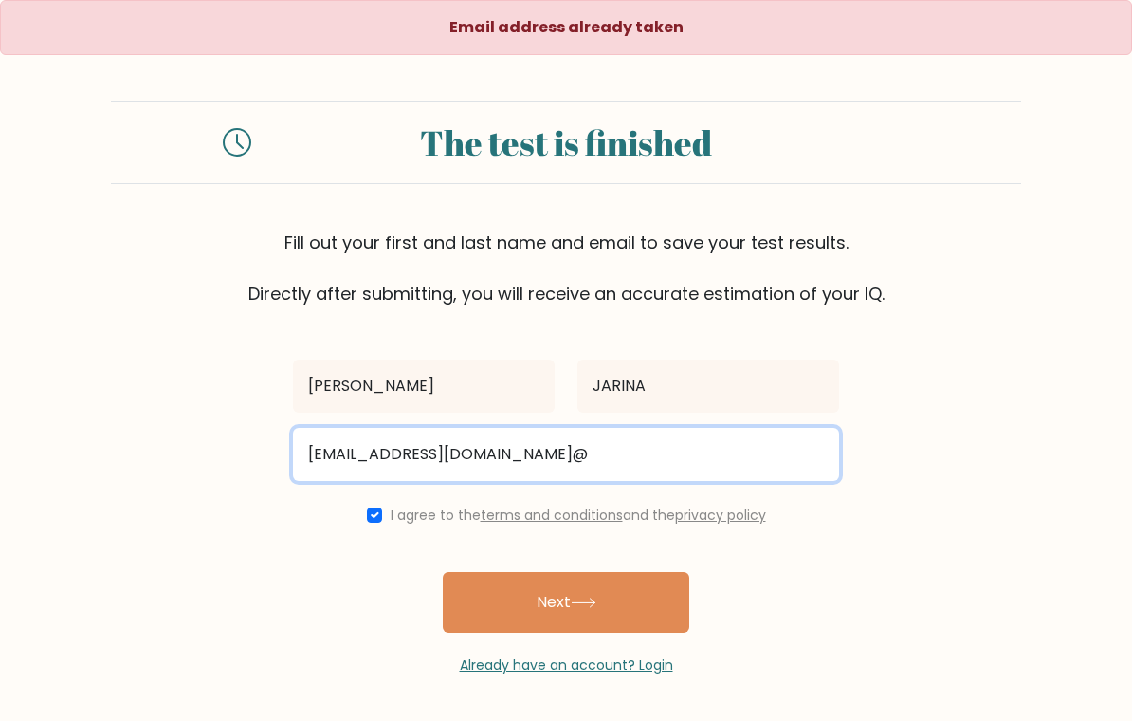
click at [633, 450] on input "[EMAIL_ADDRESS][DOMAIN_NAME]@" at bounding box center [566, 454] width 546 height 53
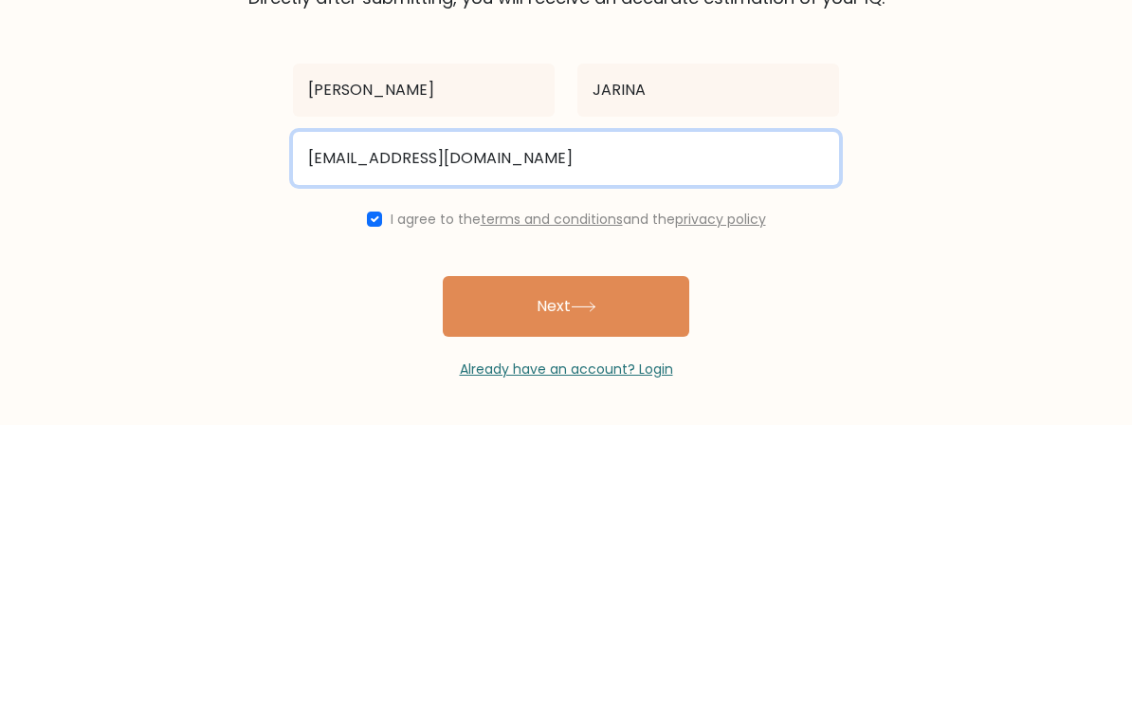
scroll to position [0, 0]
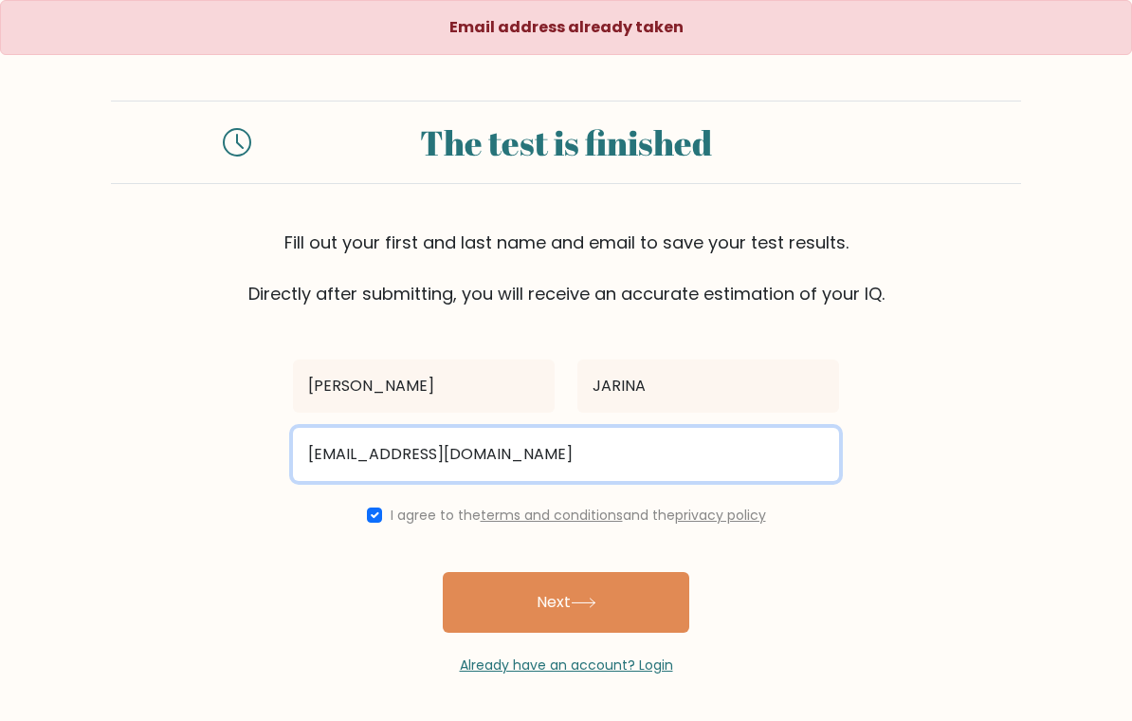
type input "[EMAIL_ADDRESS][DOMAIN_NAME]"
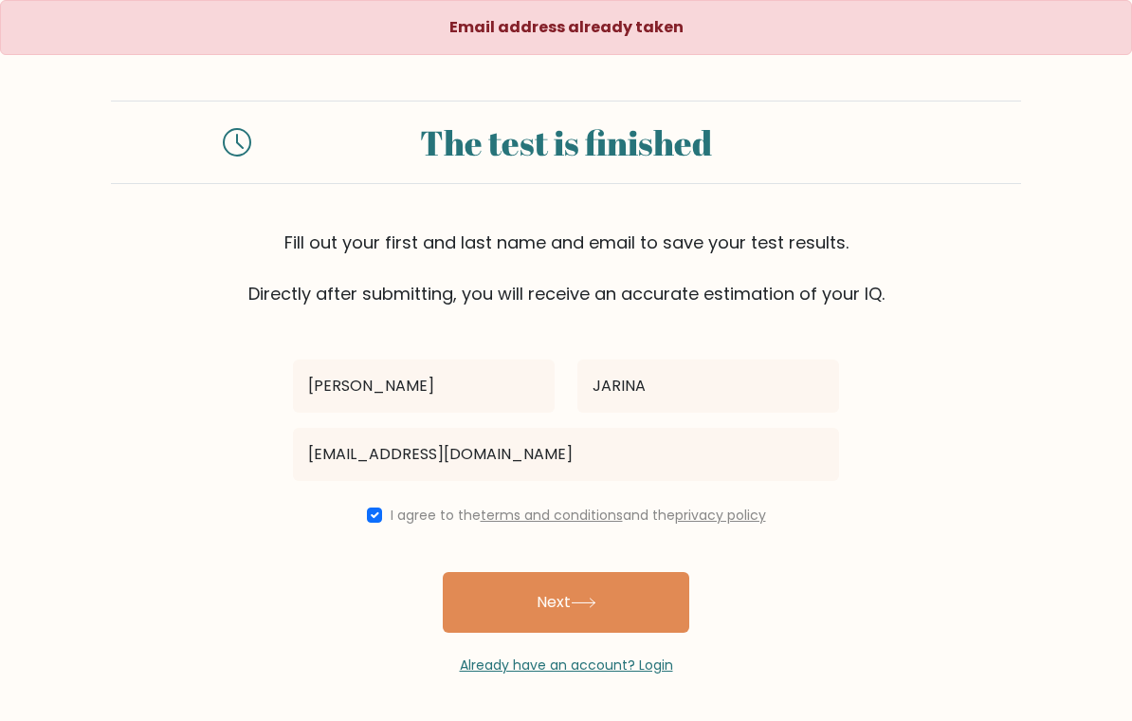
click at [889, 95] on div "Email address already taken The test is finished Fill out your first and last n…" at bounding box center [566, 337] width 1132 height 675
click at [1052, 234] on form "The test is finished Fill out your first and last name and email to save your t…" at bounding box center [566, 388] width 1132 height 575
click at [621, 673] on link "Already have an account? Login" at bounding box center [566, 664] width 213 height 19
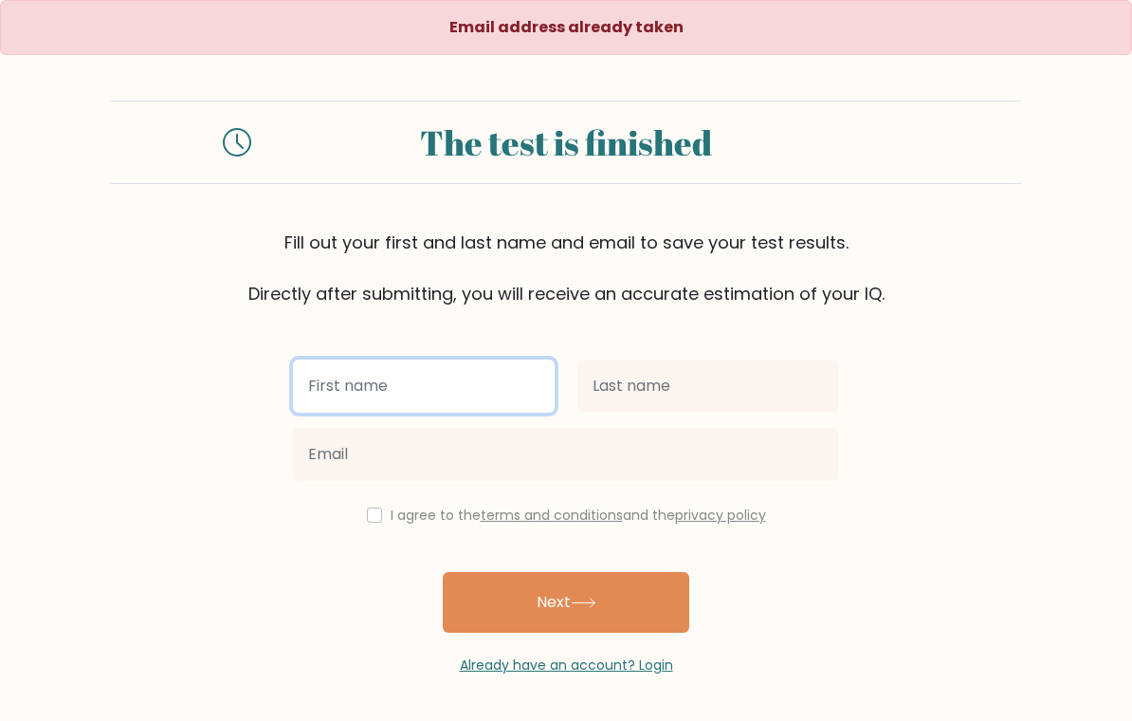
click at [470, 398] on input "text" at bounding box center [424, 385] width 262 height 53
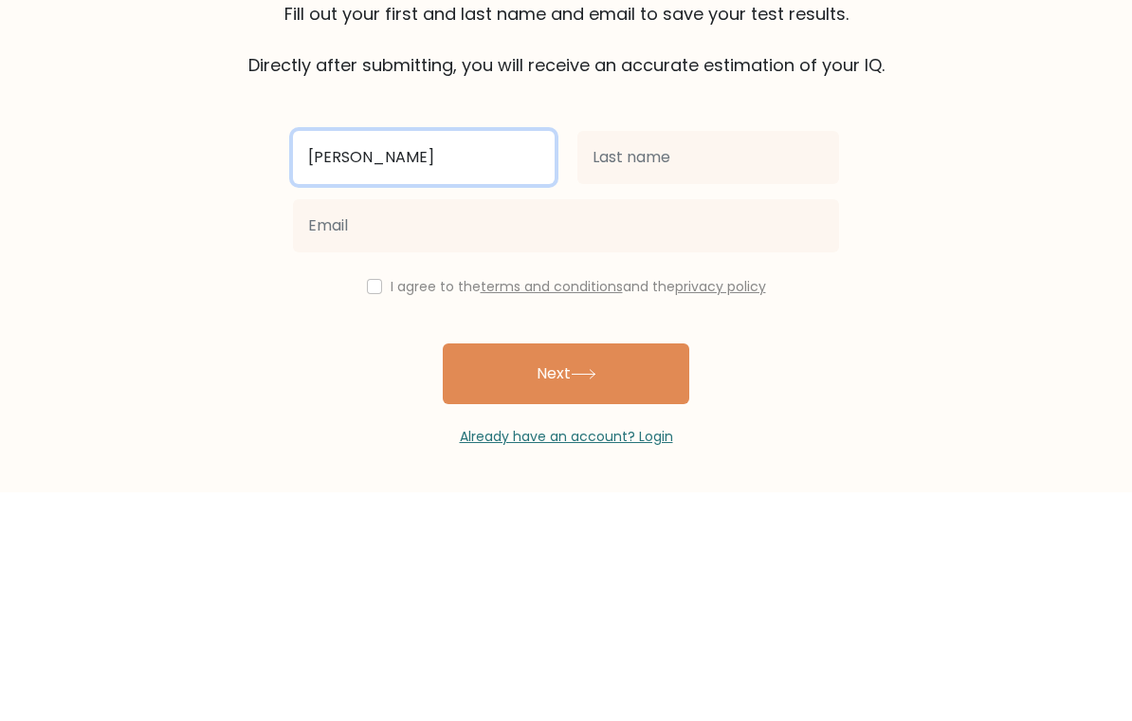
type input "J"
type input "[PERSON_NAME]"
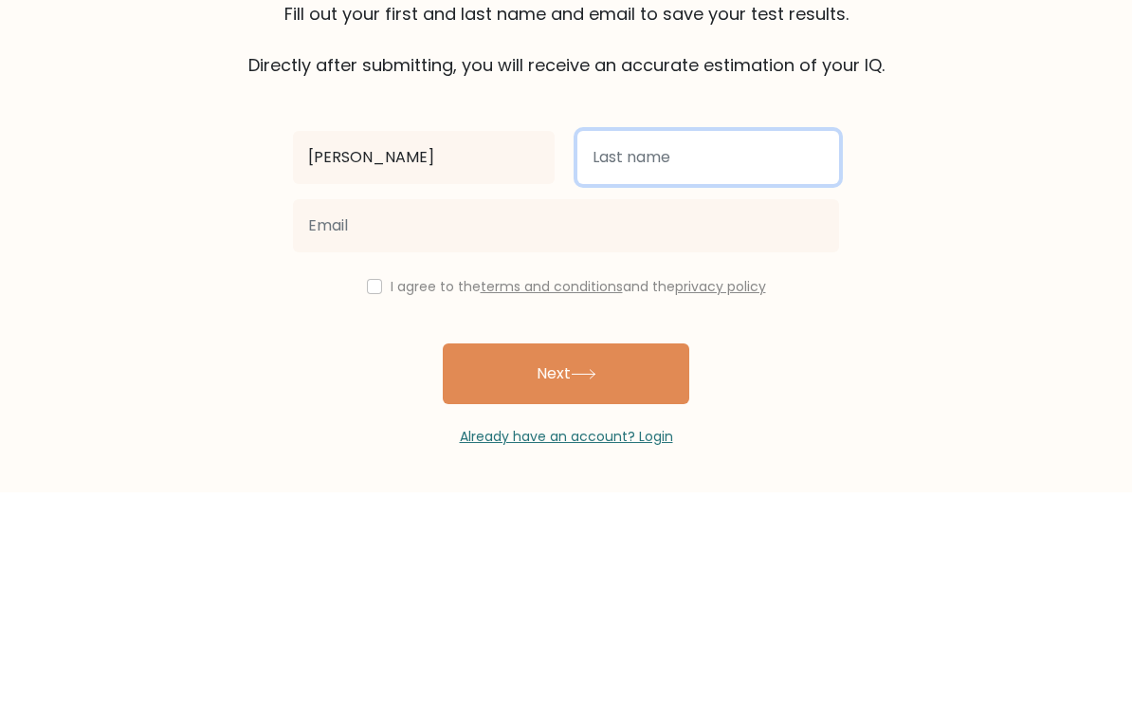
click at [690, 359] on input "text" at bounding box center [709, 385] width 262 height 53
type input "j"
type input "JARINA"
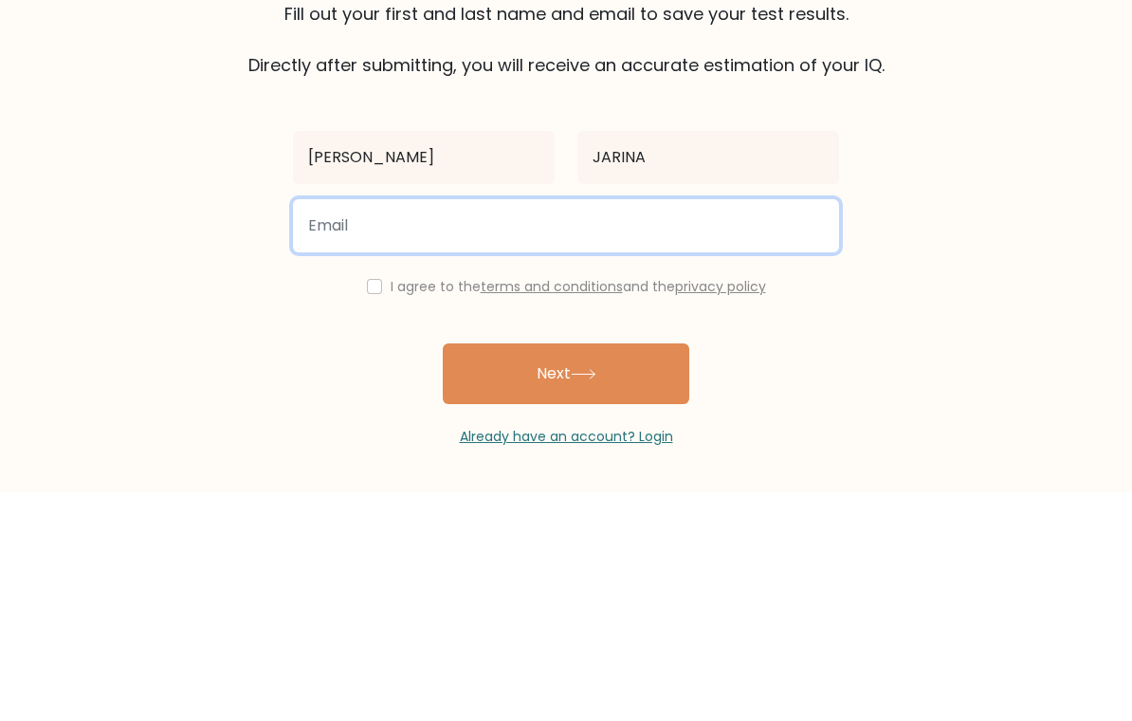
click at [744, 428] on input "email" at bounding box center [566, 454] width 546 height 53
type input "[EMAIL_ADDRESS][DOMAIN_NAME]"
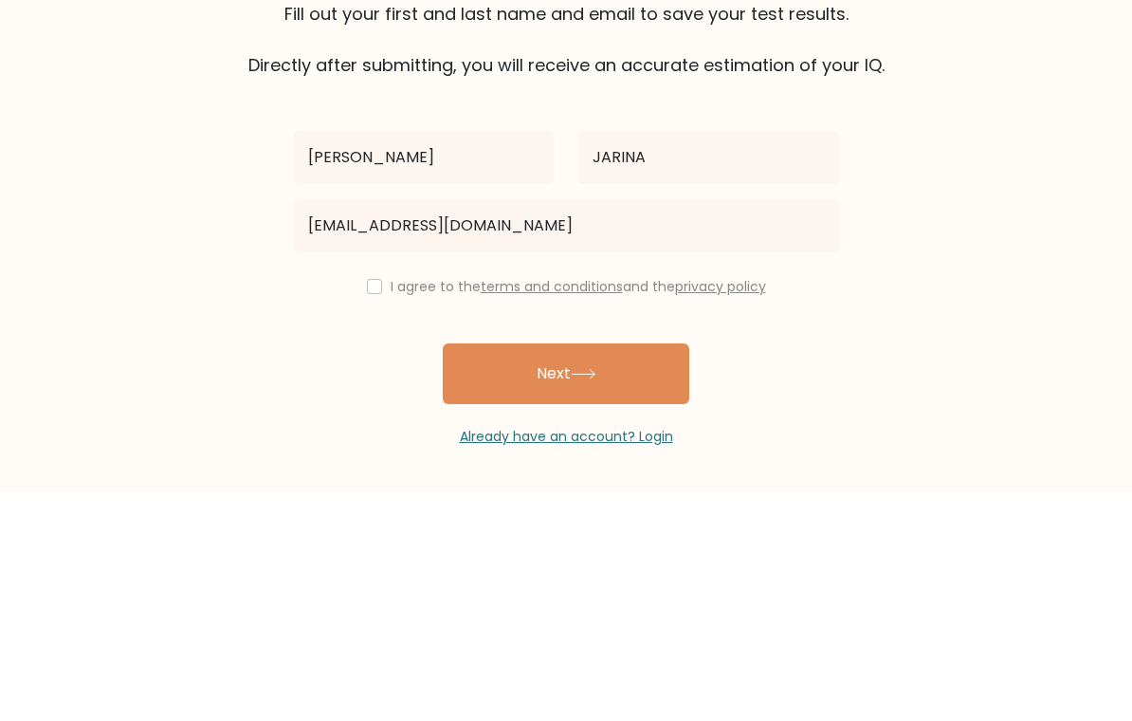
click at [366, 306] on div "[PERSON_NAME] JARINA [EMAIL_ADDRESS][DOMAIN_NAME] I agree to the terms and cond…" at bounding box center [566, 490] width 569 height 369
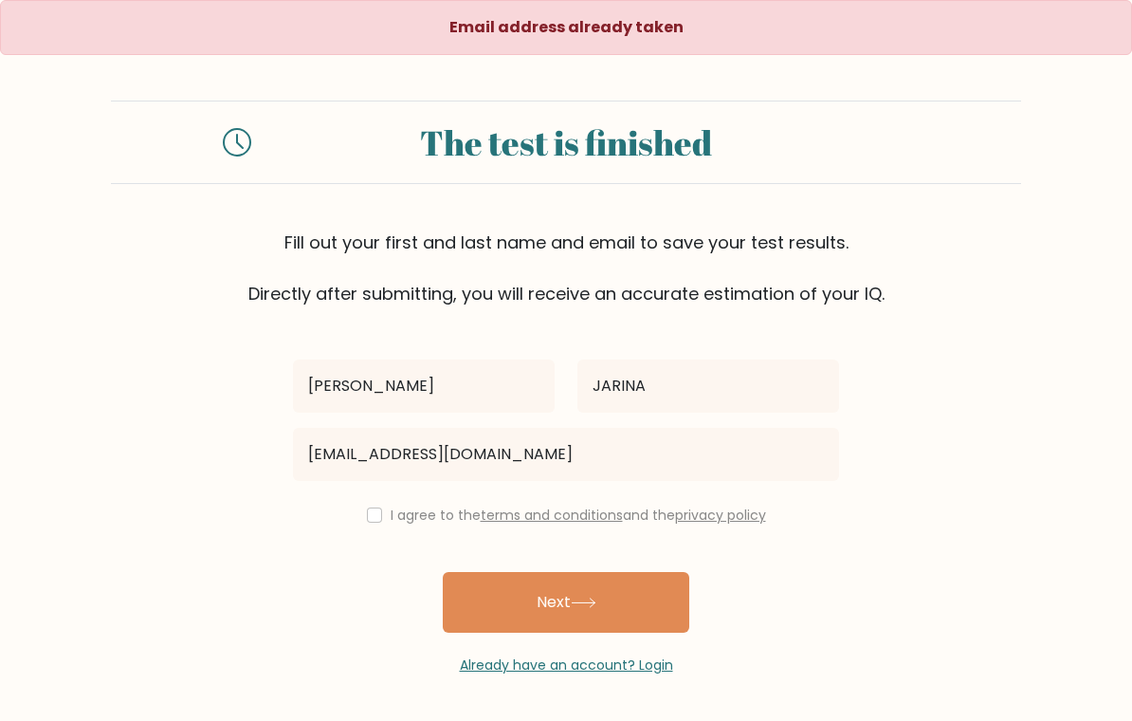
click at [374, 502] on div "[PERSON_NAME] JARINA [EMAIL_ADDRESS][DOMAIN_NAME] I agree to the terms and cond…" at bounding box center [566, 490] width 569 height 369
click at [367, 511] on input "checkbox" at bounding box center [374, 514] width 15 height 15
checkbox input "true"
click at [619, 596] on button "Next" at bounding box center [566, 602] width 247 height 61
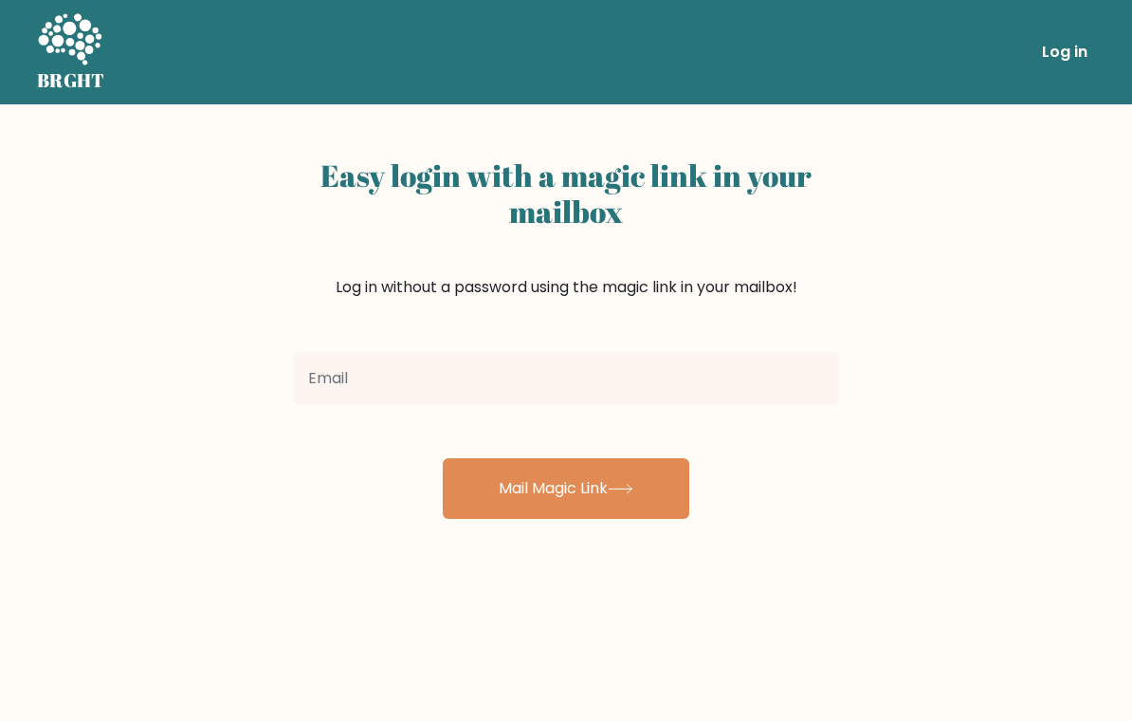
click at [692, 396] on input "email" at bounding box center [566, 378] width 546 height 53
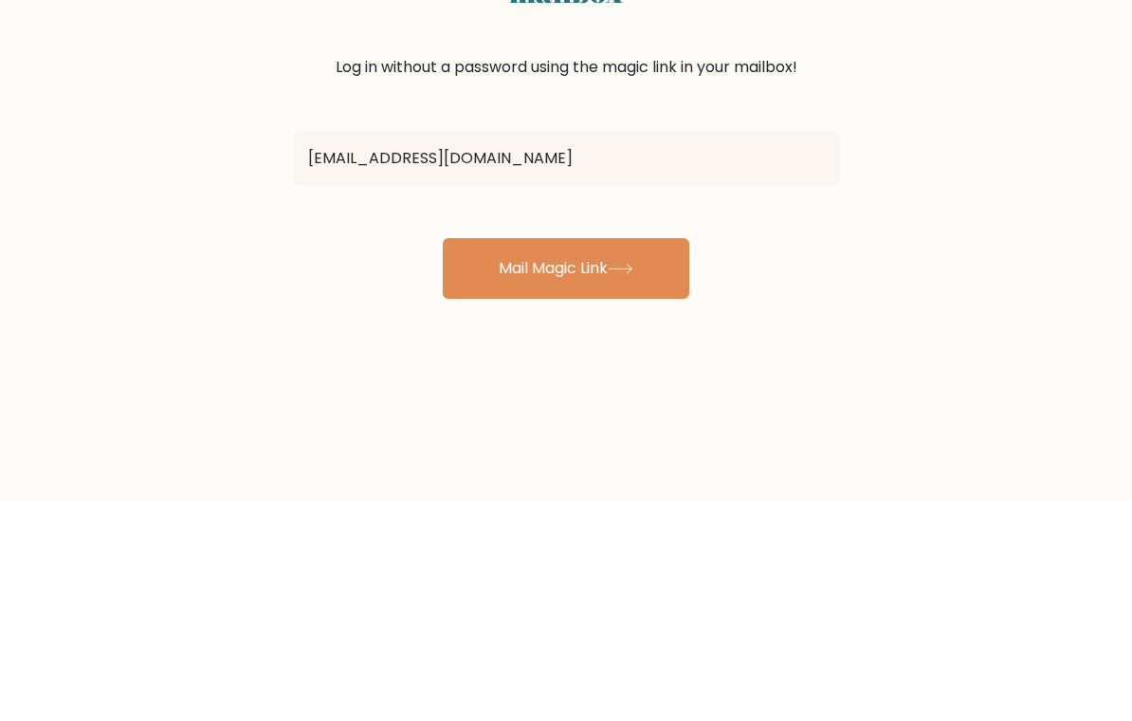
type input "Maisymaaq@gmail.com"
click at [652, 458] on button "Mail Magic Link" at bounding box center [566, 488] width 247 height 61
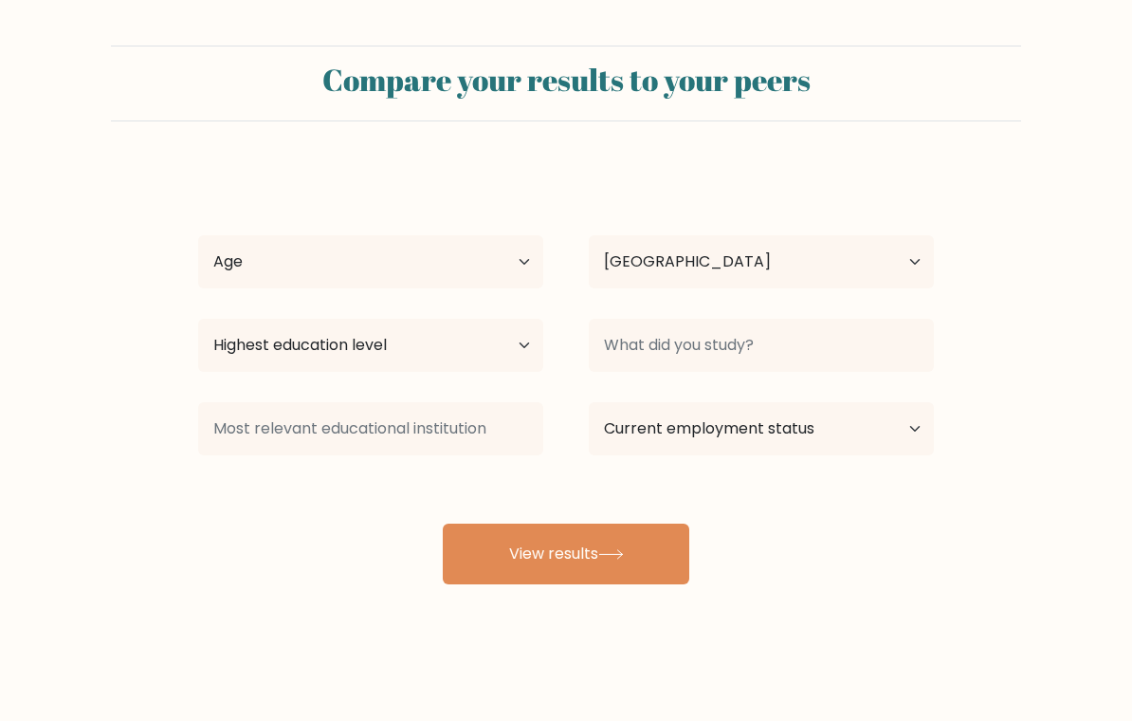
select select "PH"
click at [467, 251] on select "Age Under [DEMOGRAPHIC_DATA] [DEMOGRAPHIC_DATA] [DEMOGRAPHIC_DATA] [DEMOGRAPHIC…" at bounding box center [370, 261] width 345 height 53
select select "18_24"
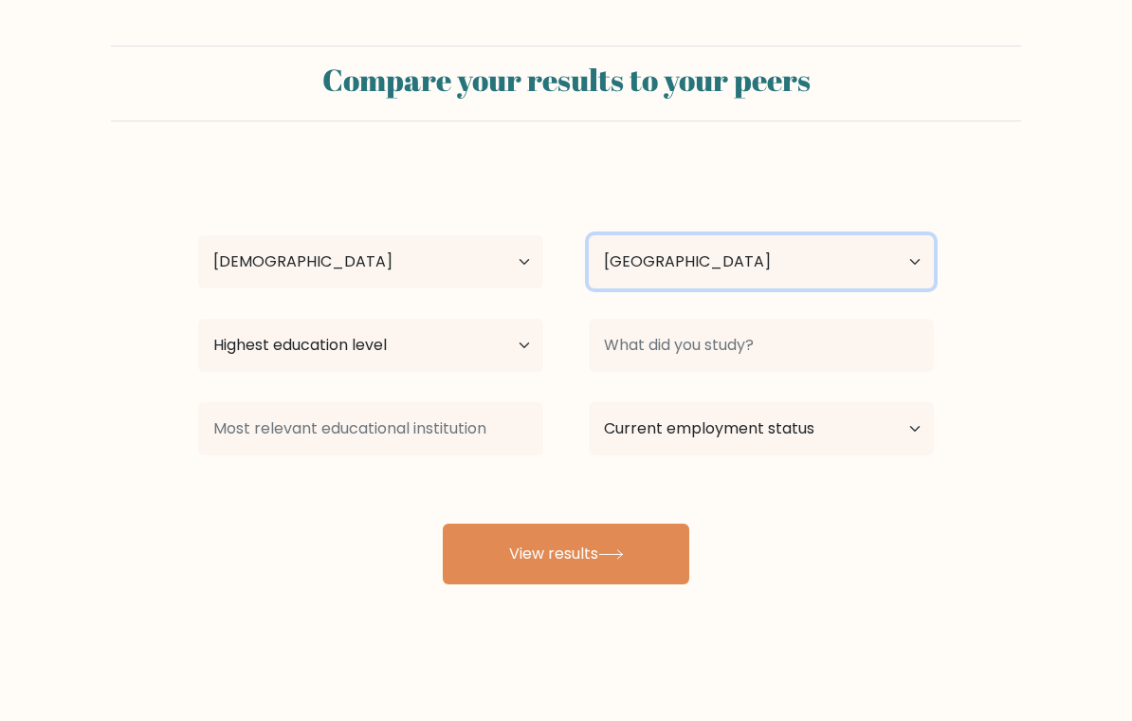
click at [717, 236] on select "Country [GEOGRAPHIC_DATA] [GEOGRAPHIC_DATA] [GEOGRAPHIC_DATA] [US_STATE] [GEOGR…" at bounding box center [761, 261] width 345 height 53
click at [683, 255] on select "Country Afghanistan Albania Algeria American Samoa Andorra Angola Anguilla Anta…" at bounding box center [761, 261] width 345 height 53
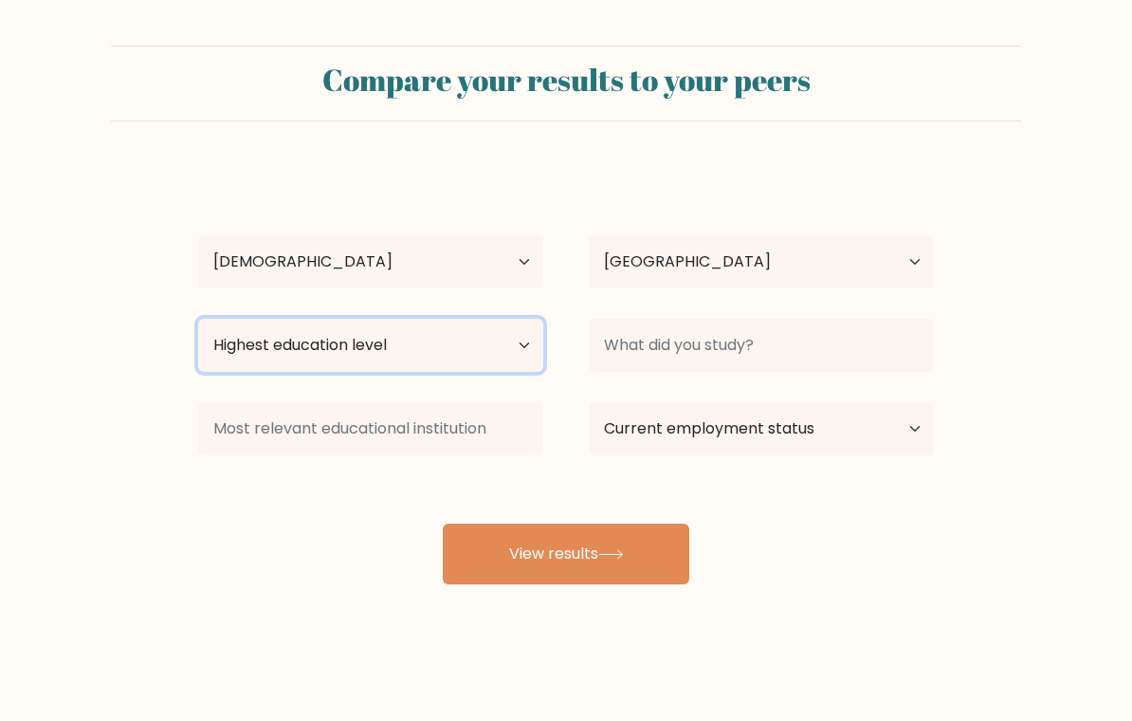
click at [458, 338] on select "Highest education level No schooling Primary Lower Secondary Upper Secondary Oc…" at bounding box center [370, 345] width 345 height 53
select select "upper_secondary"
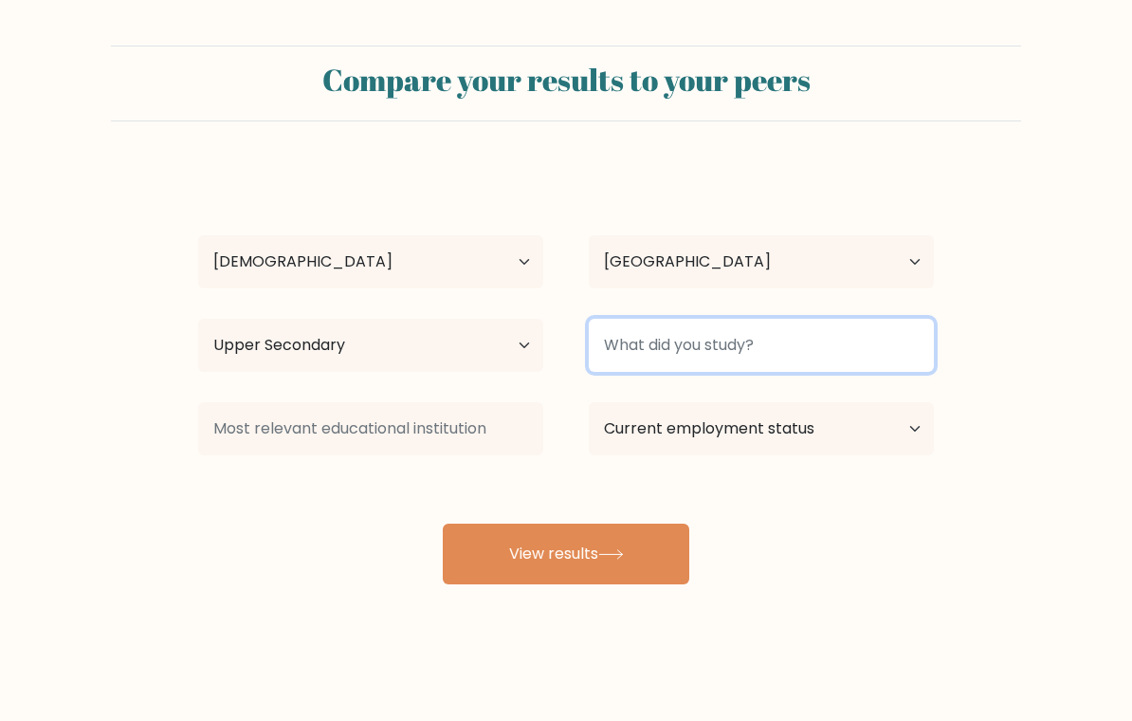
click at [865, 347] on input at bounding box center [761, 345] width 345 height 53
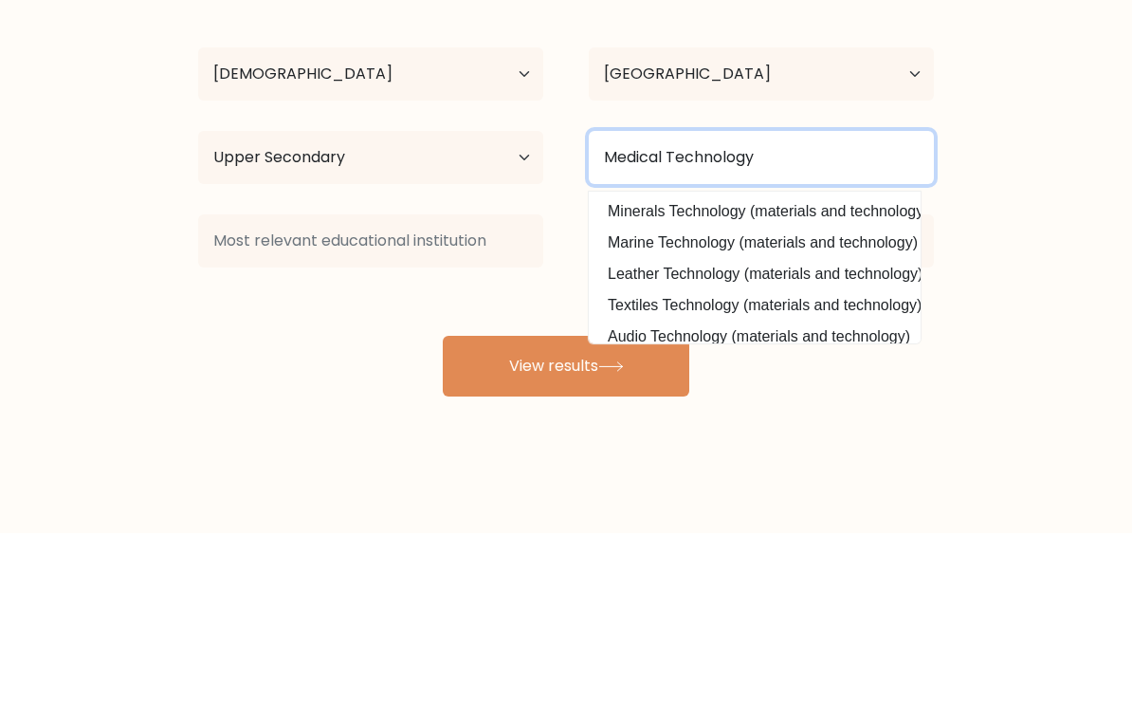
type input "Medical Technology"
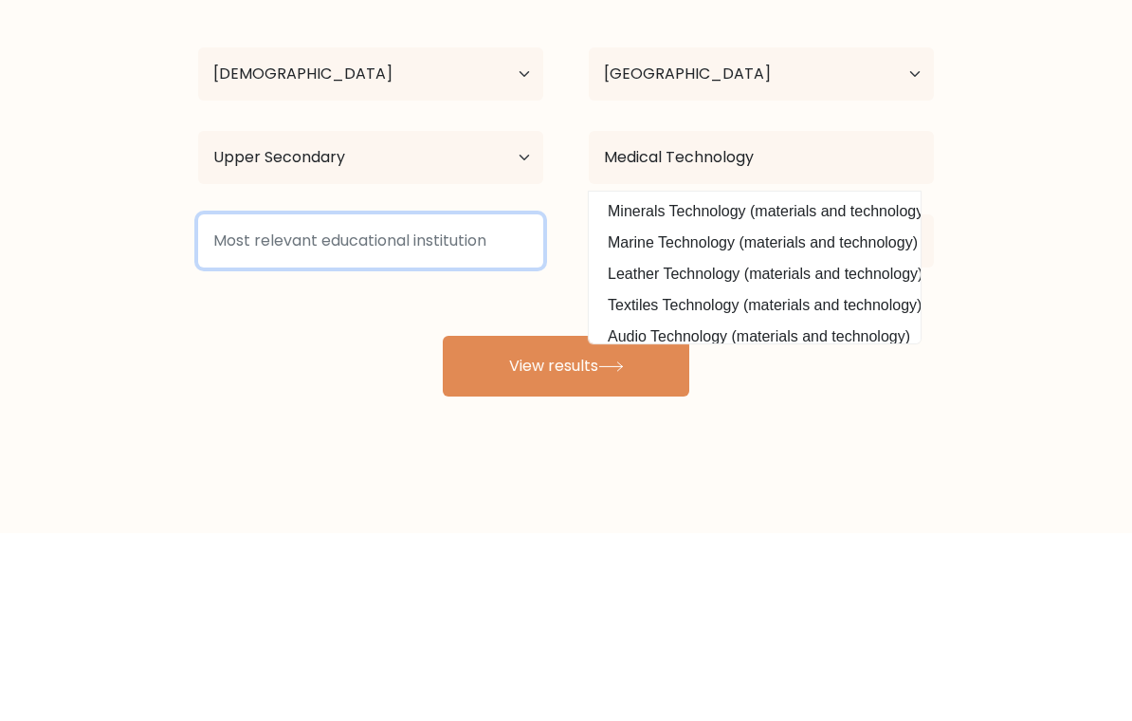
click at [288, 402] on input at bounding box center [370, 428] width 345 height 53
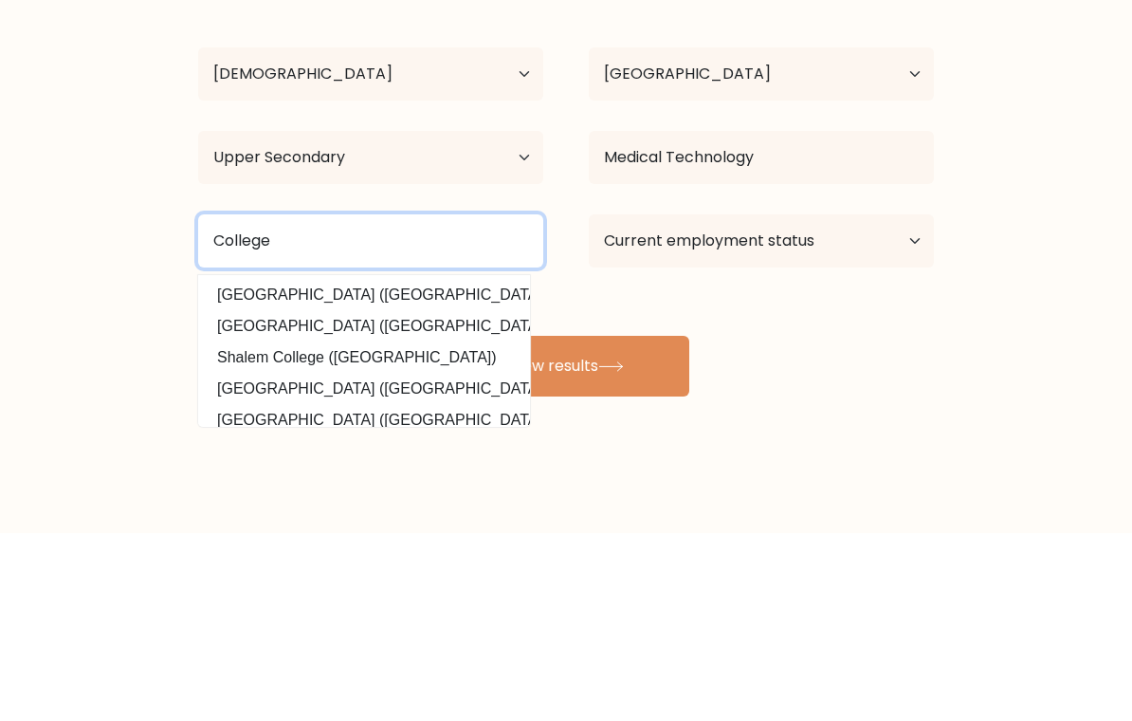
type input "College"
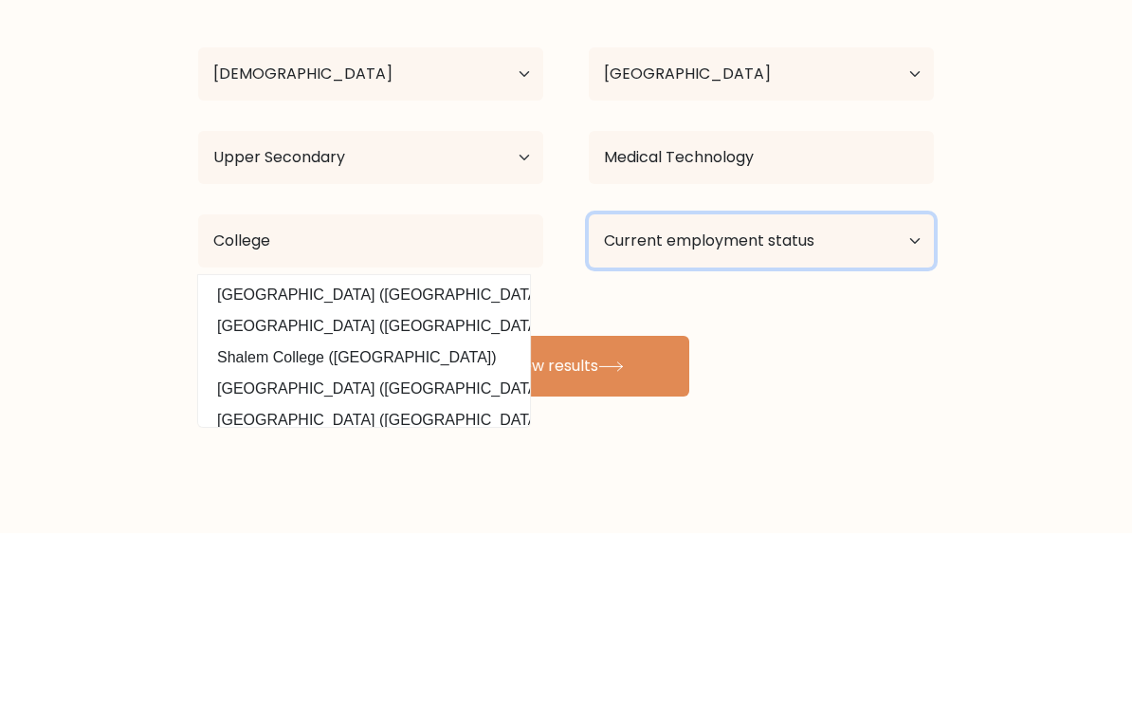
click at [853, 402] on select "Current employment status Employed Student Retired Other / prefer not to answer" at bounding box center [761, 428] width 345 height 53
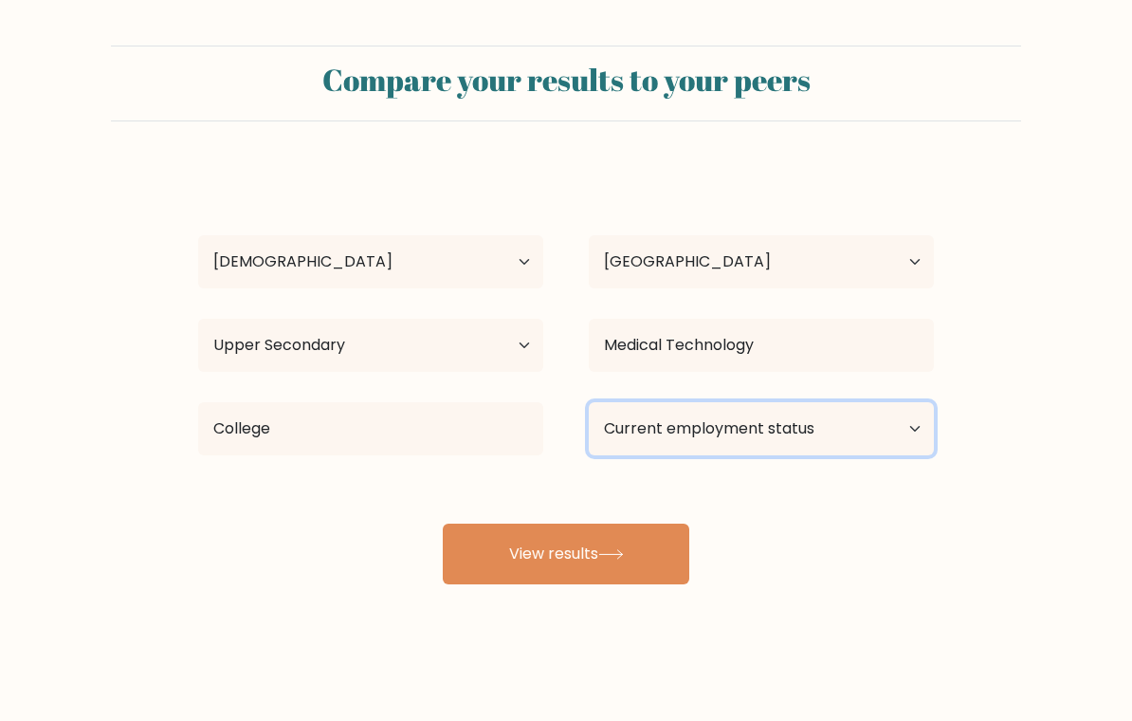
select select "student"
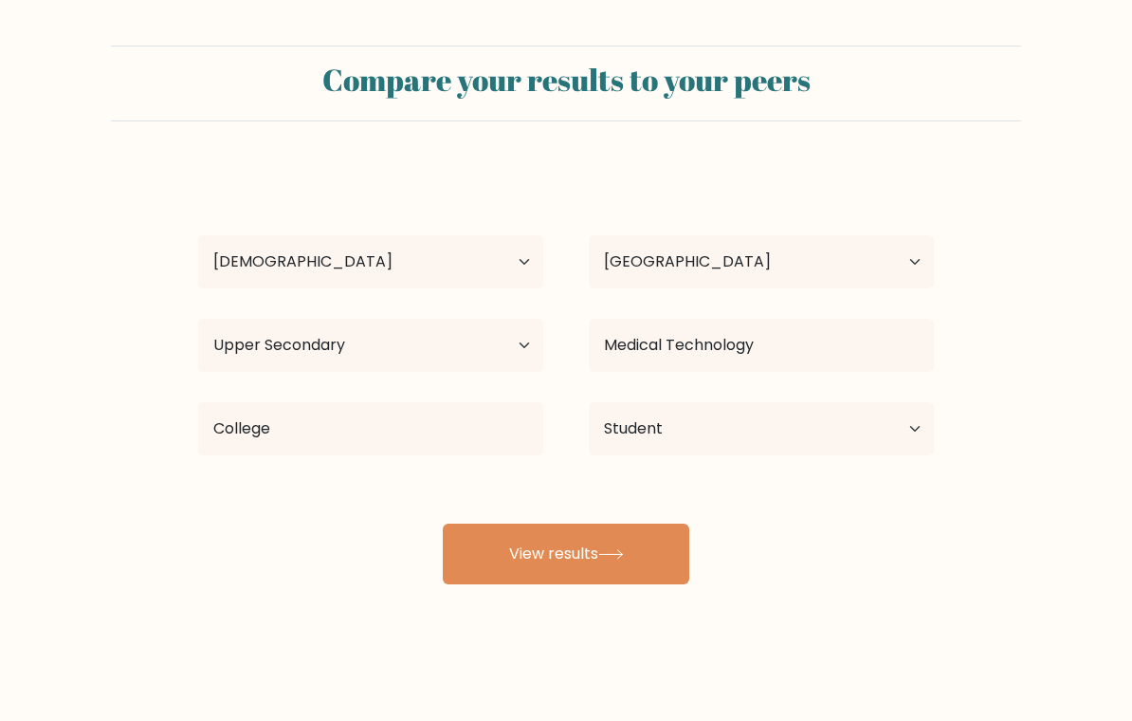
click at [651, 548] on button "View results" at bounding box center [566, 553] width 247 height 61
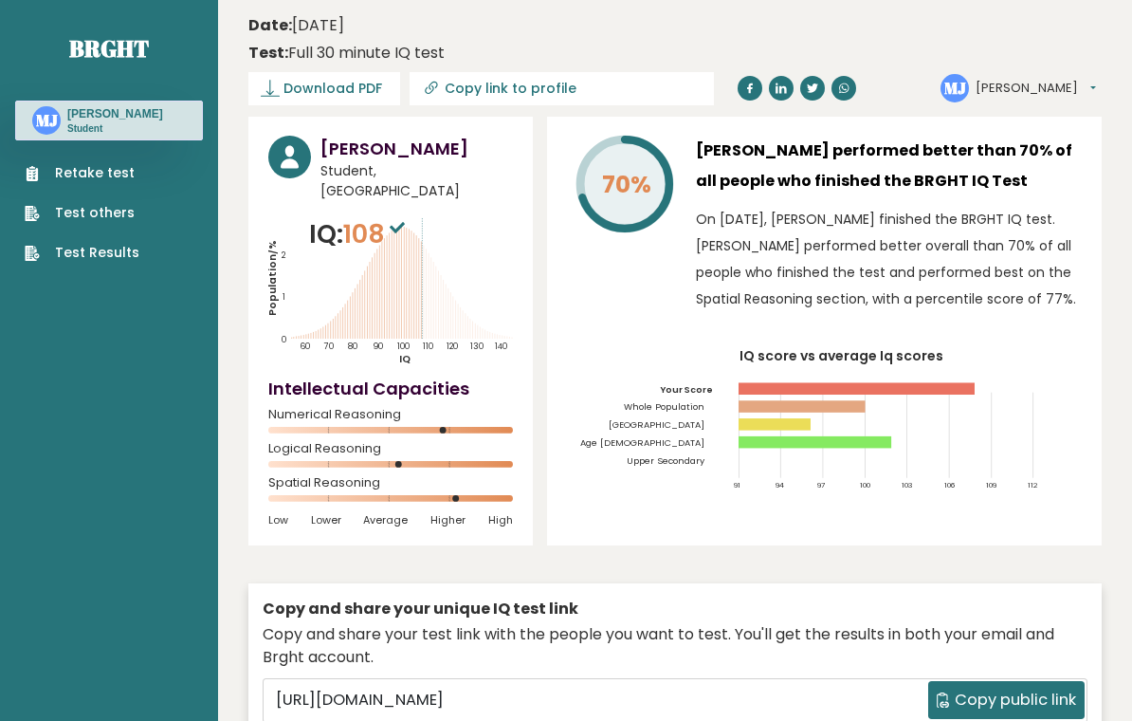
click at [60, 259] on link "Test Results" at bounding box center [82, 253] width 115 height 20
